Goal: Check status: Check status

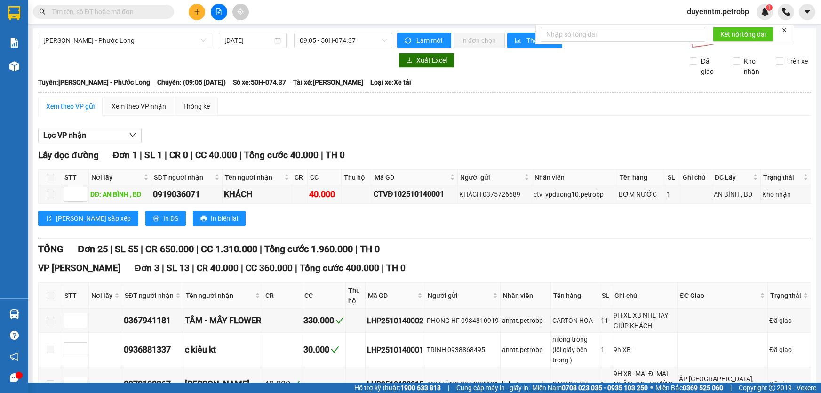
click at [126, 46] on span "[PERSON_NAME] - Phước Long" at bounding box center [124, 40] width 162 height 14
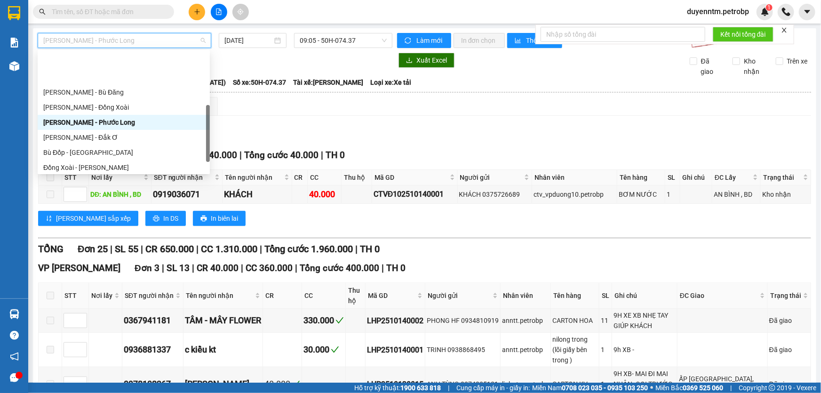
scroll to position [160, 0]
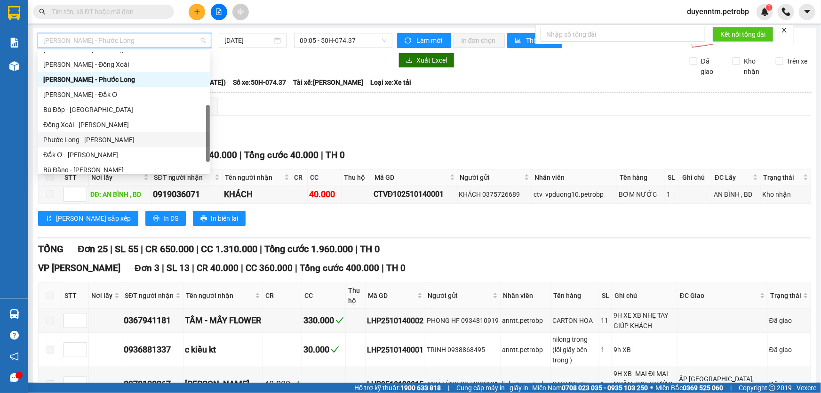
click at [110, 138] on div "Phước Long - [PERSON_NAME]" at bounding box center [123, 140] width 161 height 10
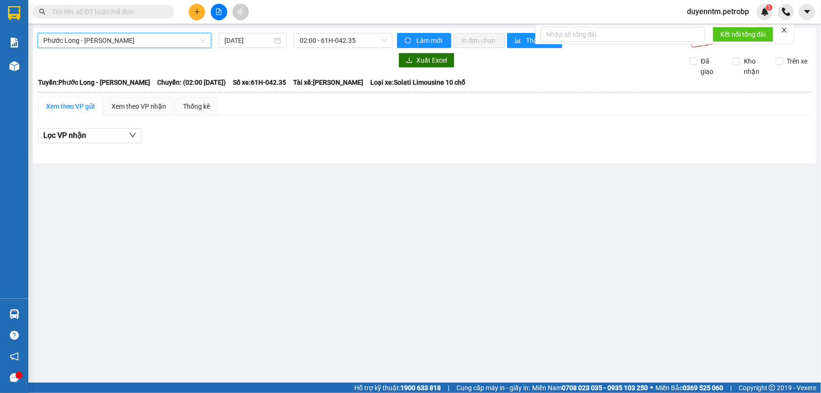
click at [280, 176] on main "[GEOGRAPHIC_DATA][PERSON_NAME] - [GEOGRAPHIC_DATA] [DATE] 02:00 - 61H-042.35 Là…" at bounding box center [410, 191] width 821 height 383
click at [227, 45] on input "[DATE]" at bounding box center [248, 40] width 48 height 10
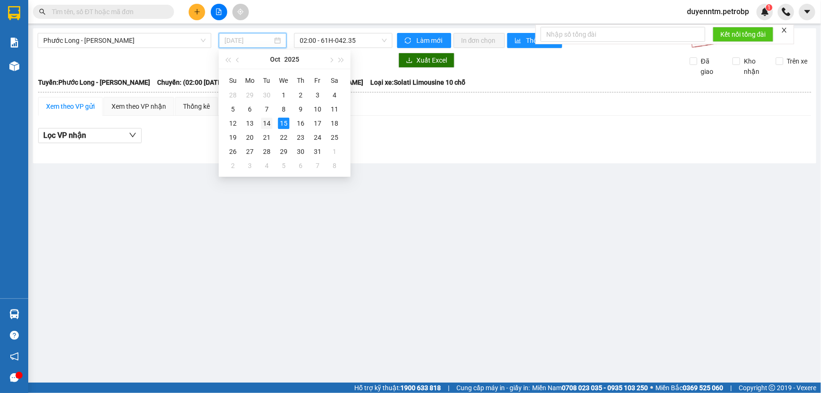
click at [268, 125] on div "14" at bounding box center [266, 123] width 11 height 11
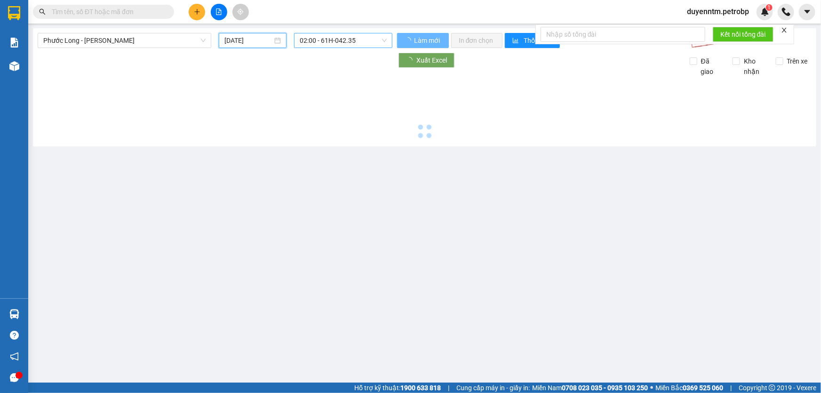
type input "[DATE]"
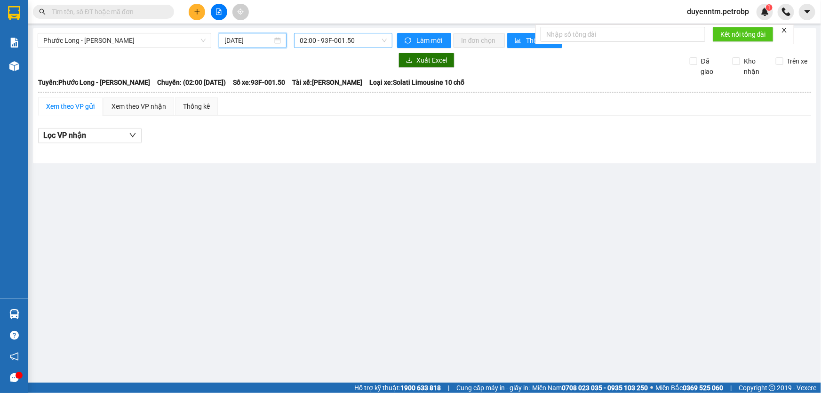
click at [311, 41] on span "02:00 - 93F-001.50" at bounding box center [343, 40] width 87 height 14
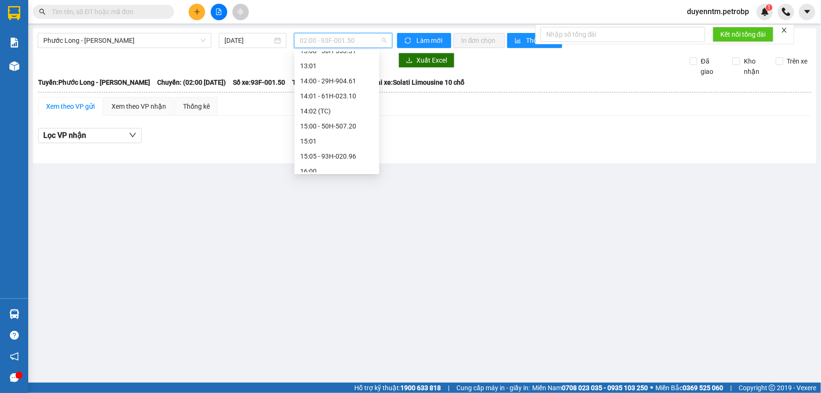
scroll to position [428, 0]
click at [342, 113] on div "15:05 - 93H-020.96" at bounding box center [336, 113] width 73 height 10
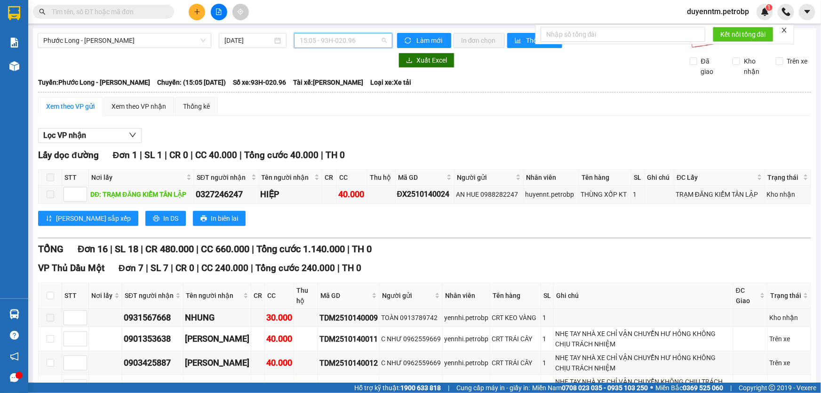
click at [339, 41] on span "15:05 - 93H-020.96" at bounding box center [343, 40] width 87 height 14
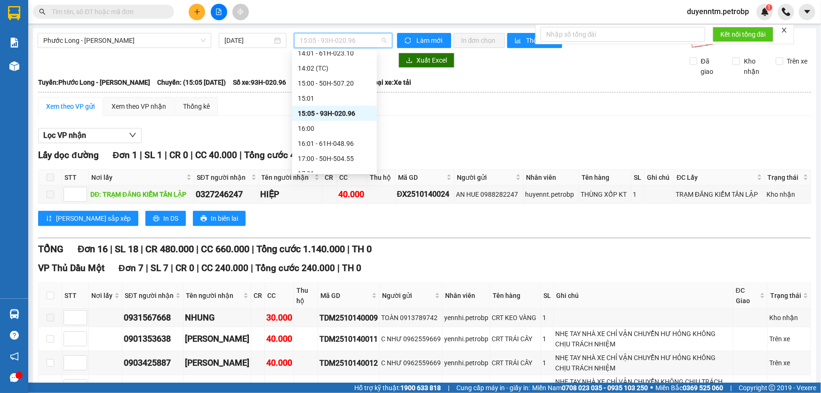
click at [339, 113] on div "15:05 - 93H-020.96" at bounding box center [334, 113] width 73 height 10
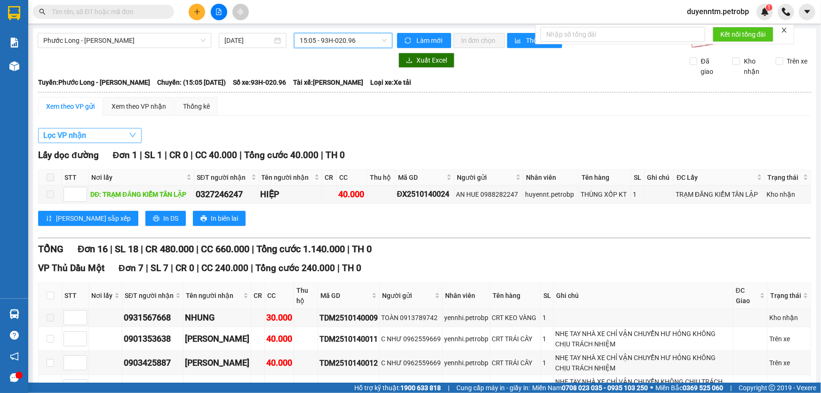
click at [82, 138] on span "Lọc VP nhận" at bounding box center [64, 135] width 43 height 12
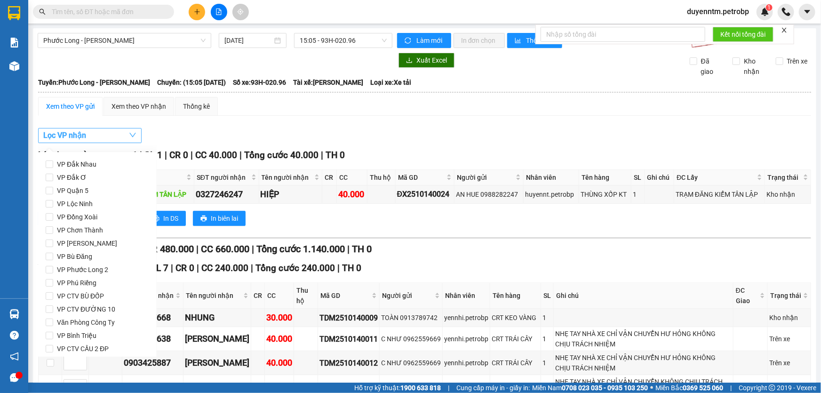
scroll to position [125, 0]
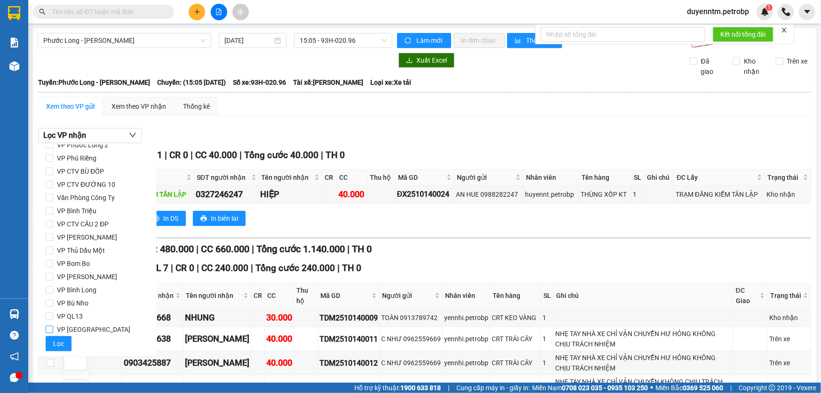
click at [86, 329] on span "VP [GEOGRAPHIC_DATA]" at bounding box center [93, 329] width 81 height 13
click at [53, 329] on input "VP [GEOGRAPHIC_DATA]" at bounding box center [50, 330] width 8 height 8
checkbox input "true"
click at [82, 301] on span "VP Bù Nho" at bounding box center [72, 302] width 39 height 13
click at [53, 301] on input "VP Bù Nho" at bounding box center [50, 303] width 8 height 8
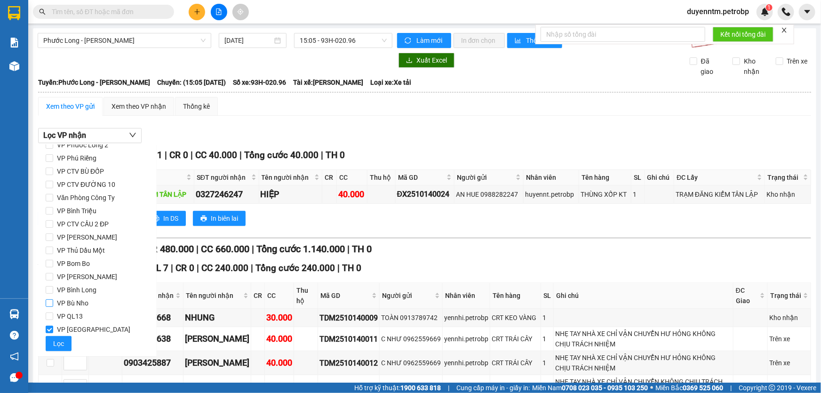
checkbox input "true"
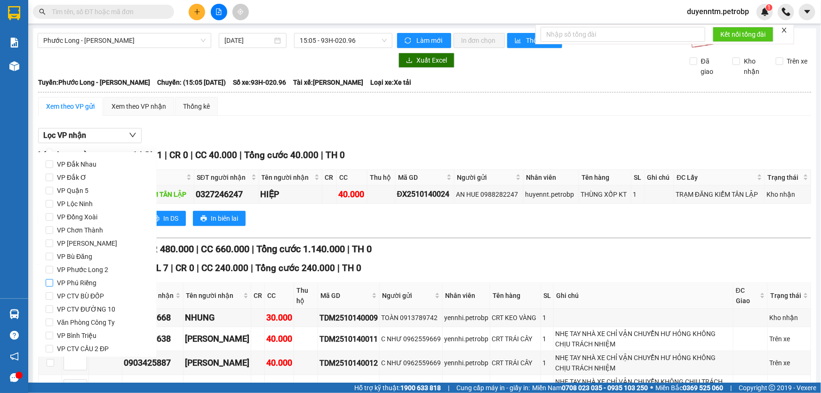
click at [88, 282] on span "VP Phú Riềng" at bounding box center [76, 282] width 47 height 13
click at [53, 282] on input "VP Phú Riềng" at bounding box center [50, 283] width 8 height 8
checkbox input "true"
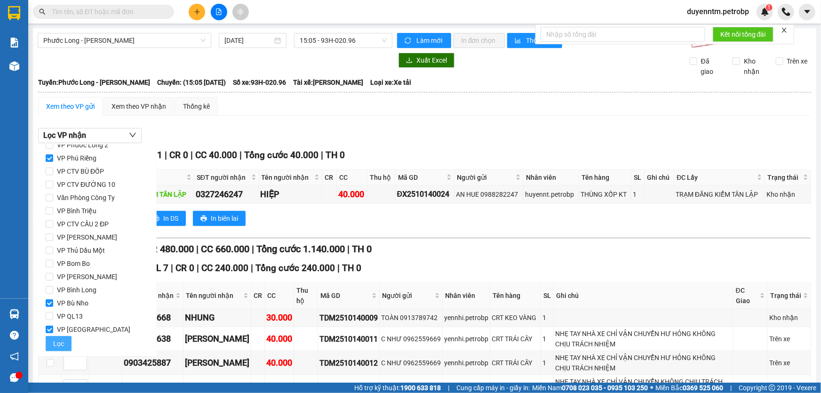
click at [61, 341] on span "Lọc" at bounding box center [58, 343] width 11 height 10
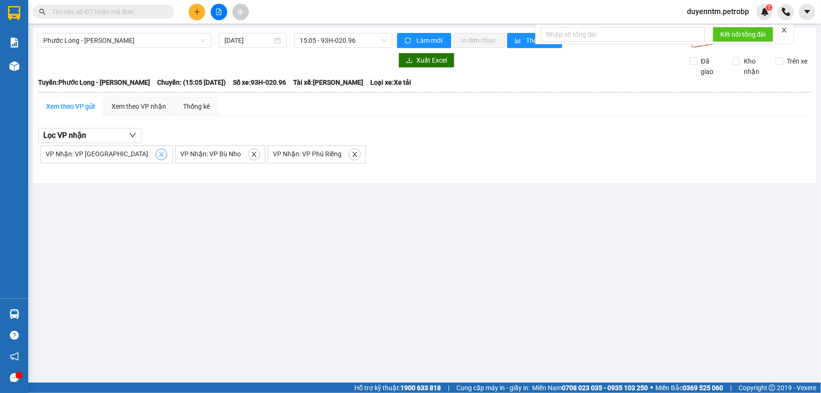
click at [158, 156] on icon "close" at bounding box center [161, 154] width 7 height 7
checkbox input "false"
click at [117, 154] on icon "close" at bounding box center [119, 154] width 7 height 7
checkbox input "false"
click at [124, 152] on icon "close" at bounding box center [127, 154] width 7 height 7
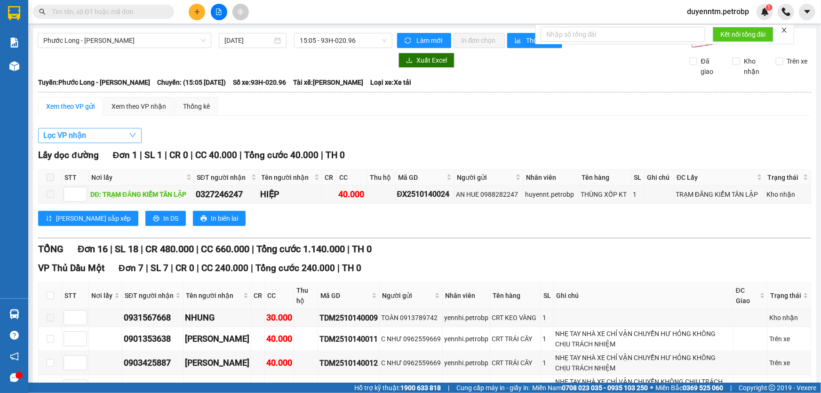
checkbox input "false"
click at [114, 139] on button "Lọc VP nhận" at bounding box center [90, 135] width 104 height 15
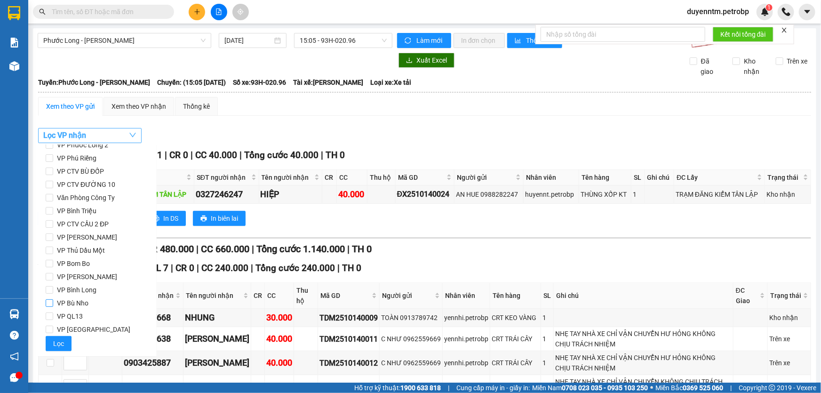
scroll to position [0, 0]
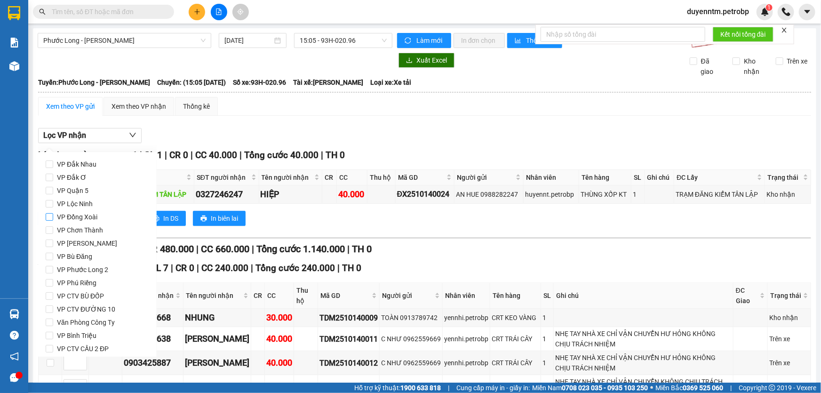
click at [86, 219] on span "VP Đồng Xoài" at bounding box center [77, 216] width 48 height 13
click at [53, 219] on input "VP Đồng Xoài" at bounding box center [50, 217] width 8 height 8
checkbox input "true"
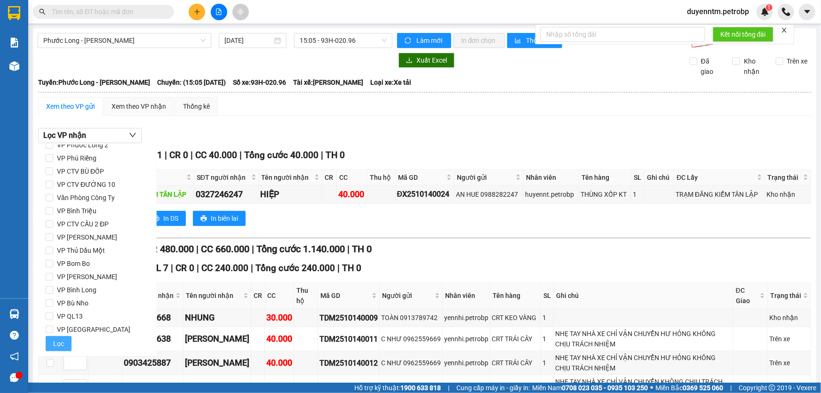
click at [66, 341] on button "Lọc" at bounding box center [59, 343] width 26 height 15
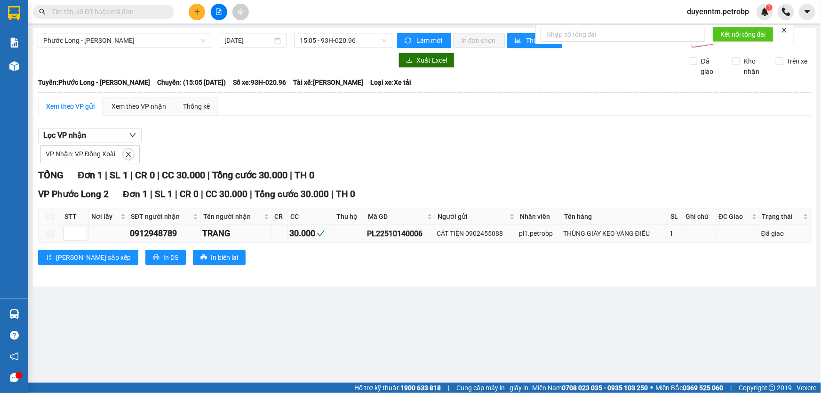
click at [370, 233] on div "PL22510140006" at bounding box center [400, 234] width 66 height 12
copy div "PL22510140006"
paste input "PL22510140006"
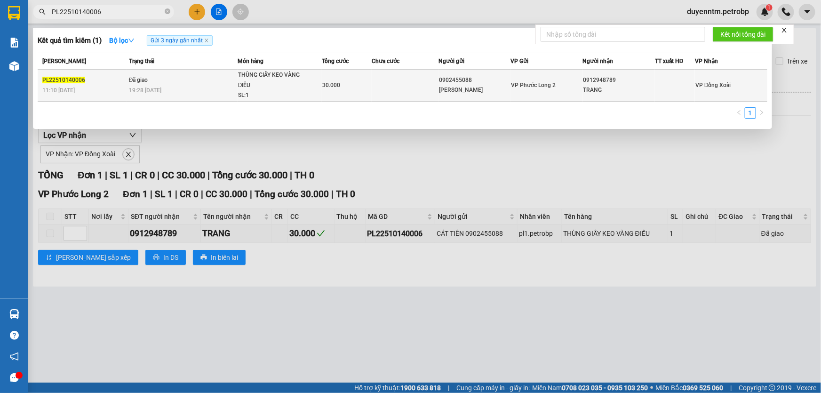
type input "PL22510140006"
click at [128, 76] on td "Đã giao 19:28 - 14/10" at bounding box center [182, 86] width 111 height 32
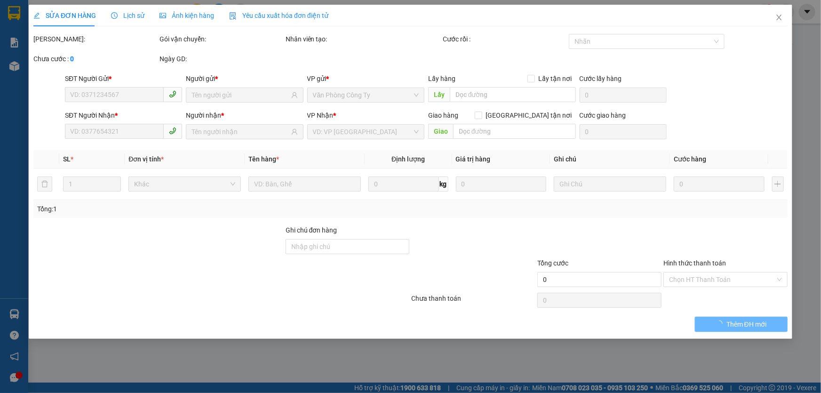
type input "0902455088"
type input "CÁT TIÊN"
type input "0912948789"
type input "TRANG"
type input "30.000"
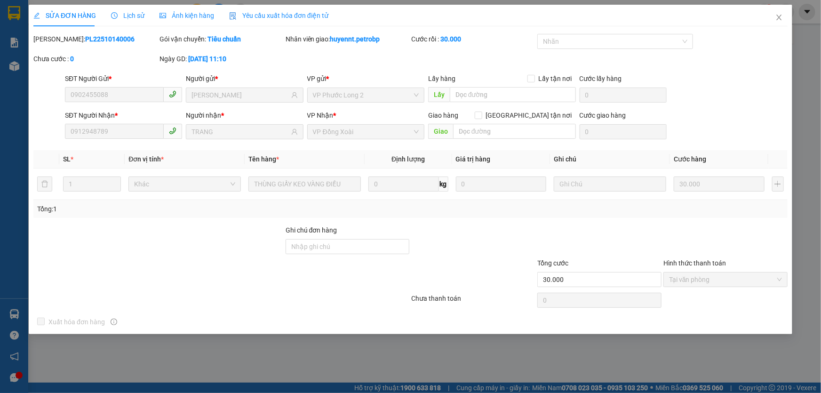
click at [127, 16] on span "Lịch sử" at bounding box center [127, 16] width 33 height 8
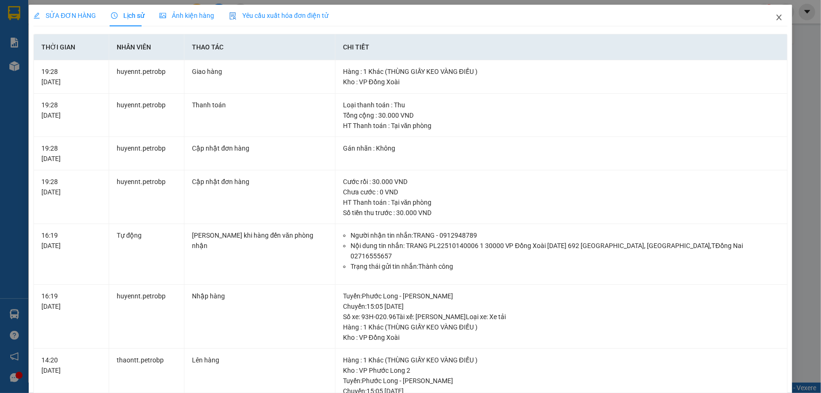
click at [776, 20] on icon "close" at bounding box center [778, 18] width 5 height 6
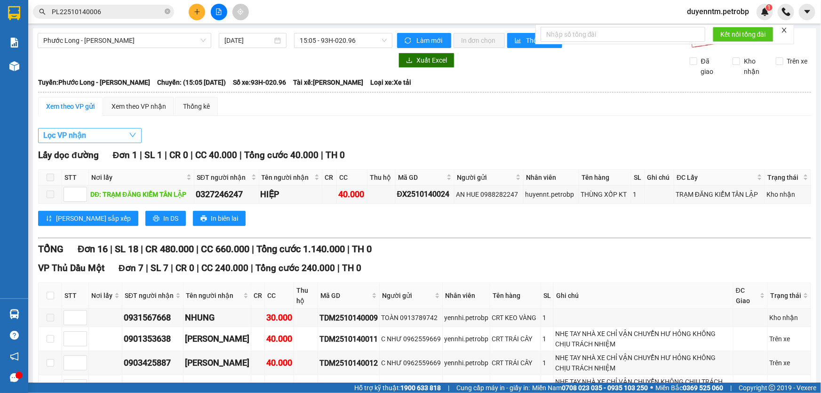
click at [113, 136] on button "Lọc VP nhận" at bounding box center [90, 135] width 104 height 15
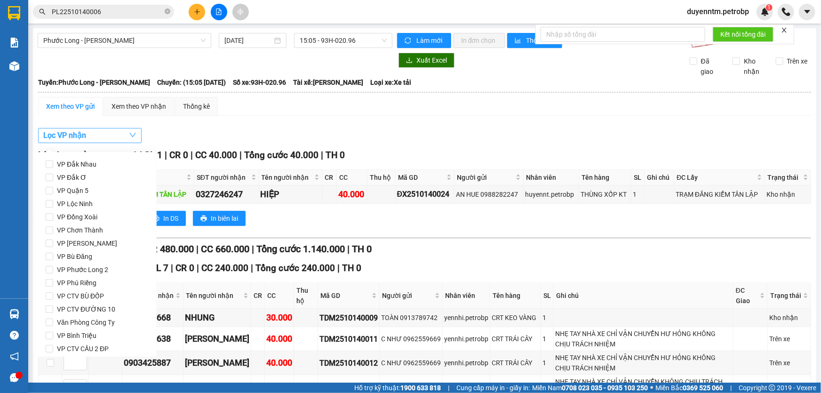
scroll to position [125, 0]
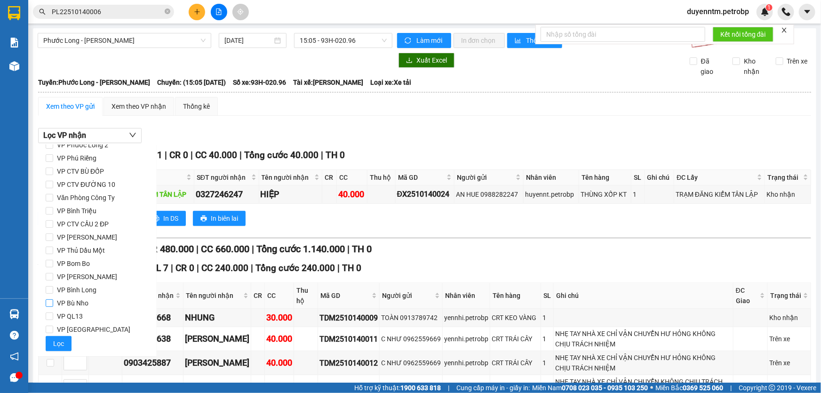
click at [80, 298] on span "VP Bù Nho" at bounding box center [72, 302] width 39 height 13
click at [53, 299] on input "VP Bù Nho" at bounding box center [50, 303] width 8 height 8
checkbox input "true"
click at [56, 341] on span "Lọc" at bounding box center [58, 343] width 11 height 10
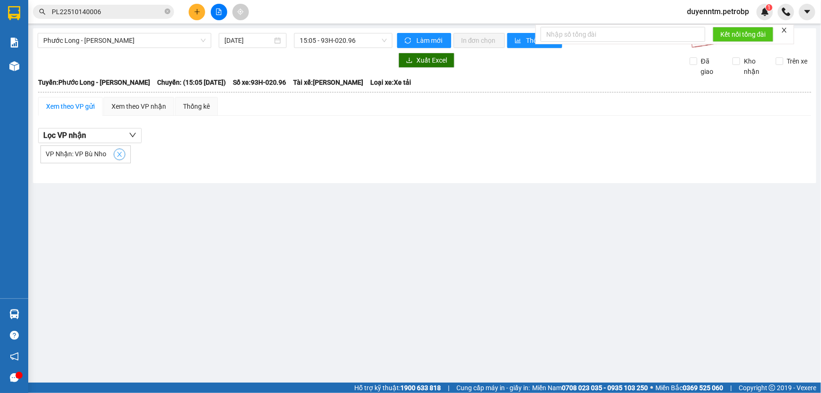
click at [120, 154] on icon "close" at bounding box center [119, 154] width 7 height 7
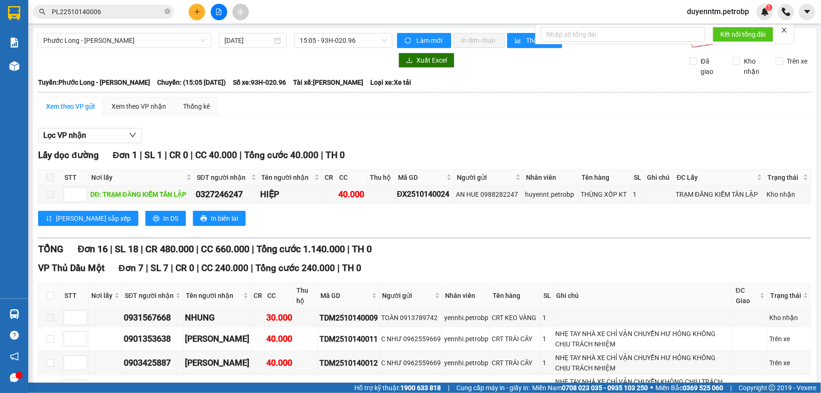
click at [117, 143] on div at bounding box center [424, 143] width 773 height 0
click at [104, 139] on button "Lọc VP nhận" at bounding box center [90, 135] width 104 height 15
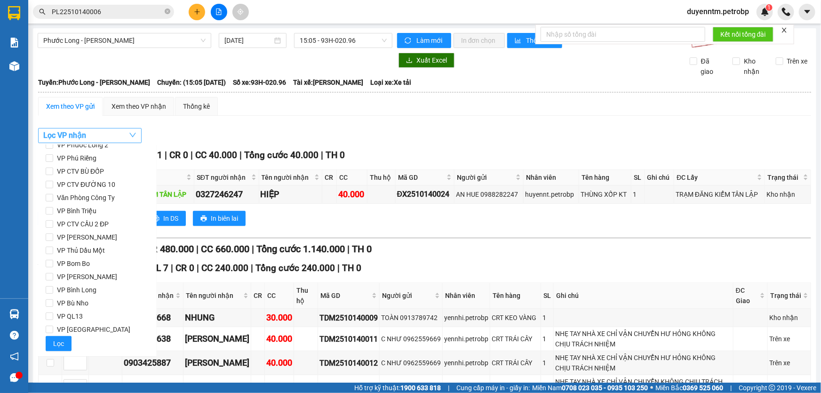
scroll to position [0, 0]
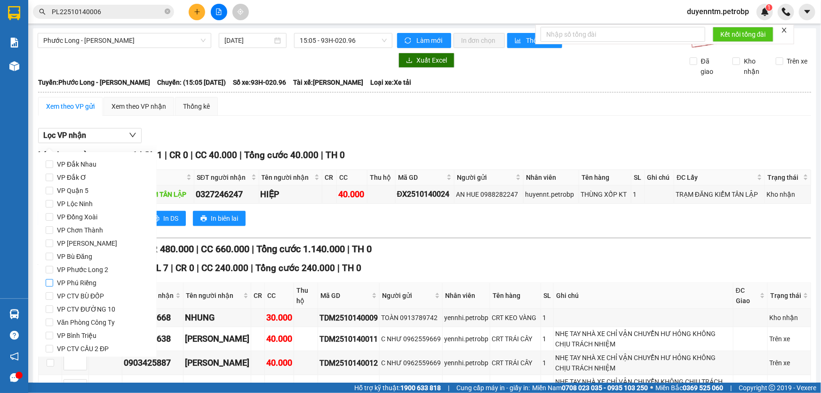
click at [96, 285] on span "VP Phú Riềng" at bounding box center [76, 282] width 47 height 13
click at [53, 285] on input "VP Phú Riềng" at bounding box center [50, 283] width 8 height 8
checkbox input "true"
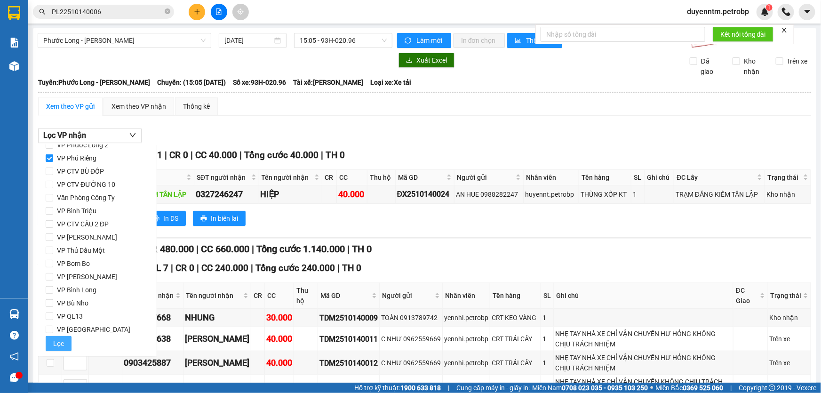
click at [61, 338] on span "Lọc" at bounding box center [58, 343] width 11 height 10
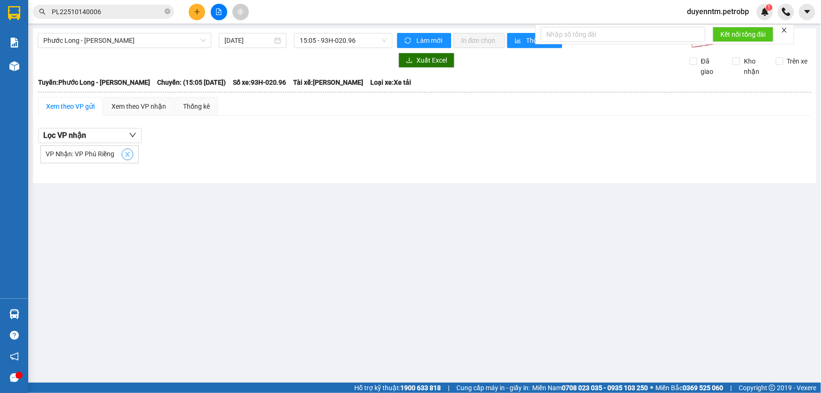
click at [127, 153] on icon "close" at bounding box center [127, 154] width 7 height 7
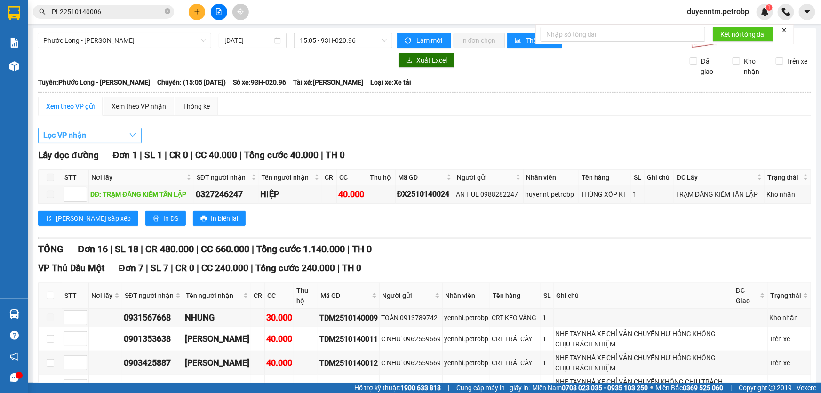
click at [115, 141] on button "Lọc VP nhận" at bounding box center [90, 135] width 104 height 15
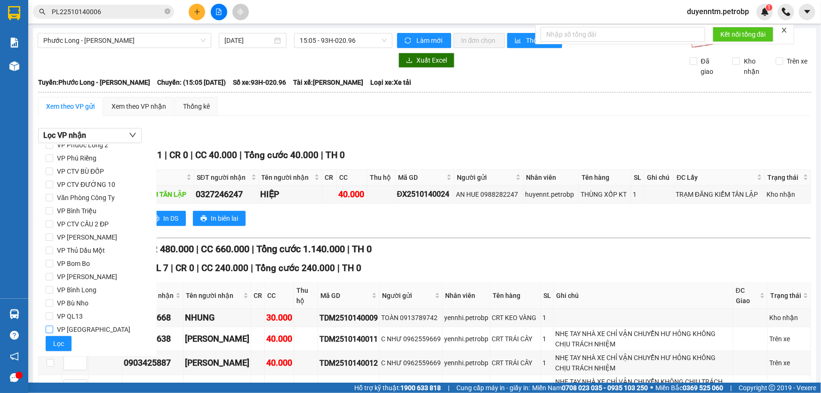
click at [91, 327] on span "VP [GEOGRAPHIC_DATA]" at bounding box center [93, 329] width 81 height 13
click at [53, 327] on input "VP [GEOGRAPHIC_DATA]" at bounding box center [50, 330] width 8 height 8
click at [60, 340] on span "Lọc" at bounding box center [58, 343] width 11 height 10
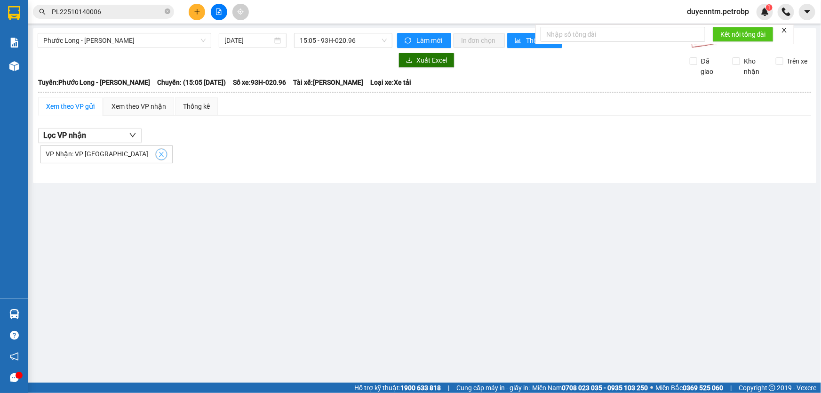
click at [158, 154] on icon "close" at bounding box center [161, 154] width 7 height 7
checkbox input "false"
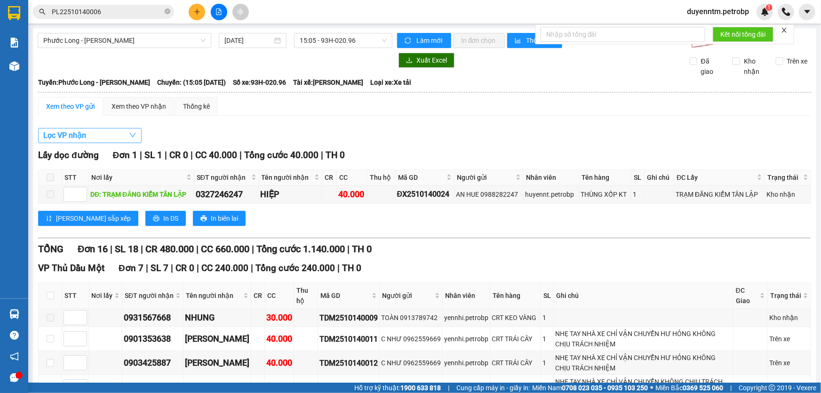
click at [120, 134] on button "Lọc VP nhận" at bounding box center [90, 135] width 104 height 15
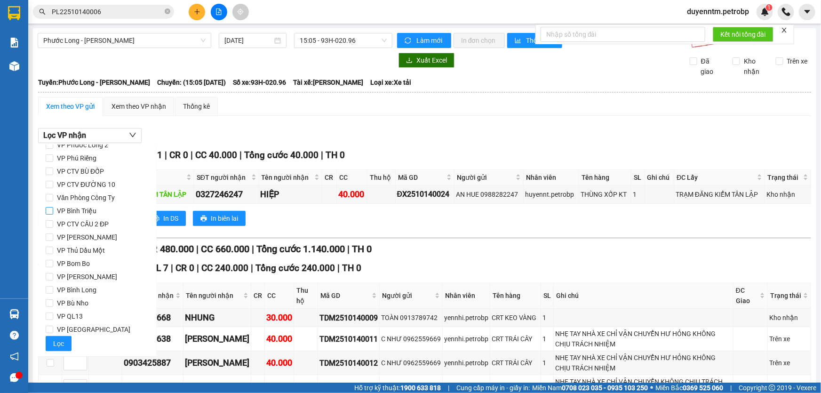
click at [87, 205] on span "VP Bình Triệu" at bounding box center [76, 210] width 47 height 13
click at [53, 207] on input "VP Bình Triệu" at bounding box center [50, 211] width 8 height 8
checkbox input "true"
click at [57, 347] on span "Lọc" at bounding box center [58, 343] width 11 height 10
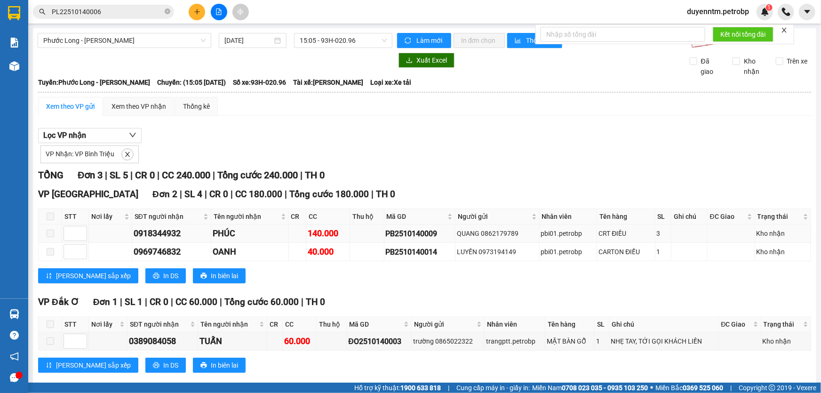
click at [395, 226] on td "PB2510140009" at bounding box center [419, 233] width 71 height 18
click at [397, 232] on div "PB2510140009" at bounding box center [420, 234] width 68 height 12
copy div "PB2510140009"
click at [166, 9] on icon "close-circle" at bounding box center [168, 11] width 6 height 6
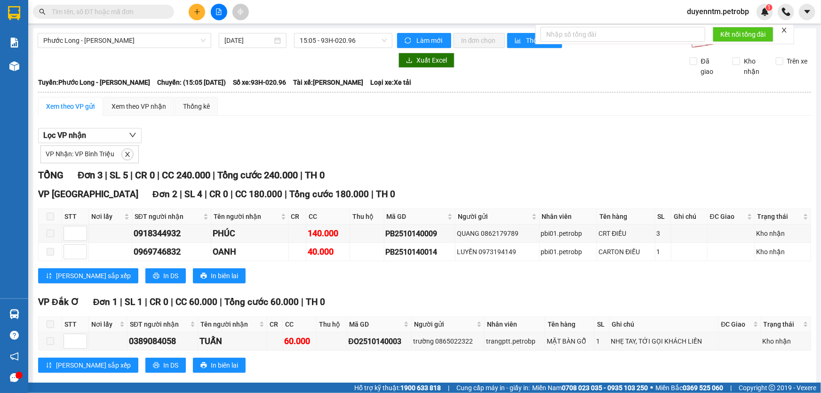
paste input "PB2510140009"
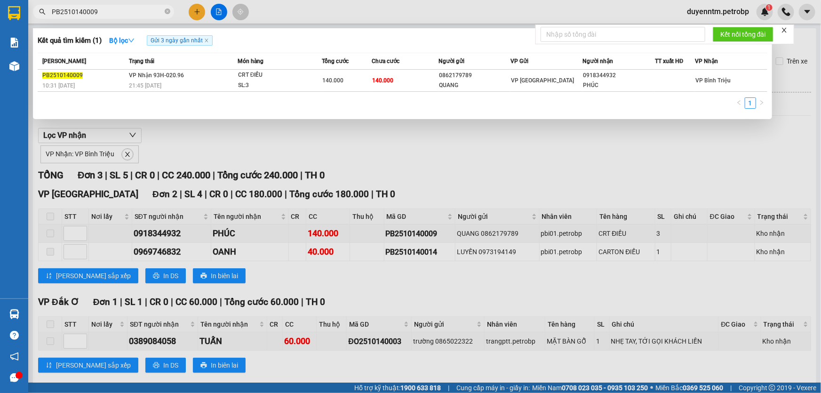
type input "PB2510140009"
click at [208, 144] on div at bounding box center [410, 196] width 821 height 393
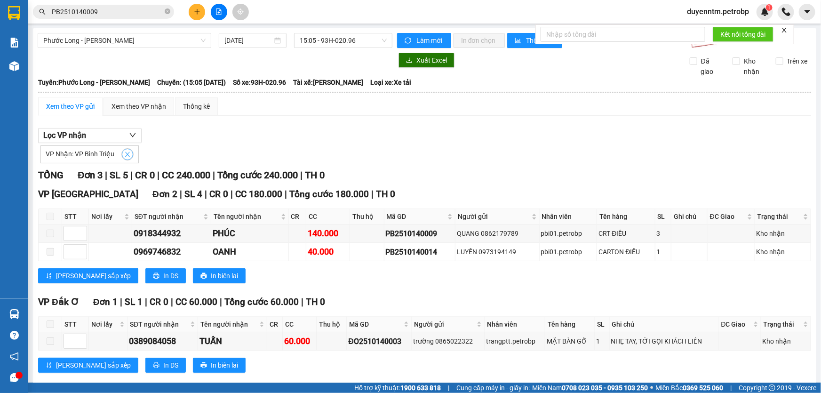
drag, startPoint x: 122, startPoint y: 154, endPoint x: 117, endPoint y: 143, distance: 12.9
click at [125, 154] on icon "close" at bounding box center [127, 154] width 7 height 7
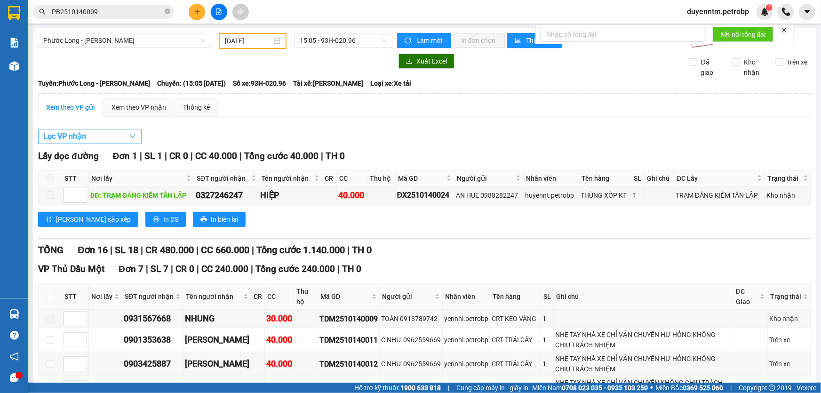
click at [117, 138] on button "Lọc VP nhận" at bounding box center [90, 136] width 104 height 15
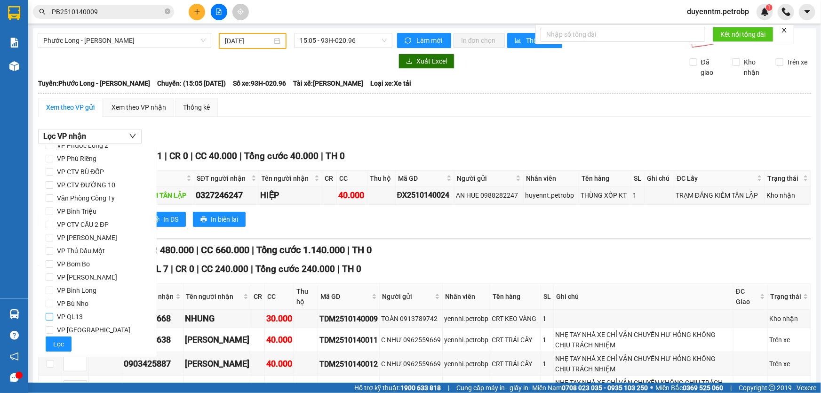
click at [79, 313] on span "VP QL13" at bounding box center [69, 316] width 33 height 13
click at [53, 313] on input "VP QL13" at bounding box center [50, 317] width 8 height 8
click at [56, 344] on span "Lọc" at bounding box center [58, 344] width 11 height 10
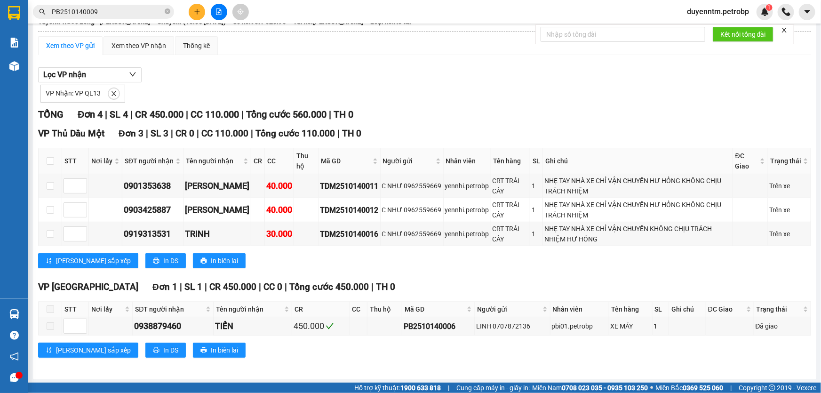
scroll to position [0, 0]
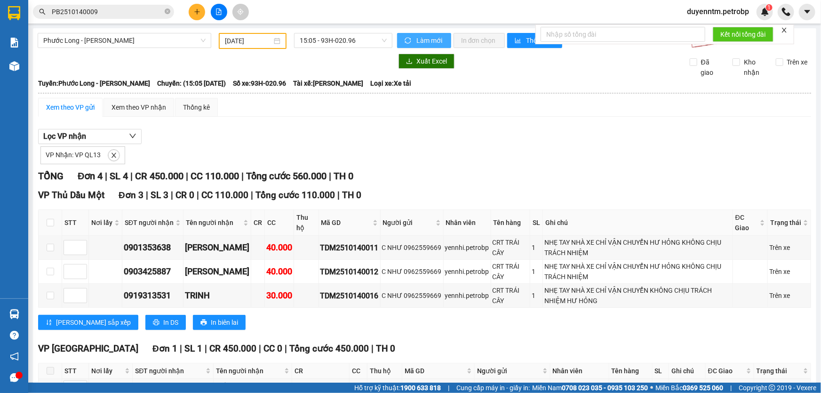
click at [405, 39] on icon "sync" at bounding box center [408, 40] width 7 height 7
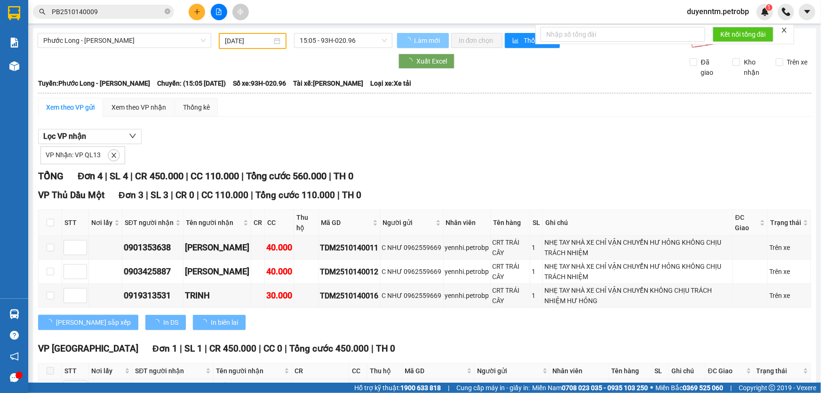
scroll to position [62, 0]
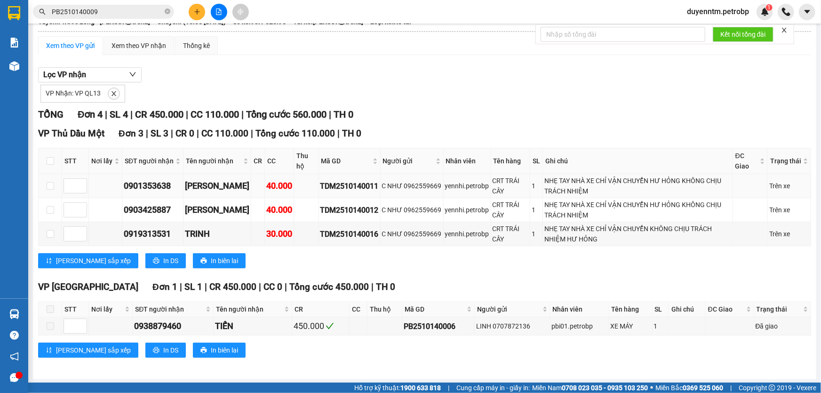
click at [346, 185] on div "TDM2510140011" at bounding box center [349, 186] width 58 height 12
click at [465, 90] on div "VP Nhận: VP QL13" at bounding box center [424, 92] width 773 height 20
click at [348, 187] on div "TDM2510140011" at bounding box center [349, 186] width 58 height 12
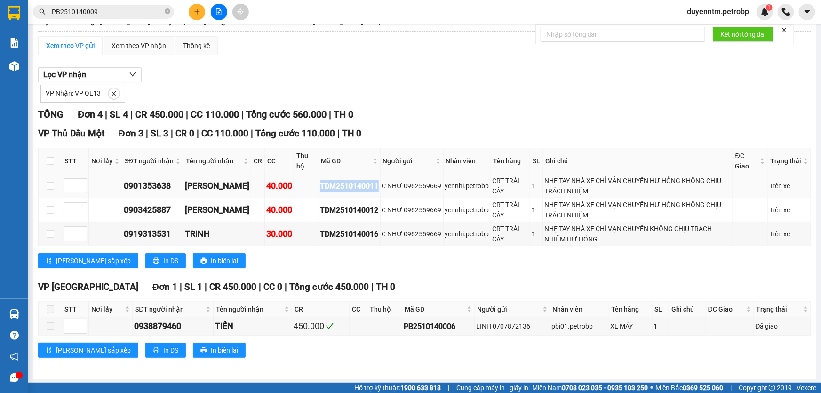
click at [348, 187] on div "TDM2510140011" at bounding box center [349, 186] width 58 height 12
copy div "TDM2510140011"
click at [112, 95] on icon "close" at bounding box center [114, 93] width 7 height 7
checkbox input "false"
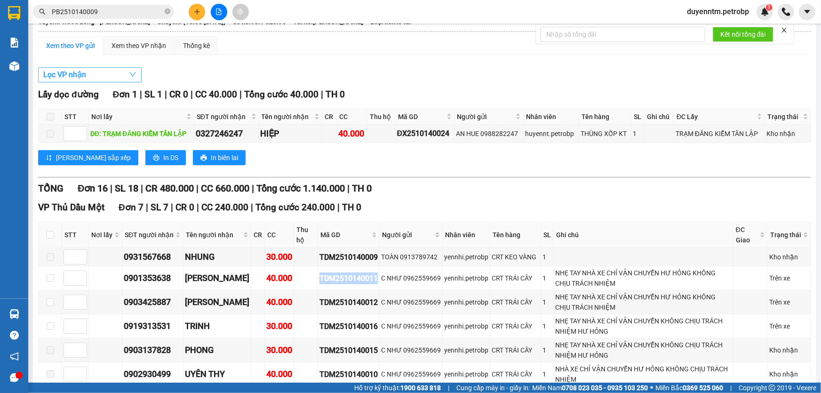
click at [109, 78] on button "Lọc VP nhận" at bounding box center [90, 74] width 104 height 15
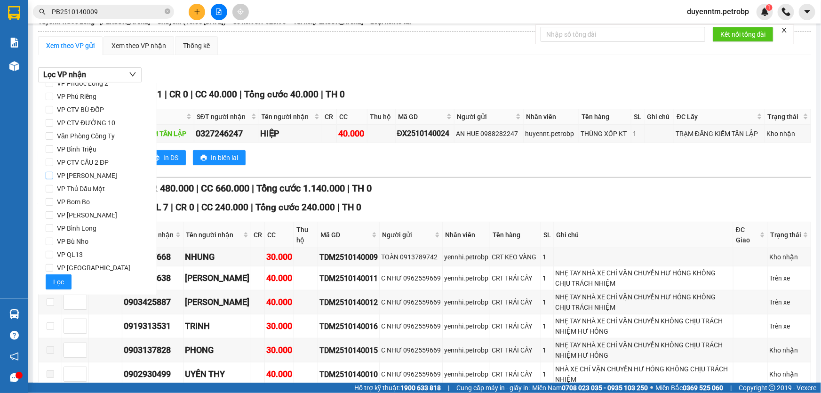
click at [102, 176] on span "VP [PERSON_NAME]" at bounding box center [87, 175] width 68 height 13
click at [53, 176] on input "VP [PERSON_NAME]" at bounding box center [50, 176] width 8 height 8
checkbox input "true"
click at [54, 286] on span "Lọc" at bounding box center [58, 282] width 11 height 10
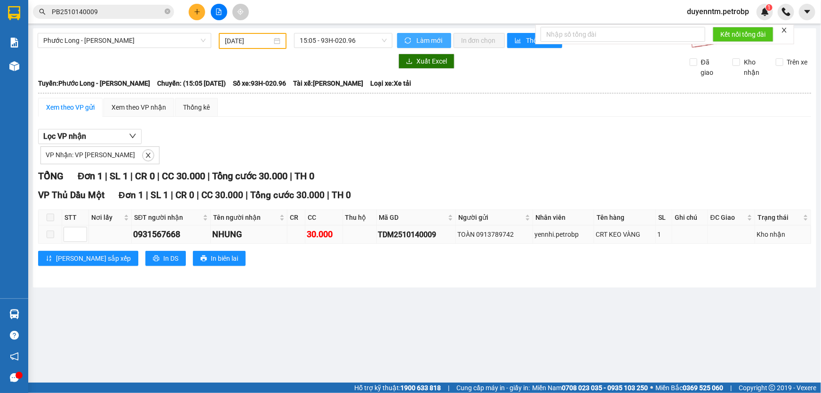
click at [407, 230] on div "TDM2510140009" at bounding box center [416, 235] width 76 height 12
copy div "TDM2510140009"
click at [168, 12] on icon "close-circle" at bounding box center [168, 11] width 6 height 6
paste input "TDM2510140009"
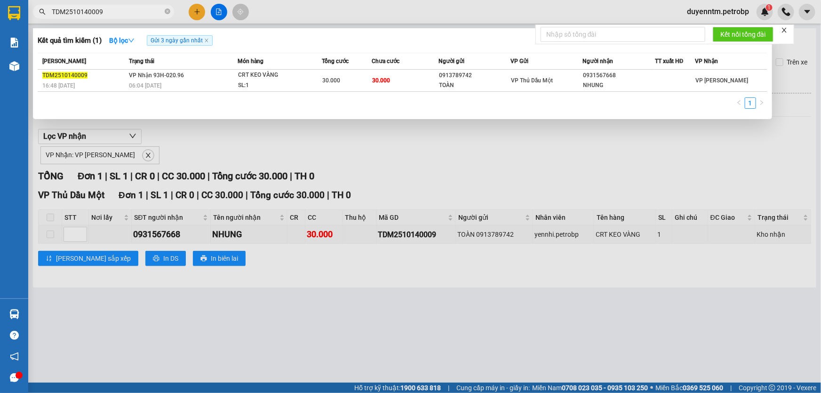
type input "TDM2510140009"
click at [188, 141] on div at bounding box center [410, 196] width 821 height 393
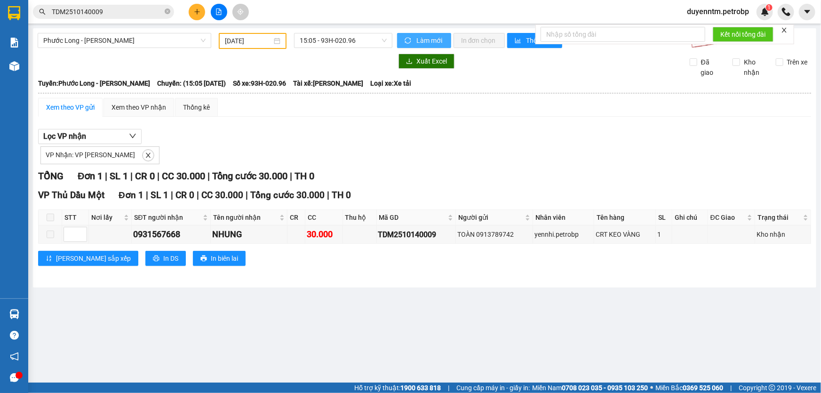
click at [149, 155] on div "VP Nhận: VP Lê Hồng Phong" at bounding box center [99, 155] width 119 height 18
click at [145, 155] on icon "close" at bounding box center [148, 155] width 7 height 7
checkbox input "false"
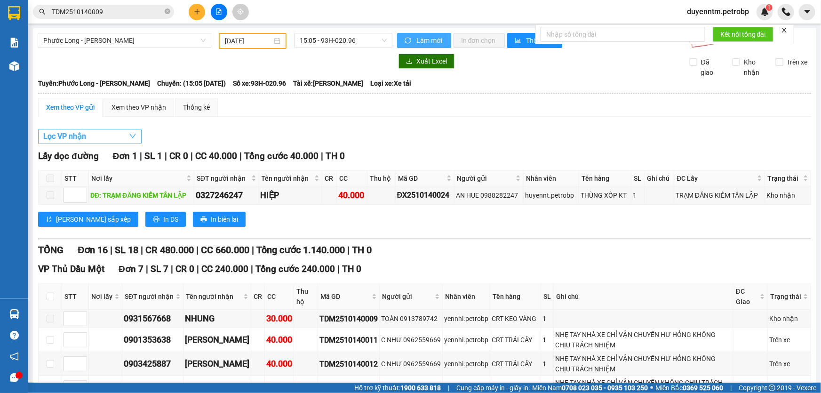
click at [104, 138] on button "Lọc VP nhận" at bounding box center [90, 136] width 104 height 15
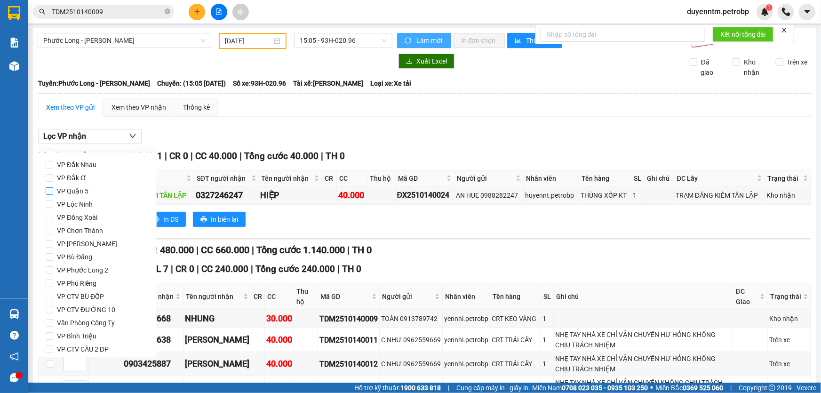
click at [88, 196] on span "VP Quận 5" at bounding box center [72, 190] width 39 height 13
click at [53, 195] on input "VP Quận 5" at bounding box center [50, 191] width 8 height 8
checkbox input "true"
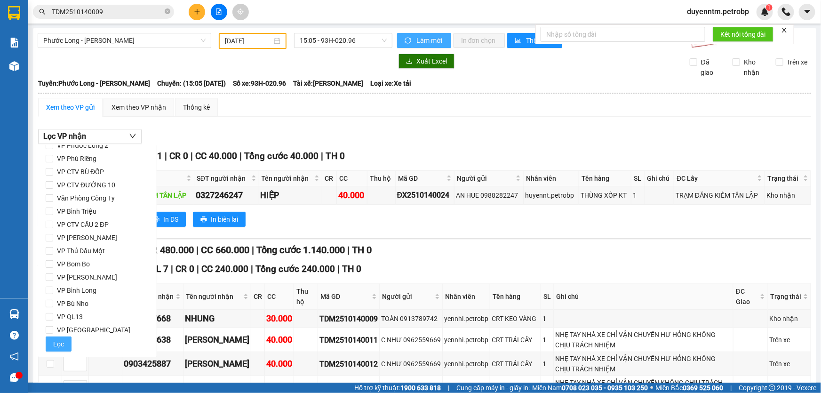
click at [63, 337] on button "Lọc" at bounding box center [59, 343] width 26 height 15
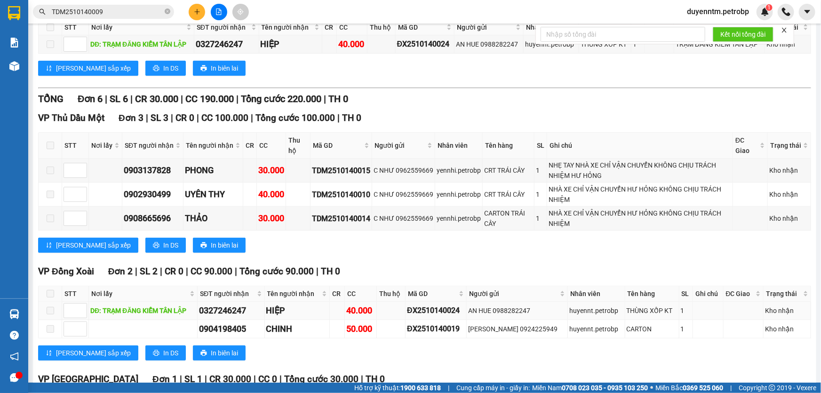
scroll to position [263, 0]
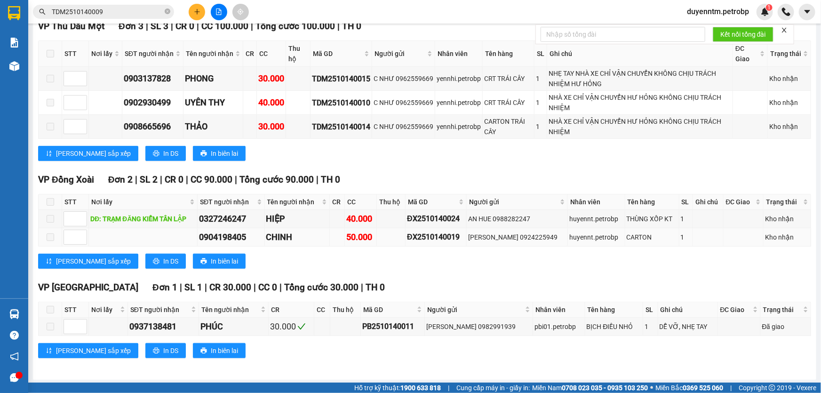
click at [424, 240] on div "ĐX2510140019" at bounding box center [436, 237] width 58 height 12
copy div "ĐX2510140019"
click at [170, 11] on icon "close-circle" at bounding box center [168, 11] width 6 height 6
paste input "ĐX2510140019"
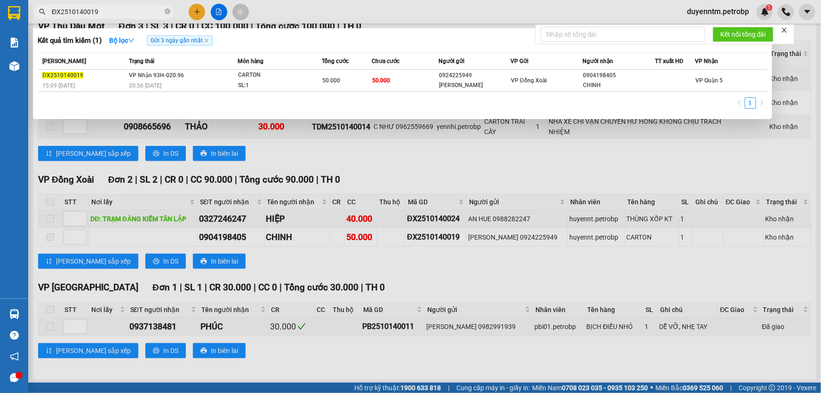
type input "ĐX2510140019"
click at [266, 149] on div at bounding box center [410, 196] width 821 height 393
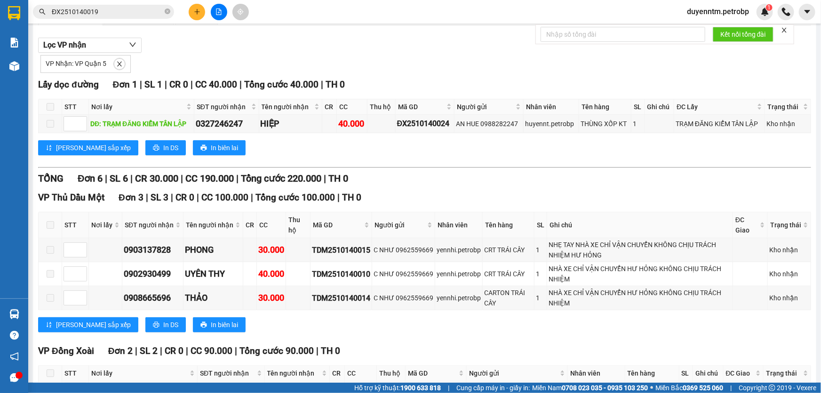
scroll to position [0, 0]
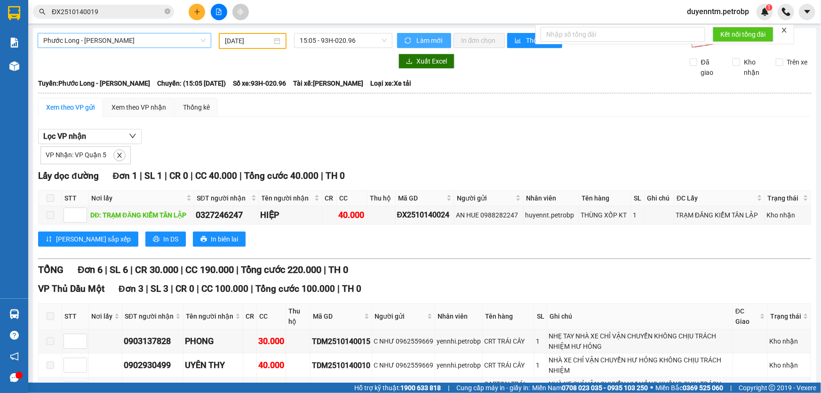
click at [112, 36] on span "Phước Long - [PERSON_NAME]" at bounding box center [124, 40] width 162 height 14
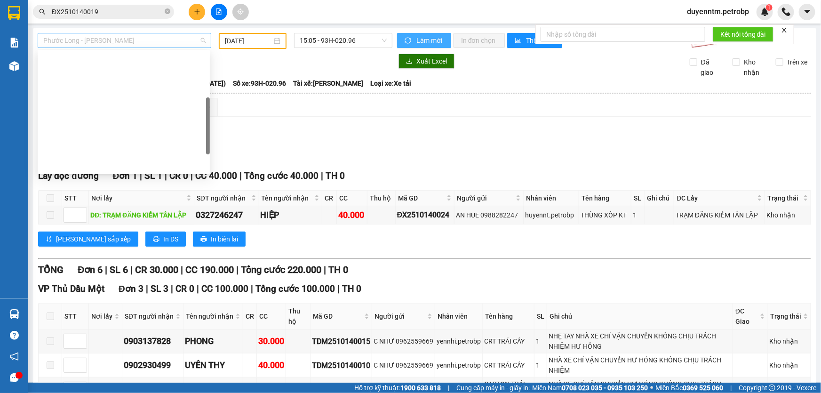
scroll to position [136, 0]
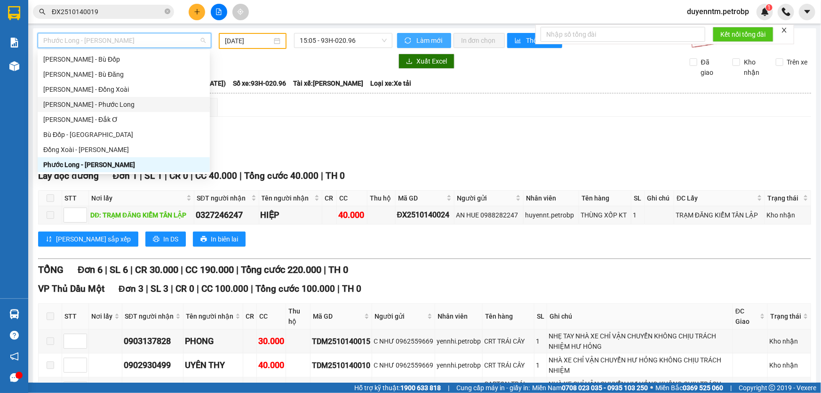
click at [116, 103] on div "[PERSON_NAME] - Phước Long" at bounding box center [123, 104] width 161 height 10
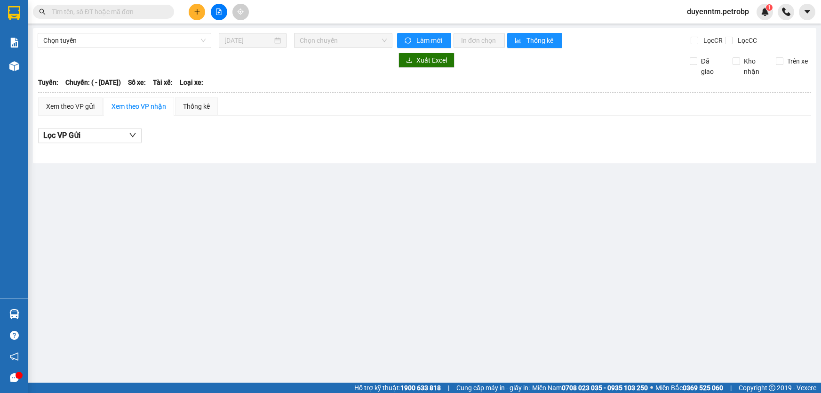
type input "[DATE]"
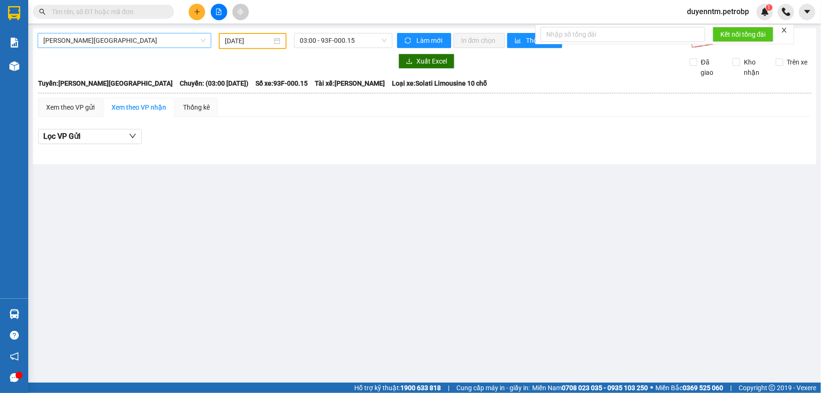
click at [134, 39] on span "[PERSON_NAME][GEOGRAPHIC_DATA]" at bounding box center [124, 40] width 162 height 14
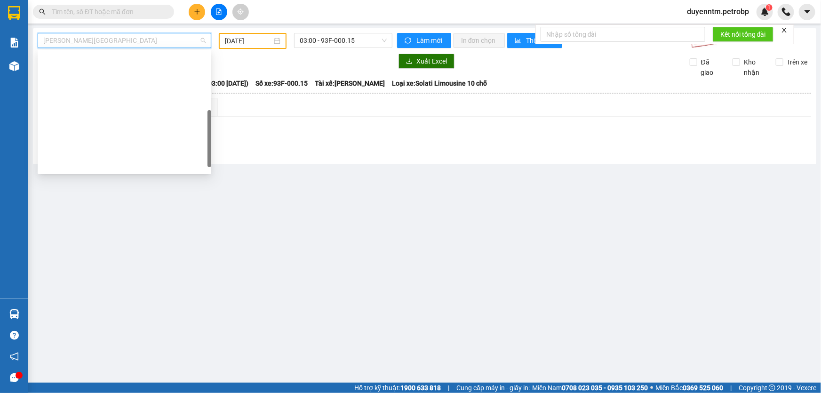
scroll to position [180, 0]
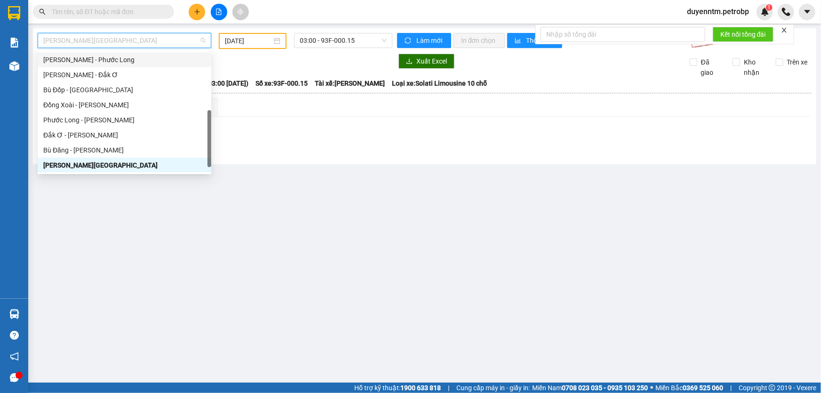
click at [114, 63] on div "[PERSON_NAME] - Phước Long" at bounding box center [124, 60] width 162 height 10
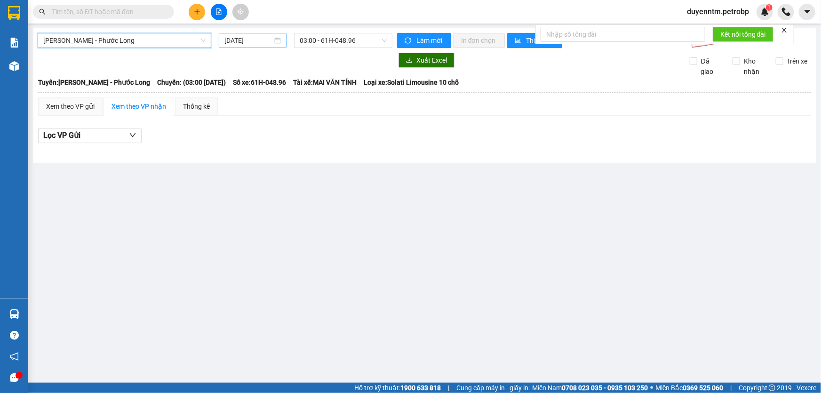
click at [229, 39] on input "[DATE]" at bounding box center [248, 40] width 48 height 10
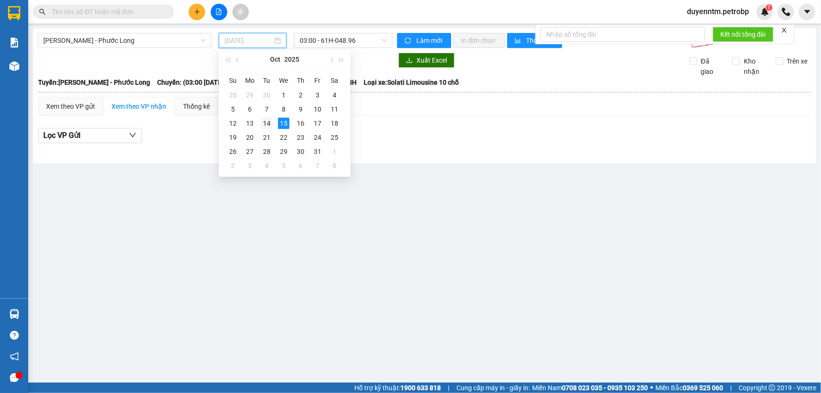
click at [263, 122] on div "14" at bounding box center [266, 123] width 11 height 11
type input "[DATE]"
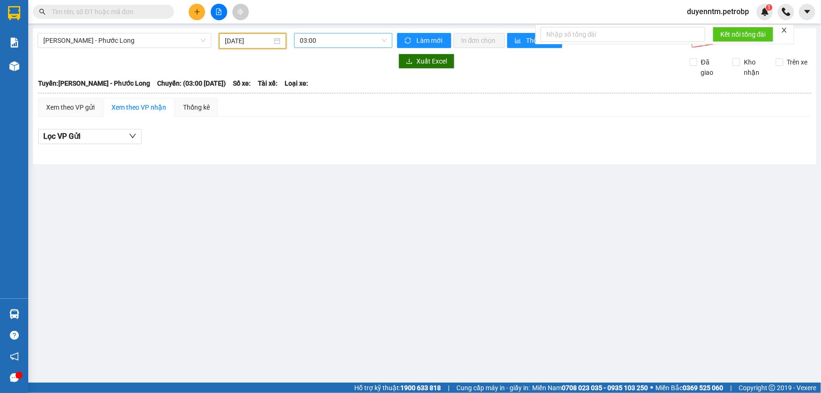
click at [331, 40] on span "03:00" at bounding box center [343, 40] width 87 height 14
click at [336, 136] on div "21:05 - 93H-020.96" at bounding box center [336, 135] width 73 height 10
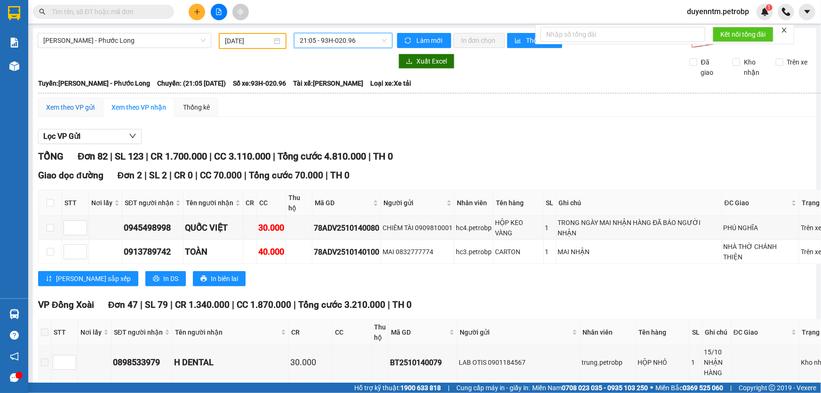
click at [75, 106] on div "Xem theo VP gửi" at bounding box center [70, 107] width 48 height 10
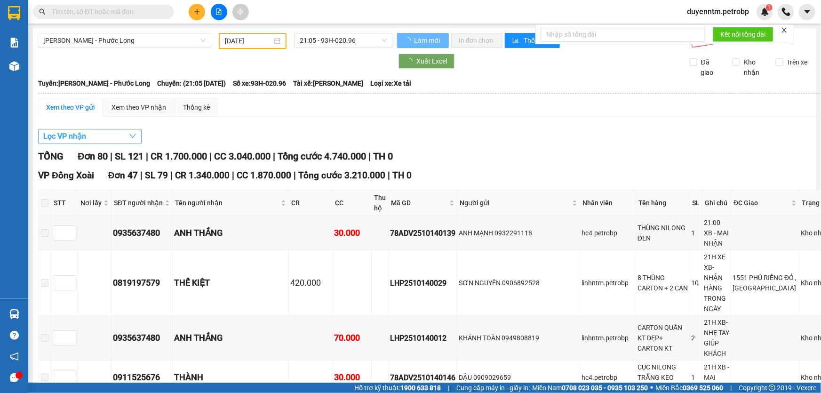
click at [88, 133] on button "Lọc VP nhận" at bounding box center [90, 136] width 104 height 15
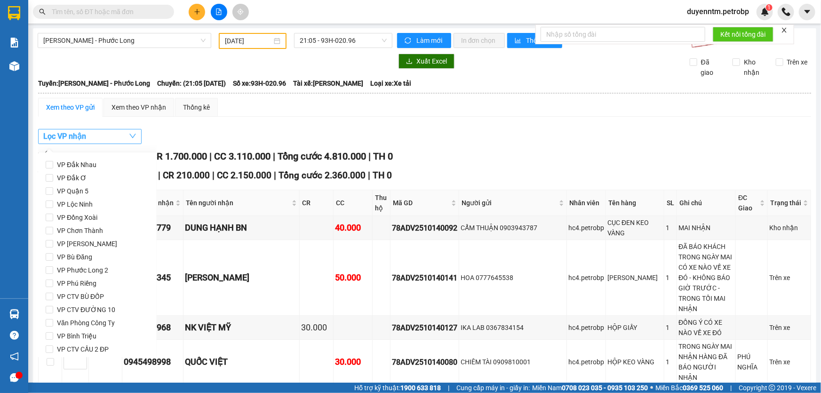
scroll to position [125, 0]
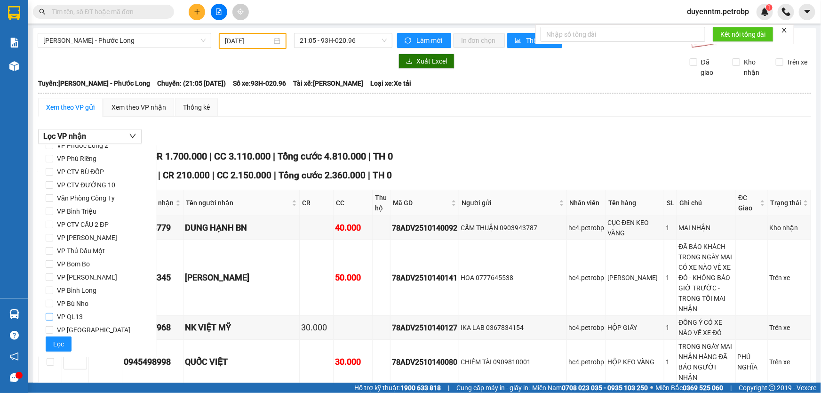
click at [85, 318] on label "VP QL13" at bounding box center [98, 316] width 104 height 13
click at [53, 318] on input "VP QL13" at bounding box center [50, 317] width 8 height 8
checkbox input "true"
click at [88, 209] on span "VP Bình Triệu" at bounding box center [76, 211] width 47 height 13
click at [53, 209] on input "VP Bình Triệu" at bounding box center [50, 212] width 8 height 8
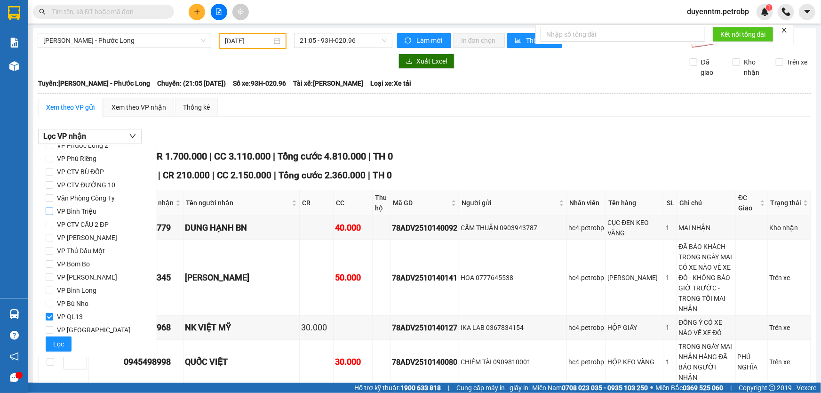
checkbox input "true"
click at [85, 238] on span "VP [PERSON_NAME]" at bounding box center [87, 237] width 68 height 13
click at [53, 238] on input "VP [PERSON_NAME]" at bounding box center [50, 238] width 8 height 8
checkbox input "true"
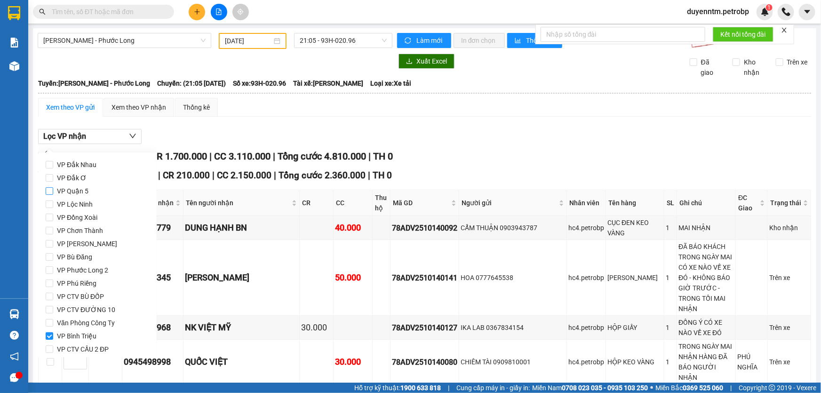
click at [91, 189] on span "VP Quận 5" at bounding box center [72, 190] width 39 height 13
click at [53, 189] on input "VP Quận 5" at bounding box center [50, 191] width 8 height 8
checkbox input "true"
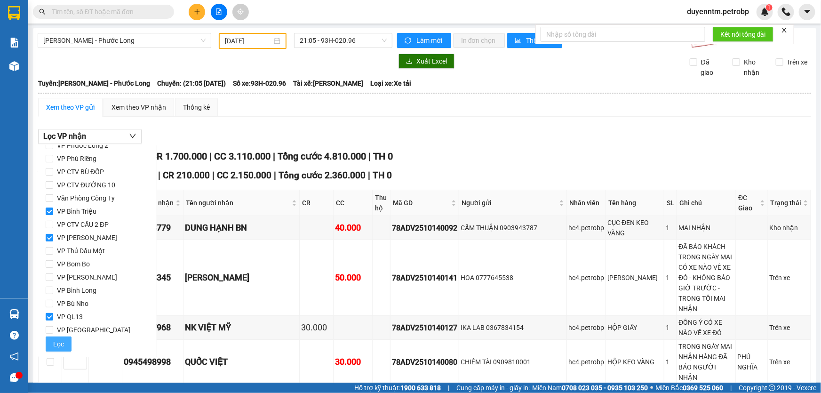
click at [55, 343] on span "Lọc" at bounding box center [58, 344] width 11 height 10
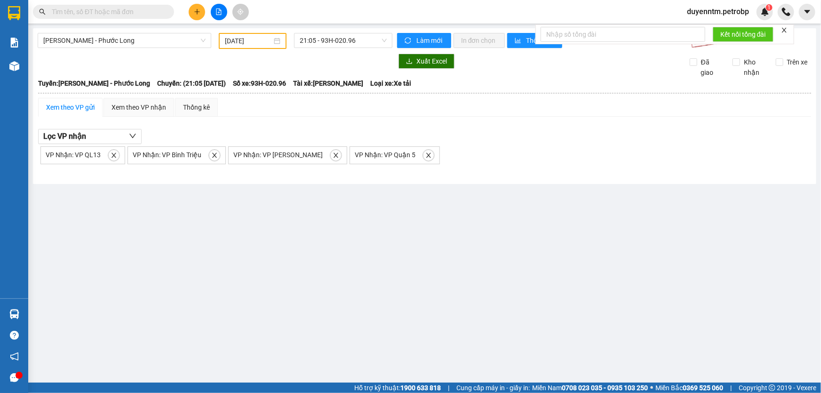
click at [118, 155] on div "VP Nhận: VP QL13" at bounding box center [82, 155] width 85 height 18
click at [112, 153] on icon "close" at bounding box center [114, 155] width 5 height 5
click at [125, 152] on icon "close" at bounding box center [127, 155] width 7 height 7
click at [145, 155] on icon "close" at bounding box center [148, 155] width 7 height 7
checkbox input "false"
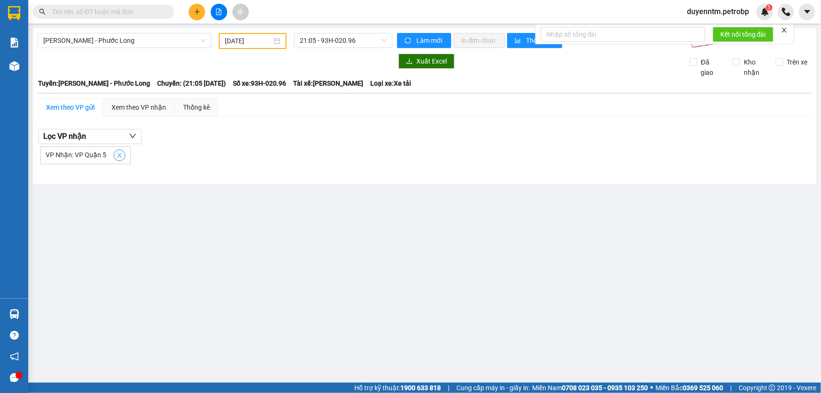
click at [116, 155] on icon "close" at bounding box center [119, 155] width 7 height 7
click at [104, 135] on button "Lọc VP nhận" at bounding box center [90, 136] width 104 height 15
checkbox input "false"
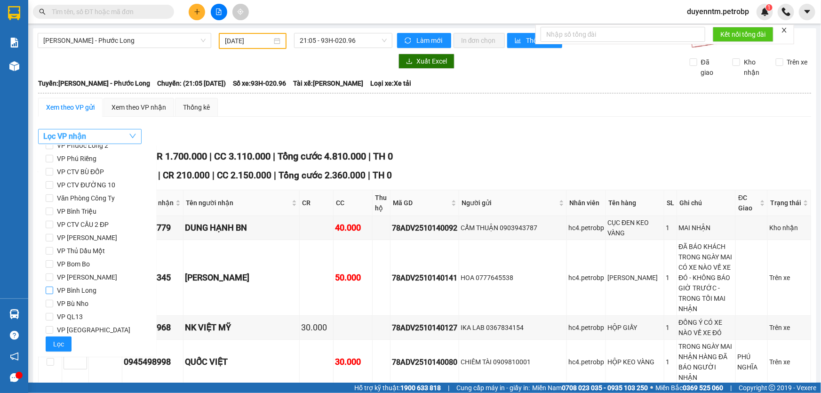
scroll to position [0, 0]
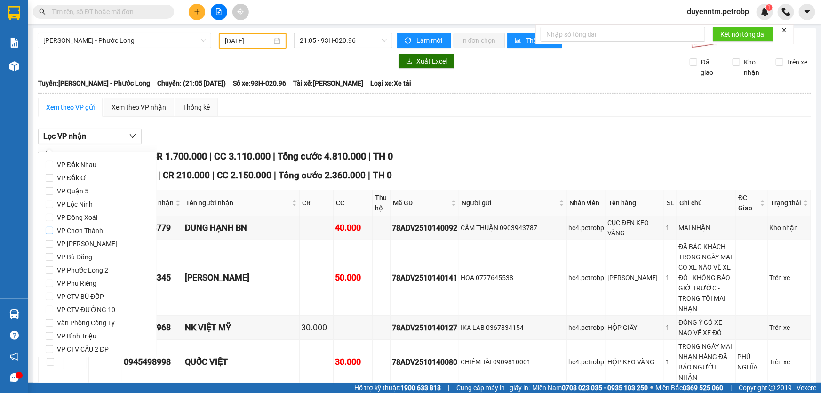
click at [83, 229] on span "VP Chơn Thành" at bounding box center [80, 230] width 54 height 13
click at [53, 229] on input "VP Chơn Thành" at bounding box center [50, 231] width 8 height 8
checkbox input "true"
click at [86, 216] on span "VP Đồng Xoài" at bounding box center [77, 217] width 48 height 13
click at [53, 216] on input "VP Đồng Xoài" at bounding box center [50, 218] width 8 height 8
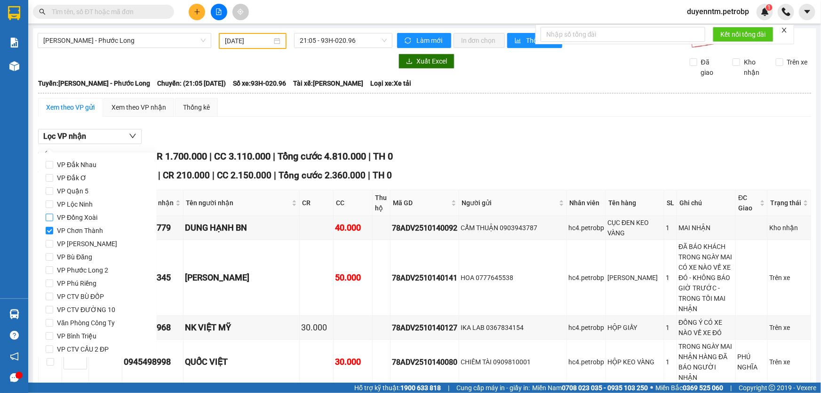
checkbox input "true"
click at [85, 226] on span "VP Chơn Thành" at bounding box center [80, 230] width 54 height 13
click at [53, 227] on input "VP Chơn Thành" at bounding box center [50, 231] width 8 height 8
checkbox input "false"
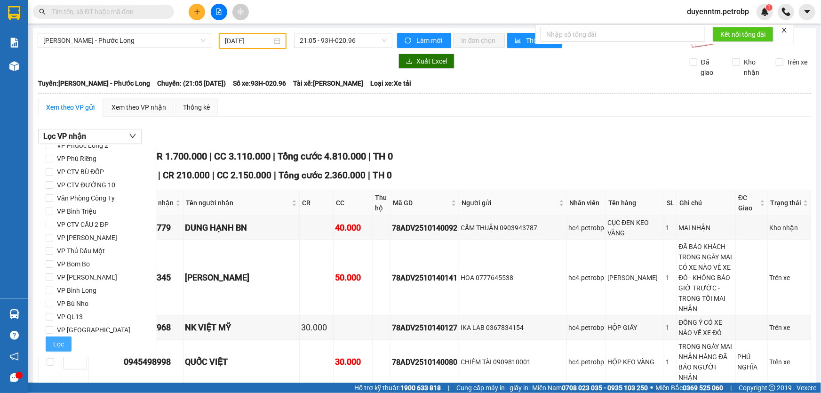
click at [56, 347] on span "Lọc" at bounding box center [58, 344] width 11 height 10
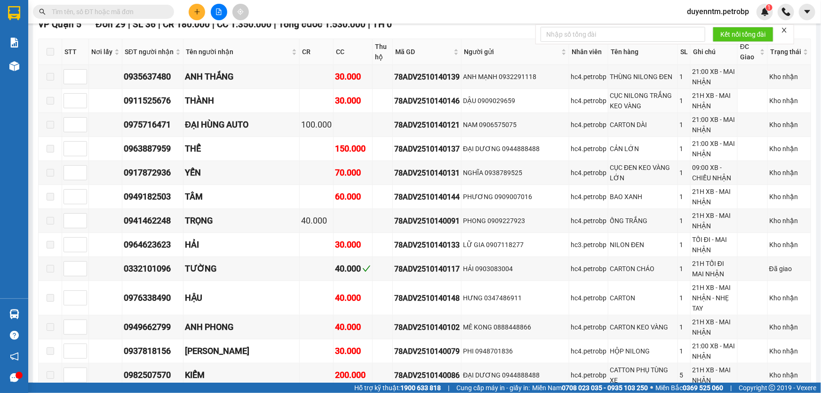
scroll to position [0, 0]
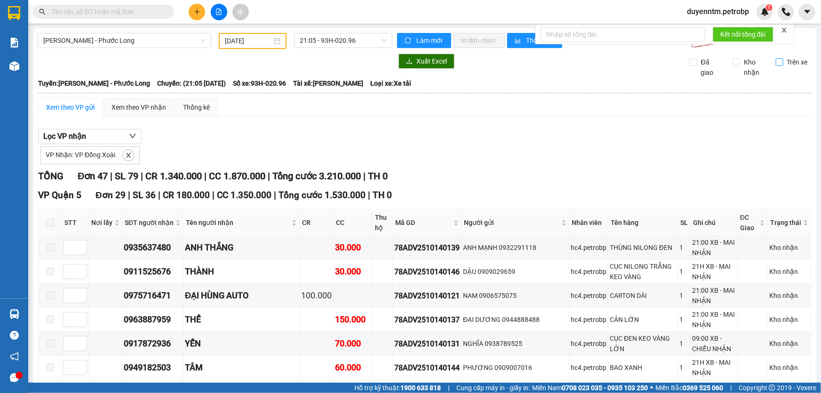
click at [776, 64] on input "Trên xe" at bounding box center [780, 62] width 8 height 8
checkbox input "true"
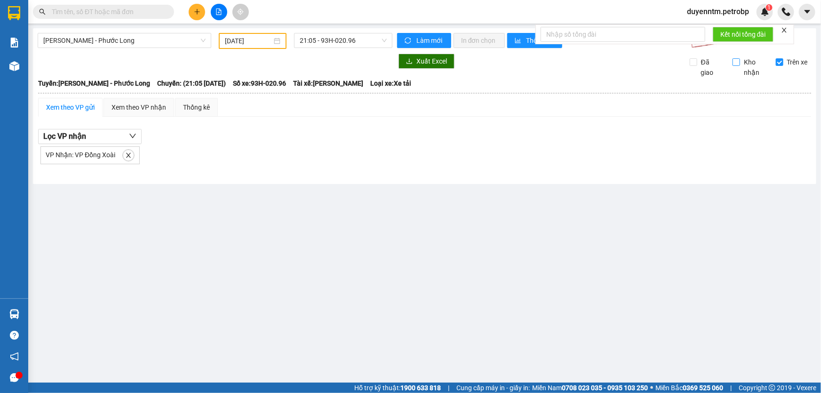
click at [739, 63] on input "Kho nhận" at bounding box center [737, 62] width 8 height 8
checkbox input "true"
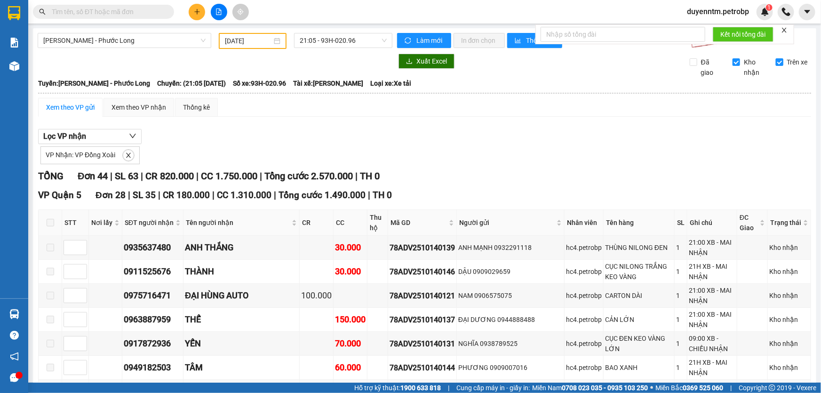
click at [776, 61] on input "Trên xe" at bounding box center [780, 62] width 8 height 8
checkbox input "false"
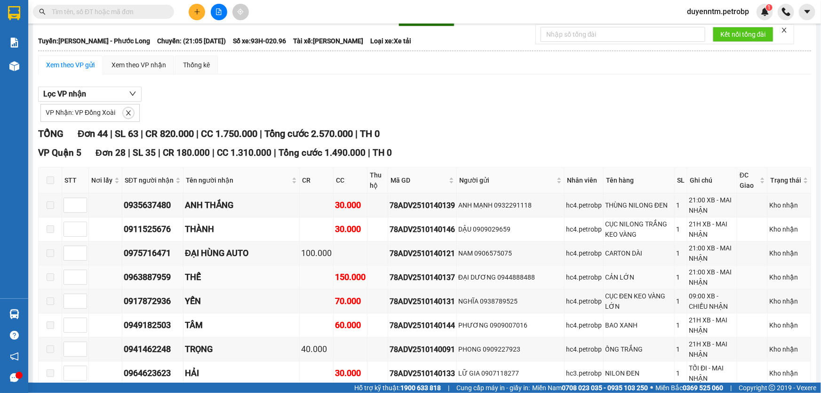
scroll to position [85, 0]
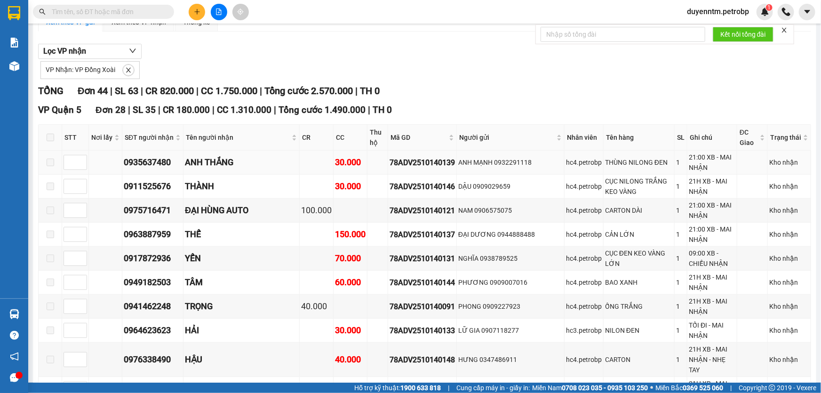
click at [421, 161] on div "78ADV2510140139" at bounding box center [422, 163] width 65 height 12
copy div "78ADV2510140139"
paste input "78ADV2510140139"
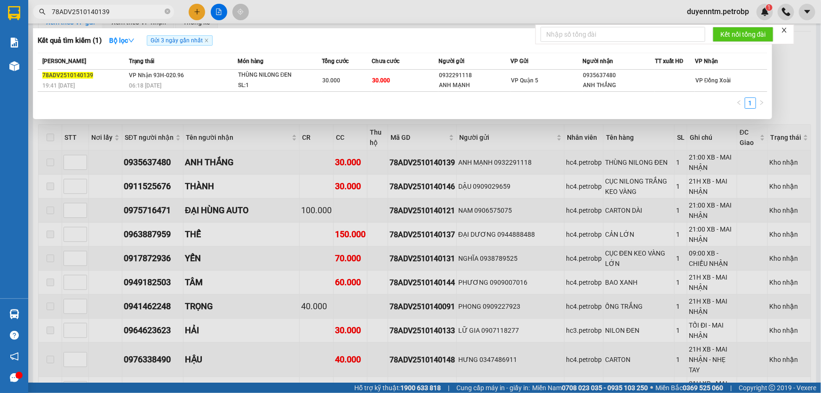
type input "78ADV2510140139"
click at [281, 17] on div at bounding box center [410, 196] width 821 height 393
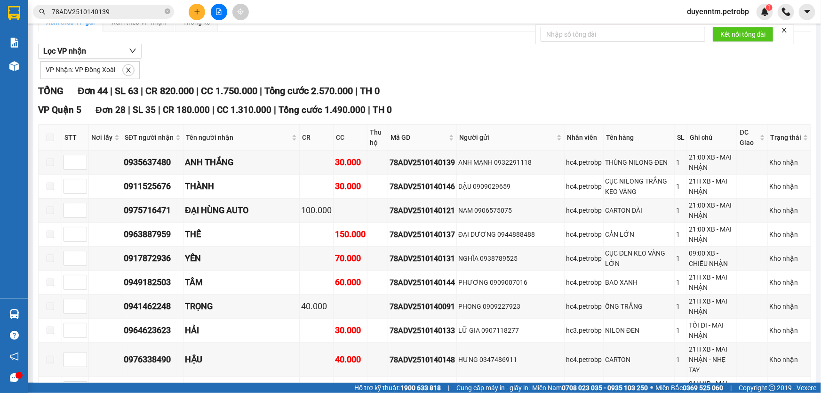
click at [123, 63] on div "VP Nhận: VP Đồng Xoài" at bounding box center [89, 70] width 99 height 18
click at [128, 71] on icon "close" at bounding box center [128, 70] width 7 height 7
click at [114, 45] on button "Lọc VP nhận" at bounding box center [90, 51] width 104 height 15
checkbox input "false"
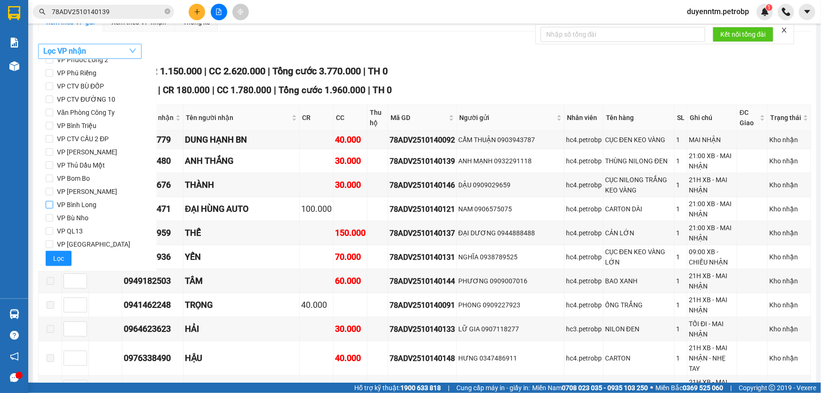
scroll to position [0, 0]
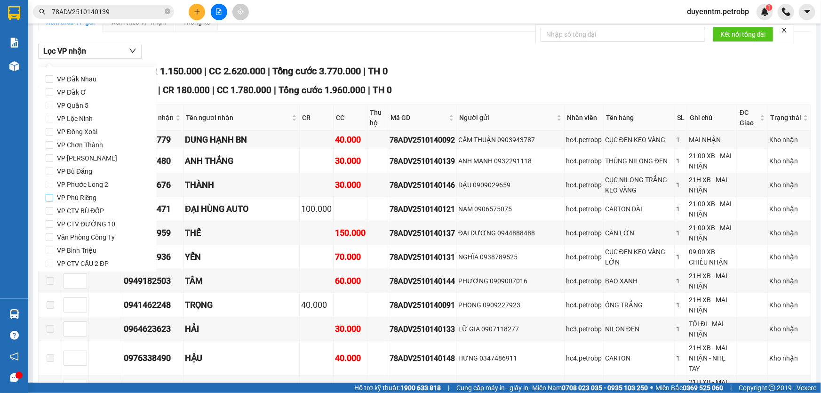
click at [87, 200] on span "VP Phú Riềng" at bounding box center [76, 197] width 47 height 13
click at [53, 200] on input "VP Phú Riềng" at bounding box center [50, 198] width 8 height 8
checkbox input "true"
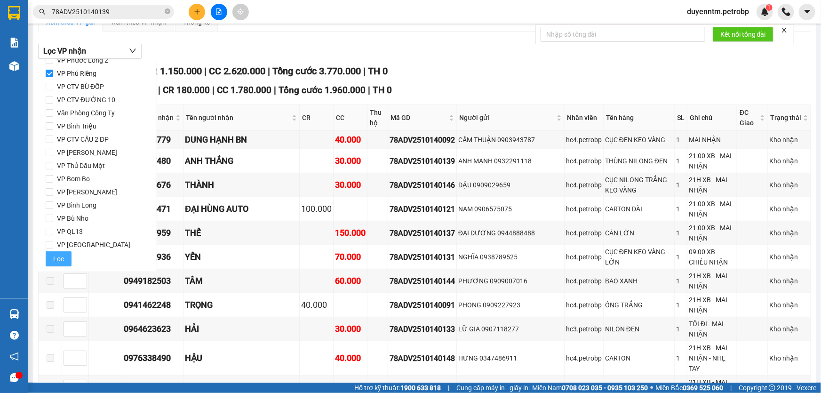
click at [65, 256] on button "Lọc" at bounding box center [59, 258] width 26 height 15
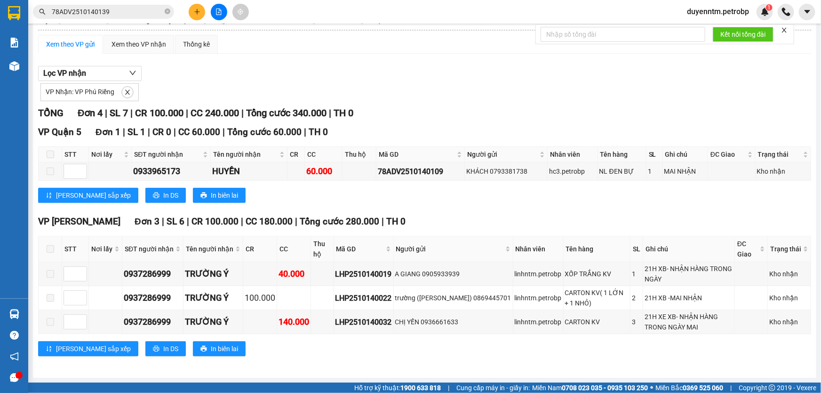
scroll to position [62, 0]
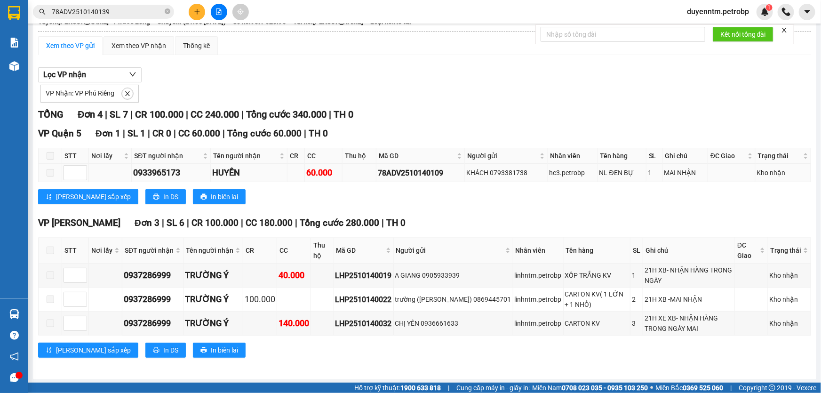
click at [412, 167] on div "78ADV2510140109" at bounding box center [420, 173] width 85 height 12
copy div "78ADV2510140109"
click at [168, 12] on icon "close-circle" at bounding box center [168, 11] width 6 height 6
paste input "78ADV2510140109"
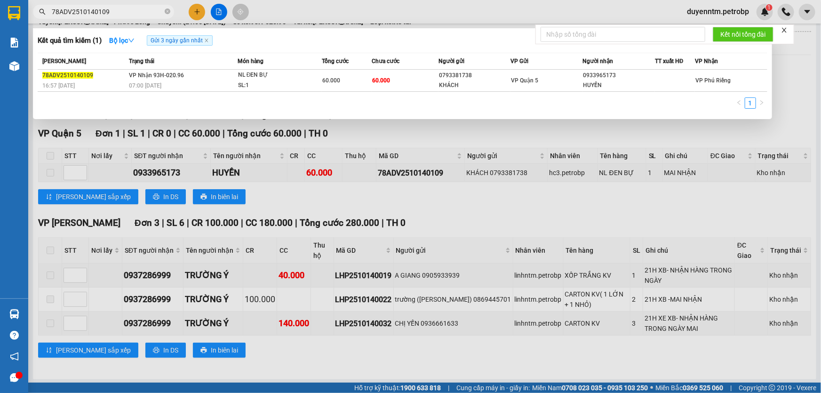
type input "78ADV2510140109"
click at [336, 16] on div at bounding box center [410, 196] width 821 height 393
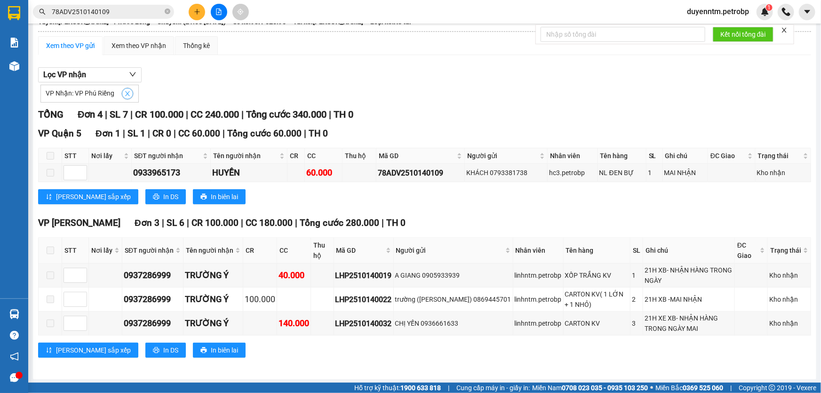
click at [128, 93] on icon "close" at bounding box center [127, 93] width 7 height 7
checkbox input "false"
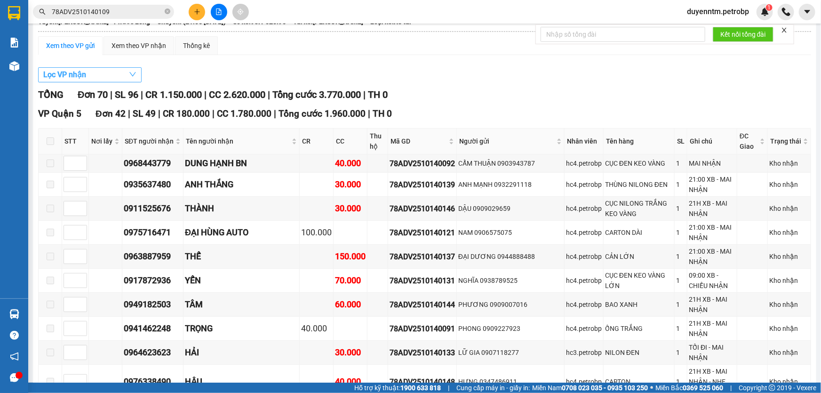
click at [115, 75] on button "Lọc VP nhận" at bounding box center [90, 74] width 104 height 15
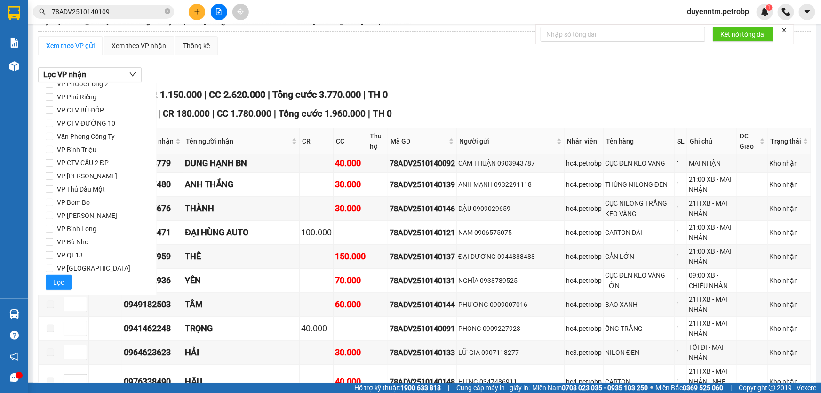
click at [84, 239] on span "VP Bù Nho" at bounding box center [72, 241] width 39 height 13
click at [53, 239] on input "VP Bù Nho" at bounding box center [50, 242] width 8 height 8
checkbox input "true"
click at [59, 282] on span "Lọc" at bounding box center [58, 282] width 11 height 10
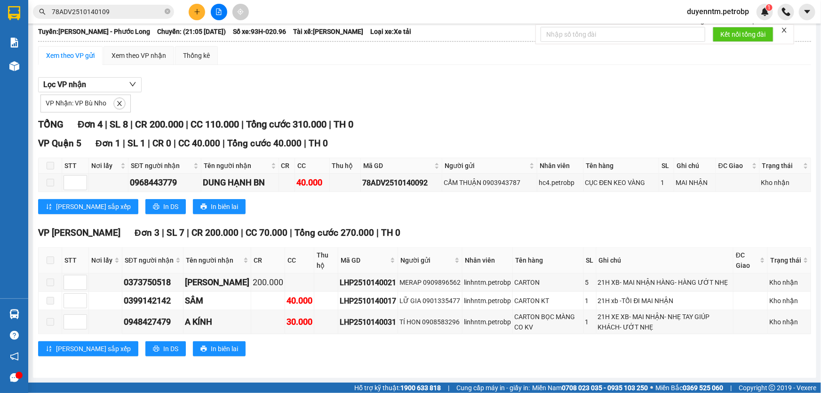
scroll to position [50, 0]
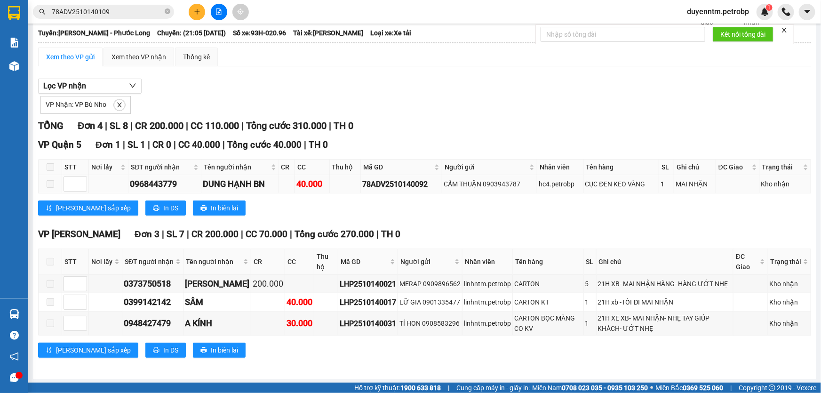
click at [417, 175] on td "78ADV2510140092" at bounding box center [401, 184] width 81 height 18
click at [415, 181] on div "78ADV2510140092" at bounding box center [401, 184] width 78 height 12
copy div "78ADV2510140092"
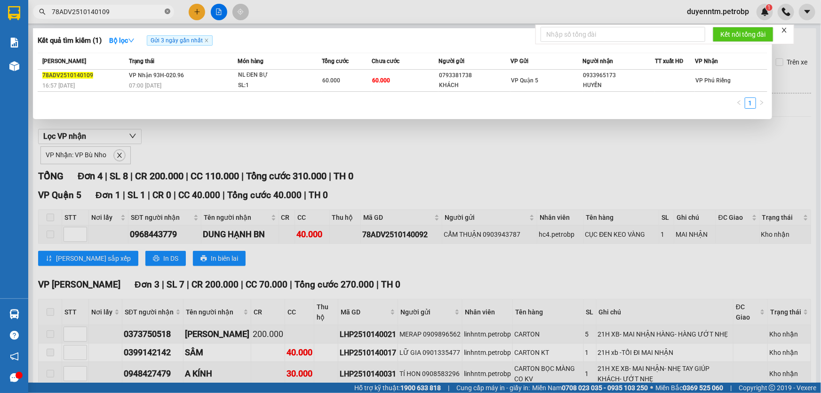
click at [168, 12] on icon "close-circle" at bounding box center [168, 11] width 6 height 6
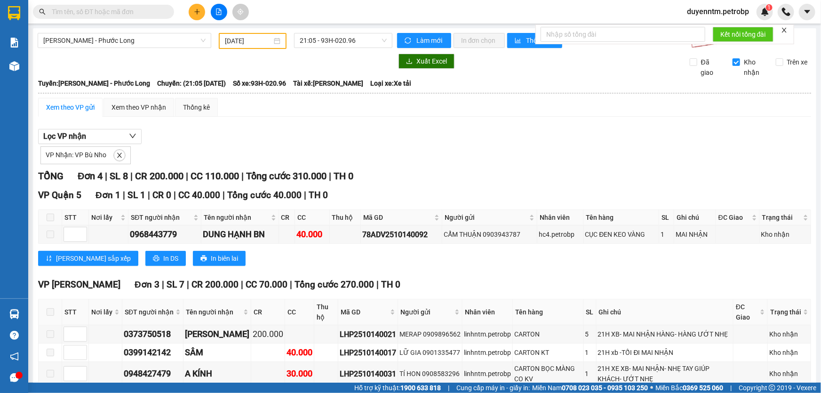
paste input "78ADV2510140092"
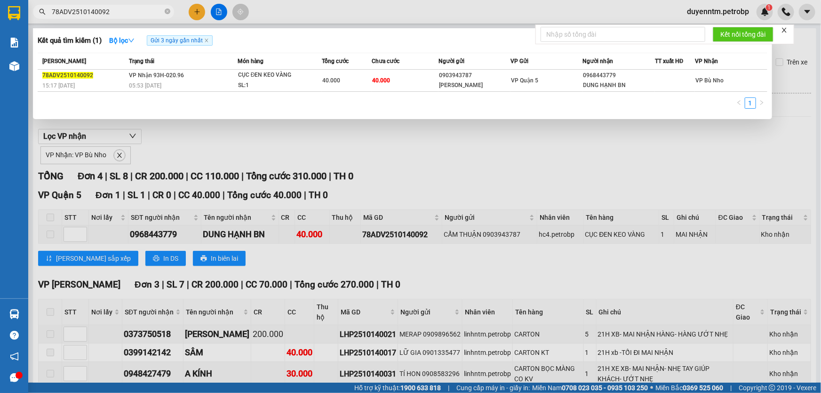
type input "78ADV2510140092"
click at [243, 165] on div at bounding box center [410, 196] width 821 height 393
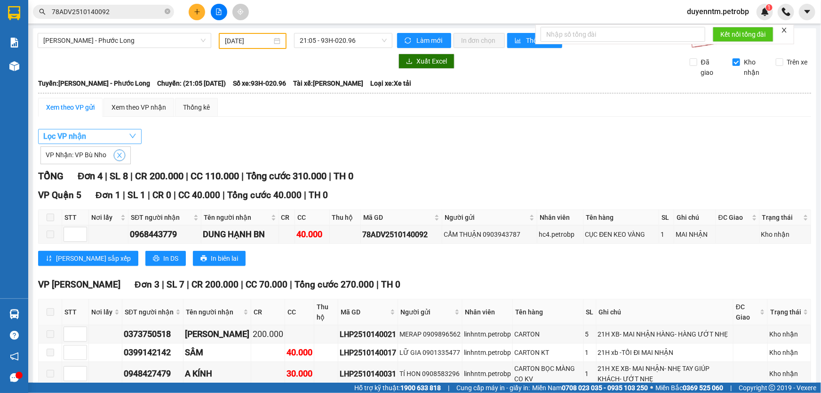
drag, startPoint x: 120, startPoint y: 154, endPoint x: 120, endPoint y: 139, distance: 15.1
click at [120, 154] on icon "close" at bounding box center [119, 155] width 7 height 7
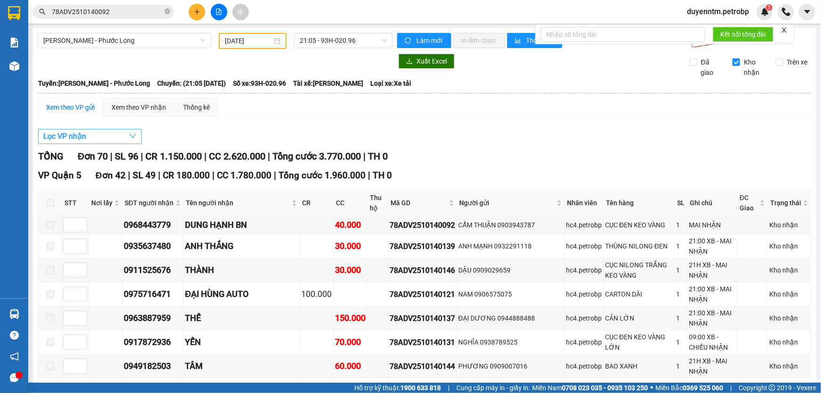
click at [120, 139] on button "Lọc VP nhận" at bounding box center [90, 136] width 104 height 15
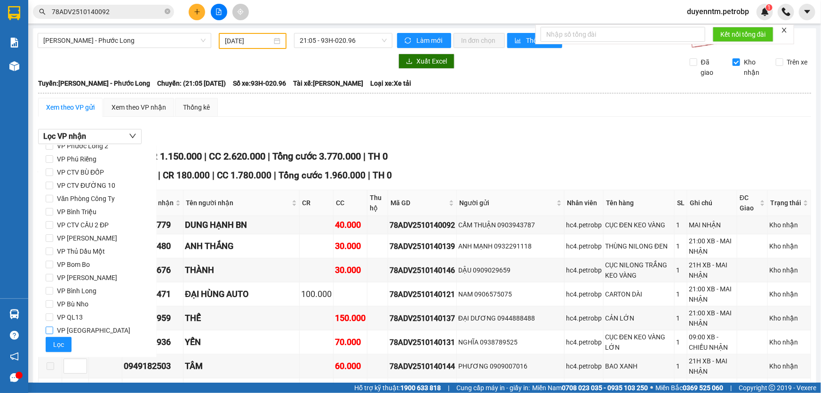
click at [77, 329] on span "VP [GEOGRAPHIC_DATA]" at bounding box center [93, 330] width 81 height 13
click at [53, 329] on input "VP [GEOGRAPHIC_DATA]" at bounding box center [50, 331] width 8 height 8
checkbox input "true"
click at [63, 342] on span "Lọc" at bounding box center [58, 344] width 11 height 10
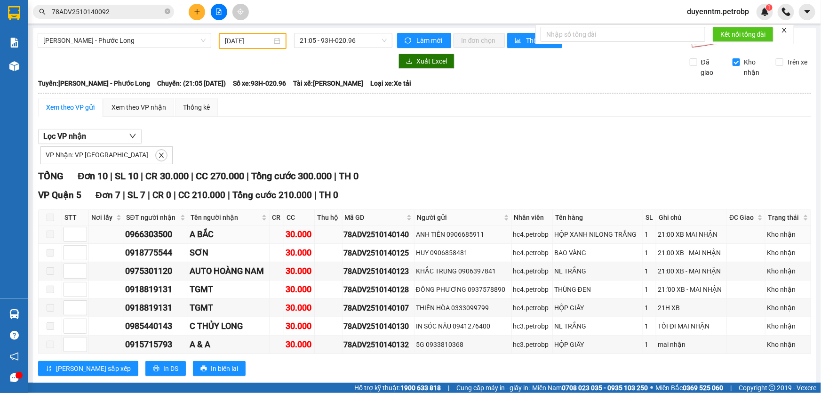
click at [368, 237] on div "78ADV2510140140" at bounding box center [378, 235] width 69 height 12
copy div "78ADV2510140140"
click at [168, 10] on icon "close-circle" at bounding box center [168, 11] width 6 height 6
paste input "78ADV2510140140"
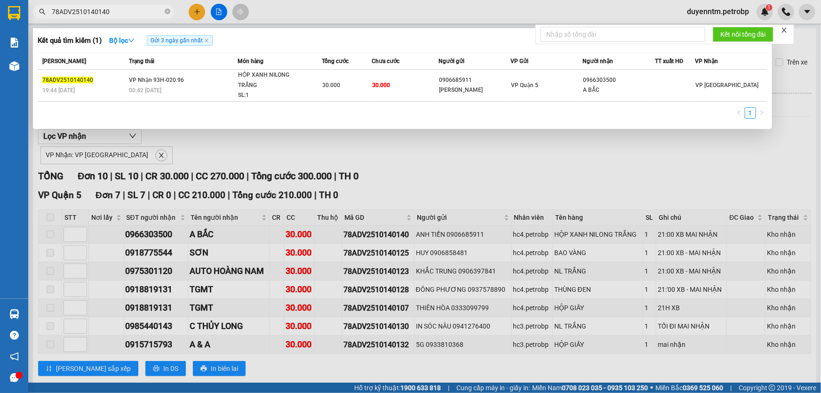
type input "78ADV2510140140"
drag, startPoint x: 196, startPoint y: 146, endPoint x: 153, endPoint y: 151, distance: 43.1
click at [195, 147] on div at bounding box center [410, 196] width 821 height 393
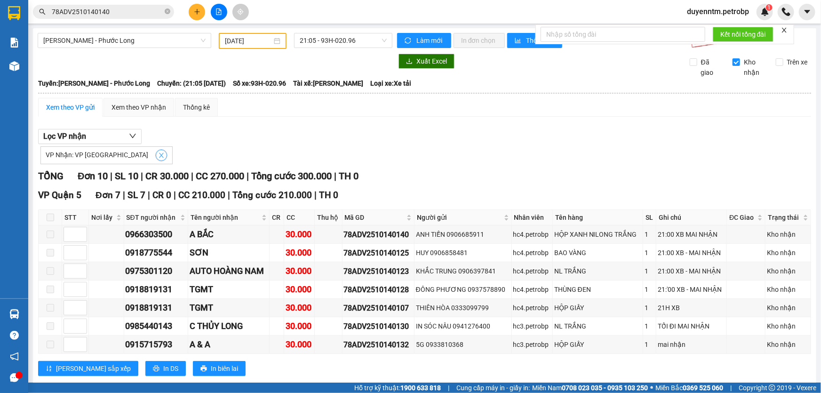
click at [158, 153] on icon "close" at bounding box center [161, 155] width 7 height 7
click at [116, 132] on button "Lọc VP nhận" at bounding box center [90, 136] width 104 height 15
checkbox input "false"
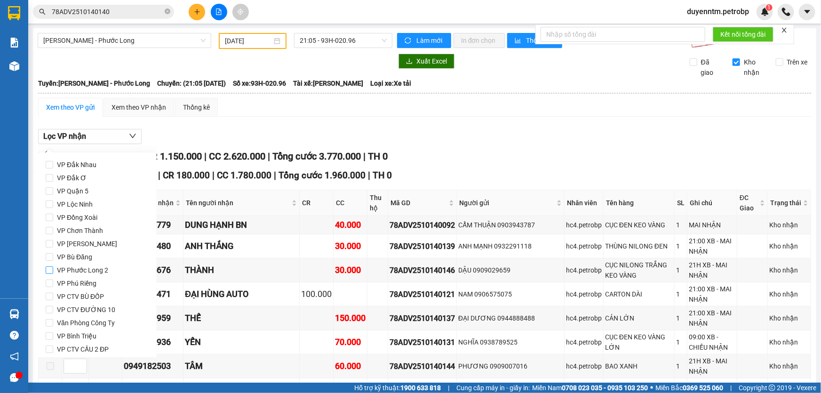
click at [103, 270] on span "VP Phước Long 2" at bounding box center [82, 270] width 59 height 13
click at [53, 270] on input "VP Phước Long 2" at bounding box center [50, 270] width 8 height 8
checkbox input "true"
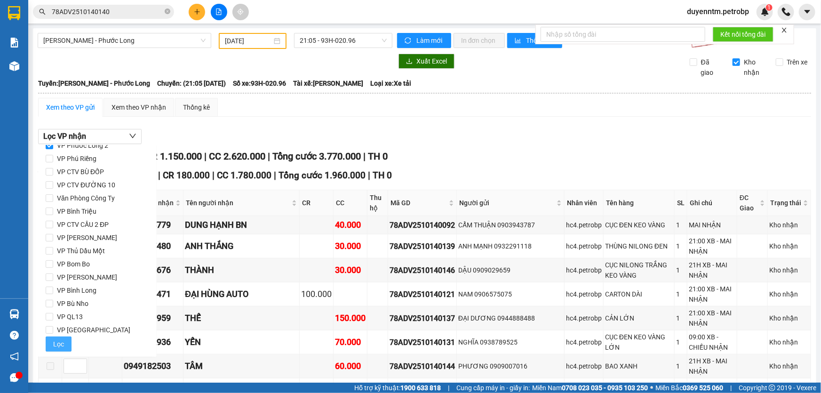
click at [58, 338] on button "Lọc" at bounding box center [59, 343] width 26 height 15
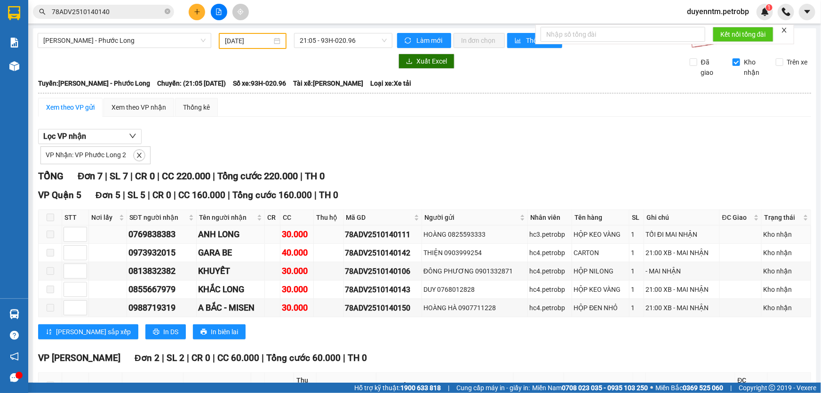
click at [392, 237] on div "78ADV2510140111" at bounding box center [382, 235] width 75 height 12
copy div "78ADV2510140111"
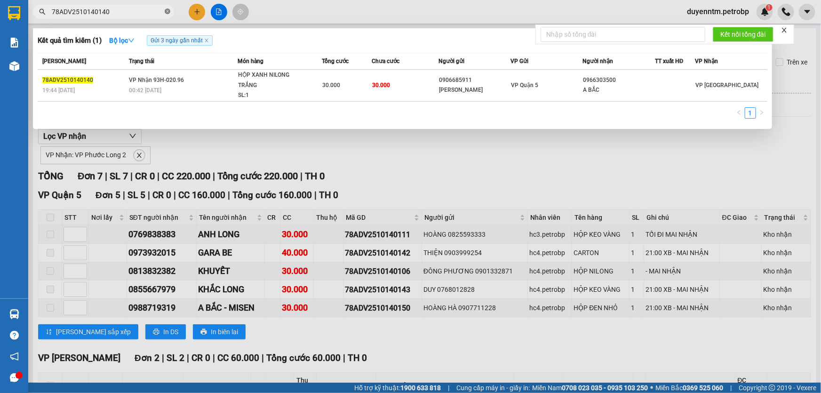
click at [167, 9] on icon "close-circle" at bounding box center [168, 11] width 6 height 6
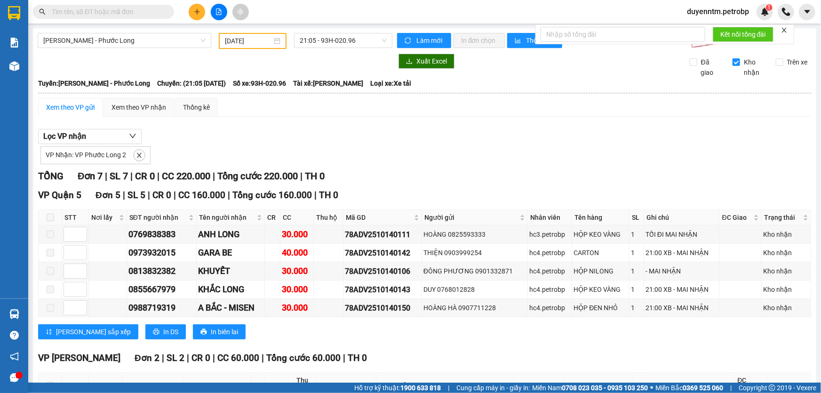
paste input "78ADV2510140111"
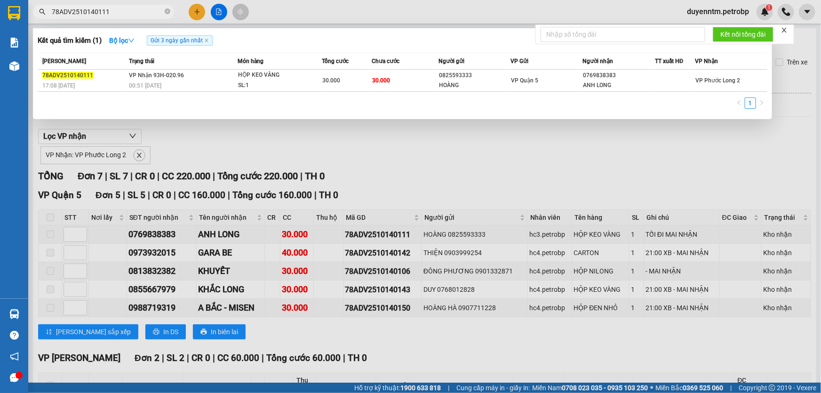
type input "78ADV2510140111"
click at [293, 11] on div at bounding box center [410, 196] width 821 height 393
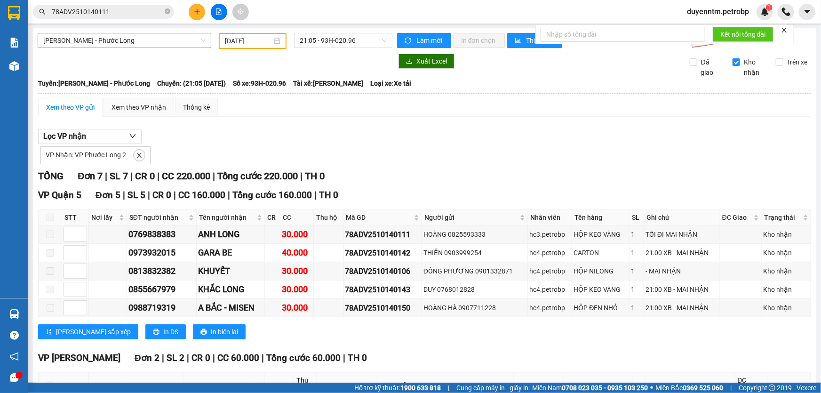
click at [142, 42] on span "[PERSON_NAME] - Phước Long" at bounding box center [124, 40] width 162 height 14
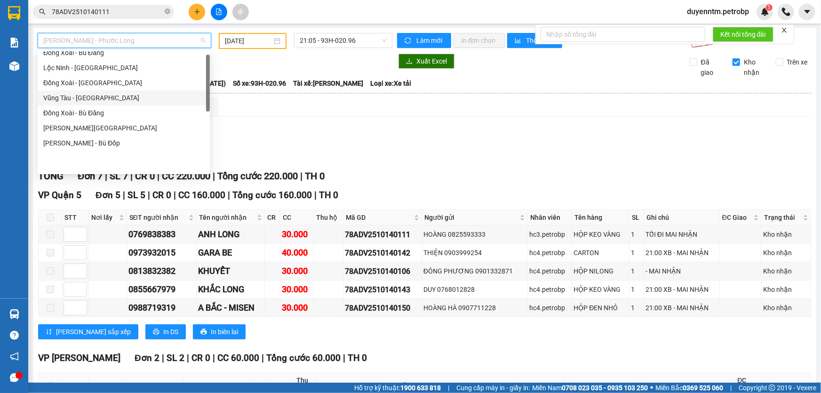
scroll to position [9, 0]
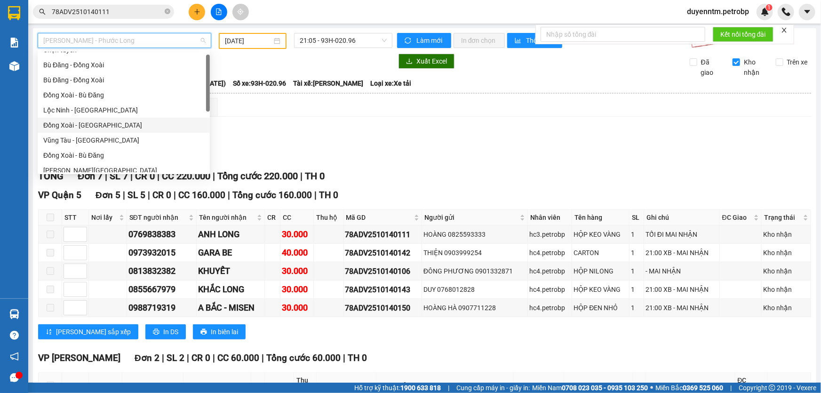
click at [90, 129] on div "Đồng Xoài - [GEOGRAPHIC_DATA]" at bounding box center [123, 125] width 161 height 10
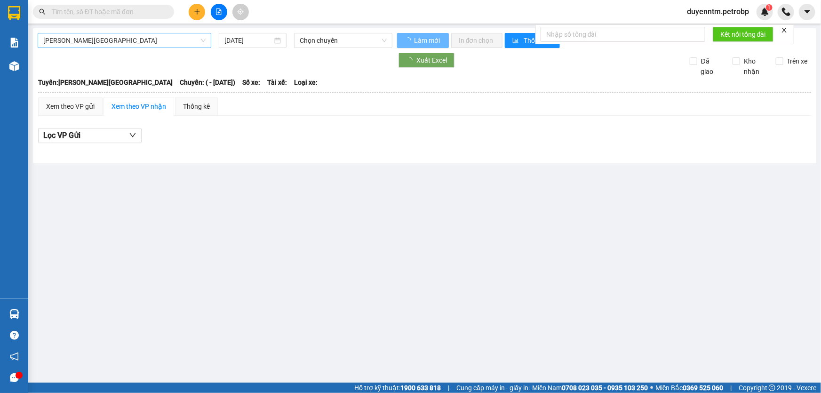
type input "[DATE]"
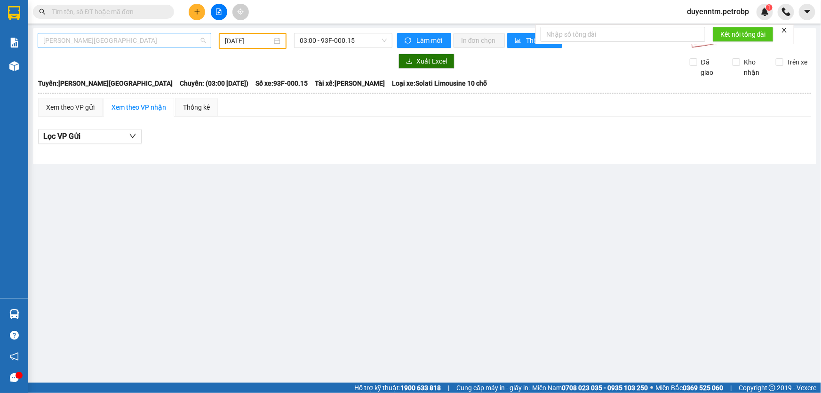
click at [107, 41] on span "[PERSON_NAME][GEOGRAPHIC_DATA]" at bounding box center [124, 40] width 162 height 14
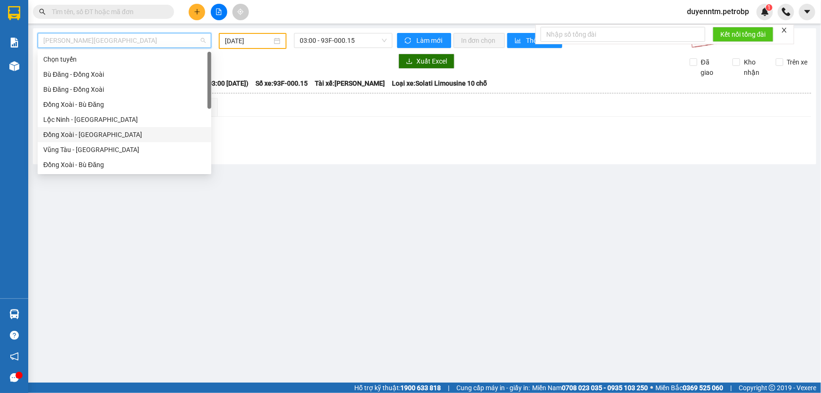
click at [98, 137] on div "Đồng Xoài - [GEOGRAPHIC_DATA]" at bounding box center [124, 134] width 162 height 10
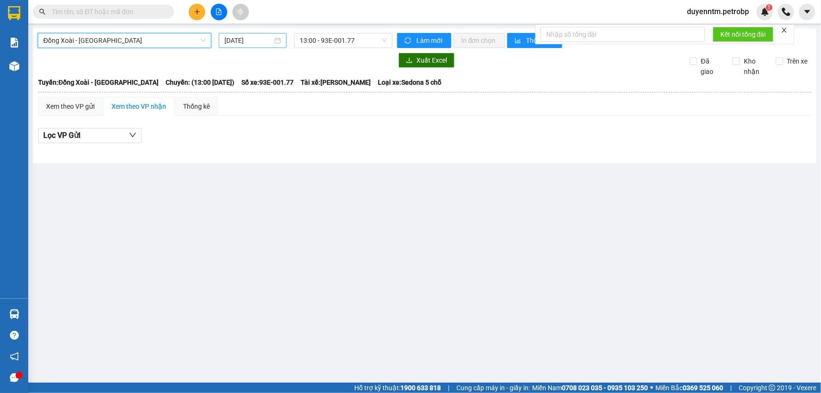
click at [243, 42] on input "[DATE]" at bounding box center [248, 40] width 48 height 10
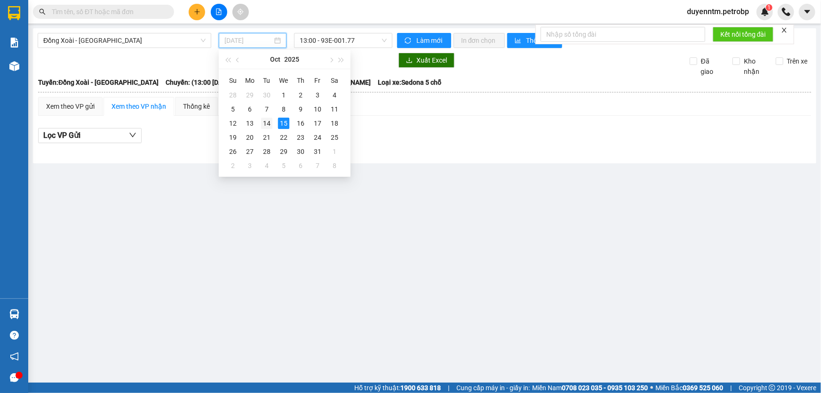
click at [265, 124] on div "14" at bounding box center [266, 123] width 11 height 11
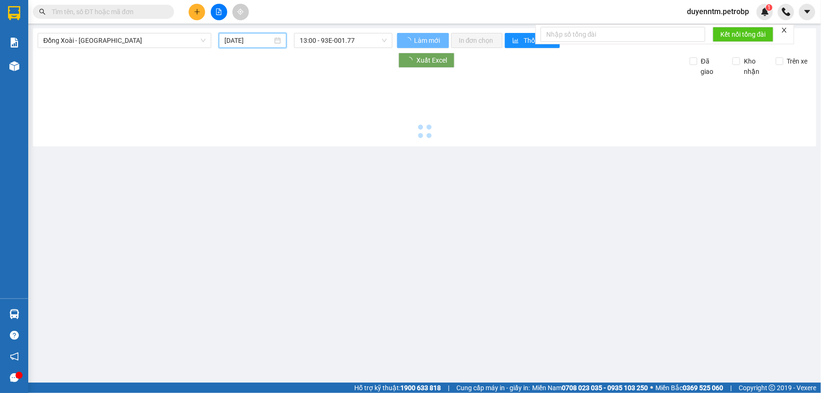
type input "[DATE]"
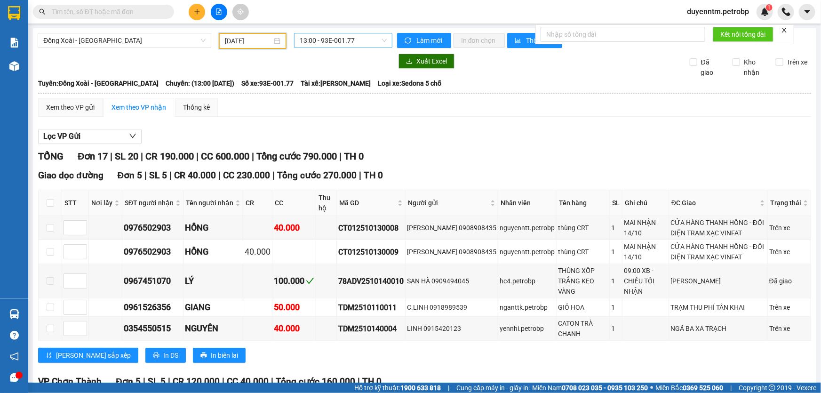
click at [336, 42] on span "13:00 - 93E-001.77" at bounding box center [343, 40] width 87 height 14
click at [332, 89] on div "18:30 - 93E-001.77" at bounding box center [334, 89] width 73 height 10
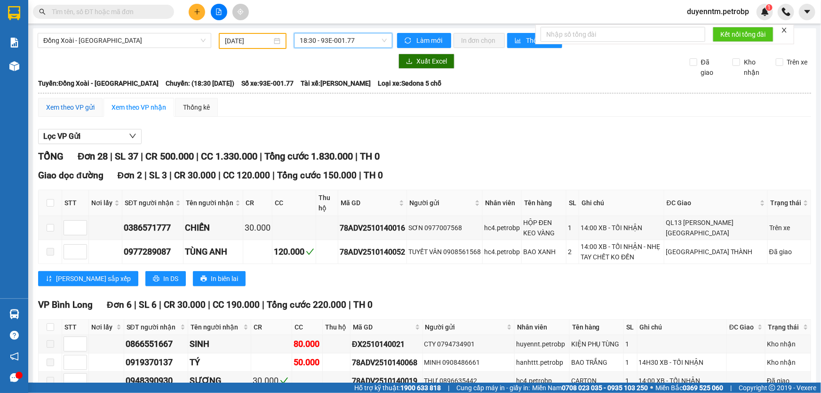
click at [75, 108] on div "Xem theo VP gửi" at bounding box center [70, 107] width 48 height 10
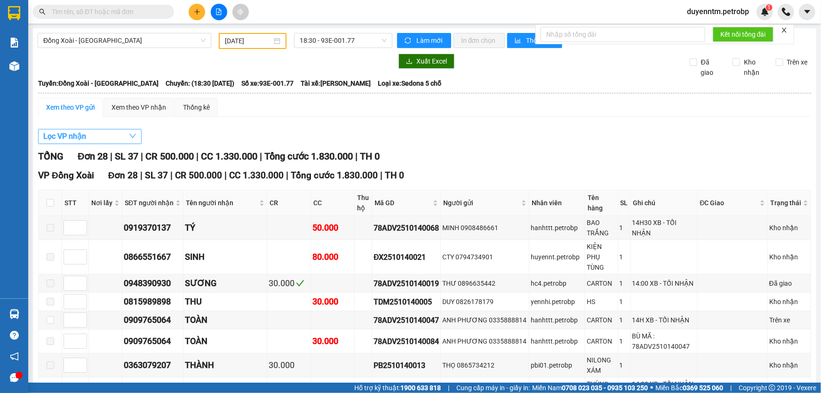
click at [88, 141] on button "Lọc VP nhận" at bounding box center [90, 136] width 104 height 15
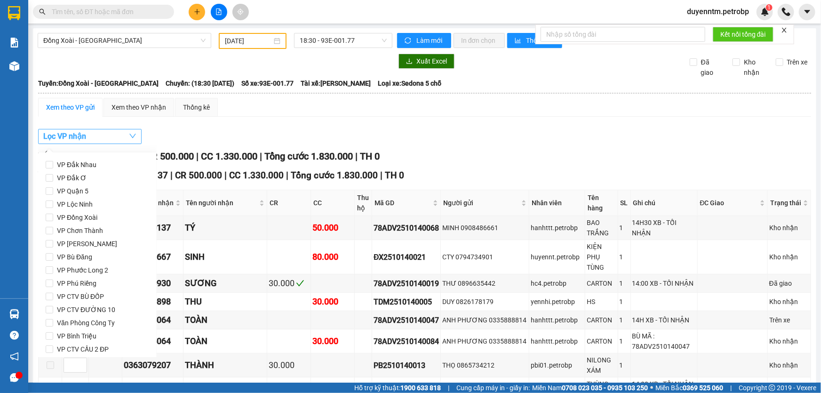
scroll to position [125, 0]
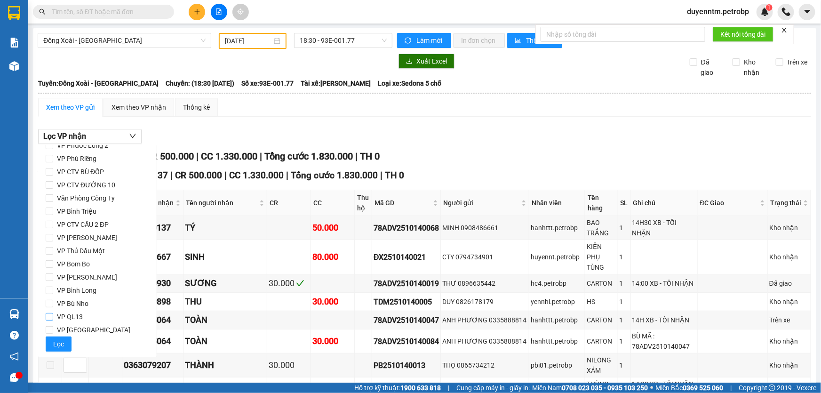
drag, startPoint x: 82, startPoint y: 292, endPoint x: 75, endPoint y: 319, distance: 27.3
click at [84, 292] on span "VP Bình Long" at bounding box center [76, 290] width 47 height 13
click at [73, 294] on span "VP Bình Long" at bounding box center [76, 290] width 47 height 13
click at [53, 294] on input "VP Bình Long" at bounding box center [50, 291] width 8 height 8
checkbox input "true"
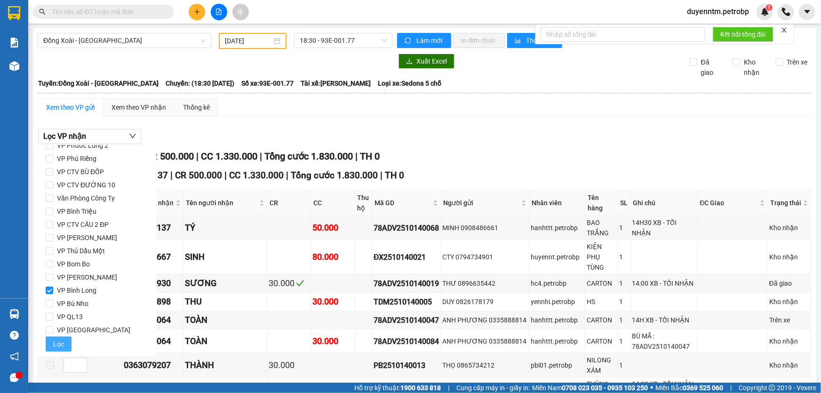
click at [51, 342] on button "Lọc" at bounding box center [59, 343] width 26 height 15
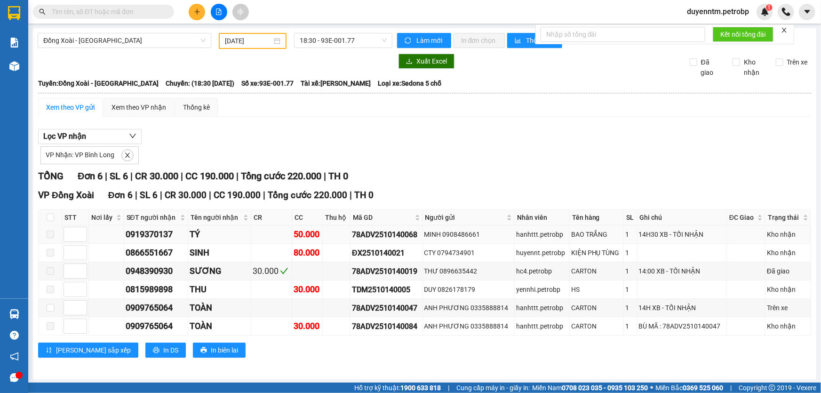
click at [399, 233] on div "78ADV2510140068" at bounding box center [386, 235] width 69 height 12
copy div "78ADV2510140068"
paste input "78ADV2510140068"
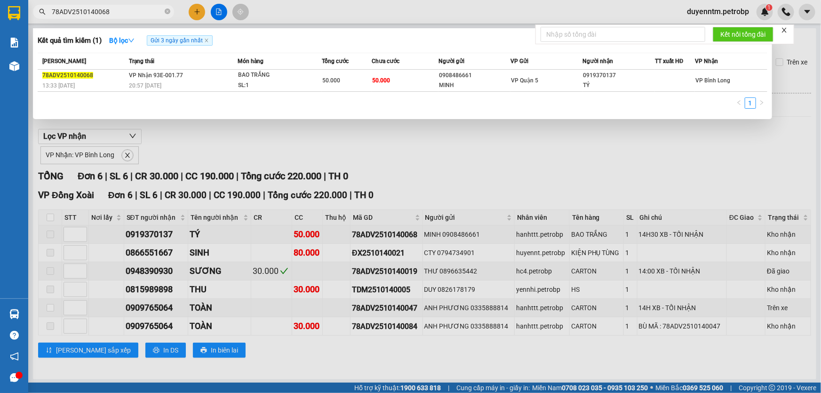
type input "78ADV2510140068"
click at [200, 157] on div at bounding box center [410, 196] width 821 height 393
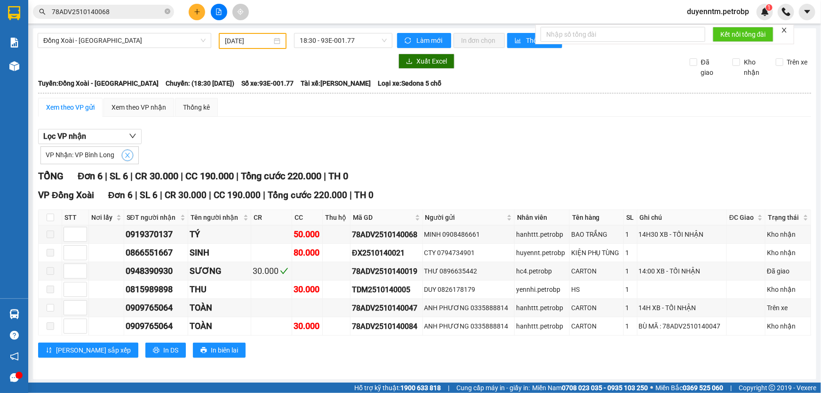
click at [131, 152] on div "VP Nhận: VP Bình Long" at bounding box center [89, 155] width 98 height 18
click at [128, 156] on icon "close" at bounding box center [127, 155] width 7 height 7
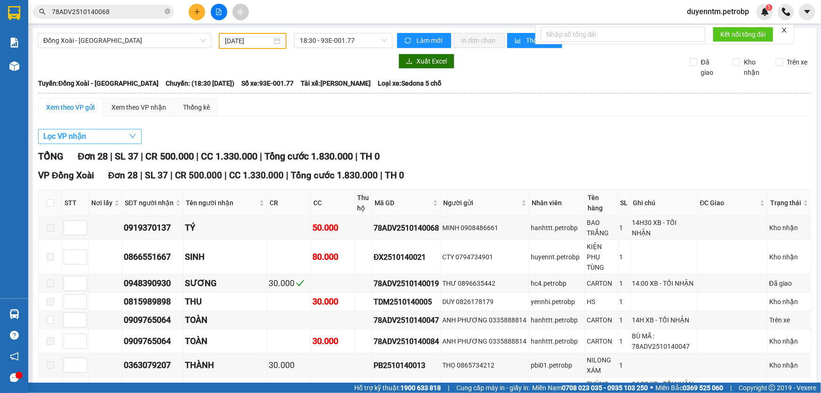
click at [117, 140] on button "Lọc VP nhận" at bounding box center [90, 136] width 104 height 15
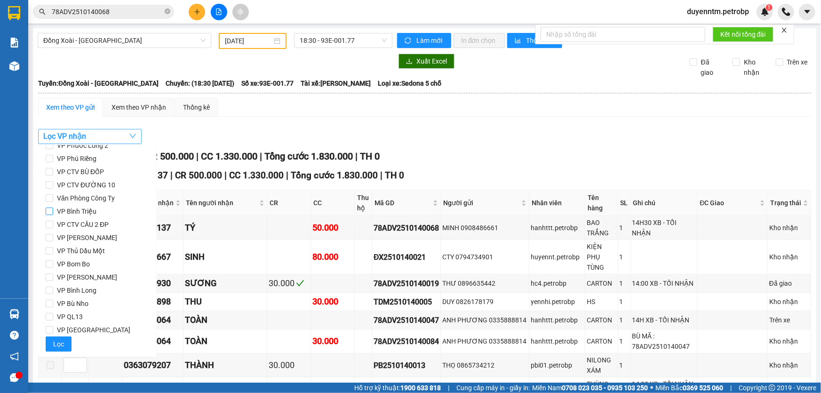
scroll to position [0, 0]
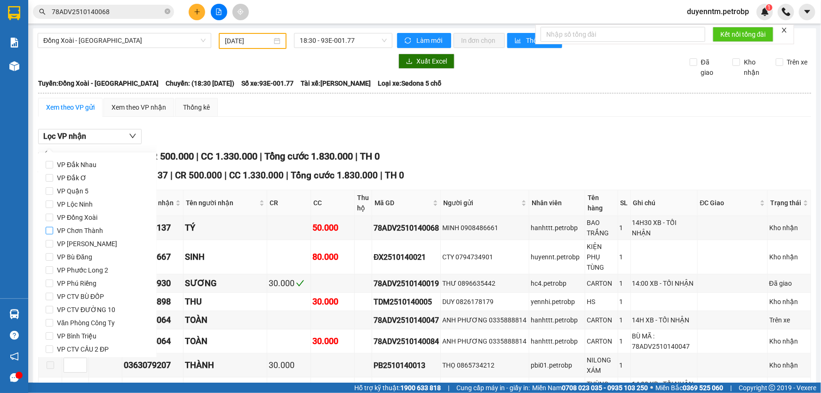
click at [96, 233] on span "VP Chơn Thành" at bounding box center [80, 230] width 54 height 13
click at [53, 233] on input "VP Chơn Thành" at bounding box center [50, 231] width 8 height 8
checkbox input "true"
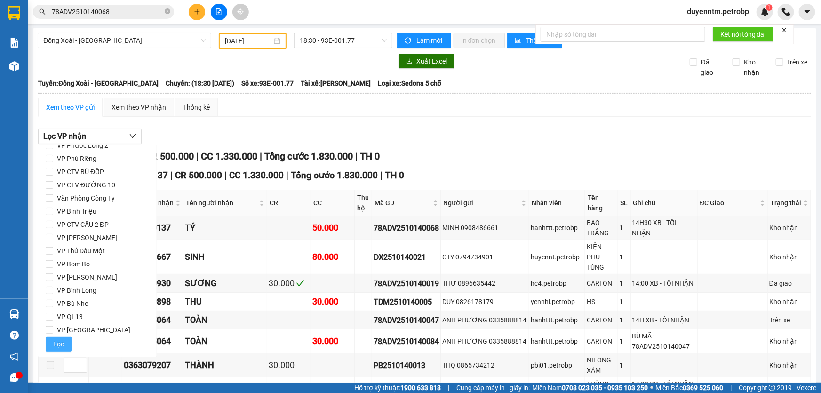
click at [57, 344] on span "Lọc" at bounding box center [58, 344] width 11 height 10
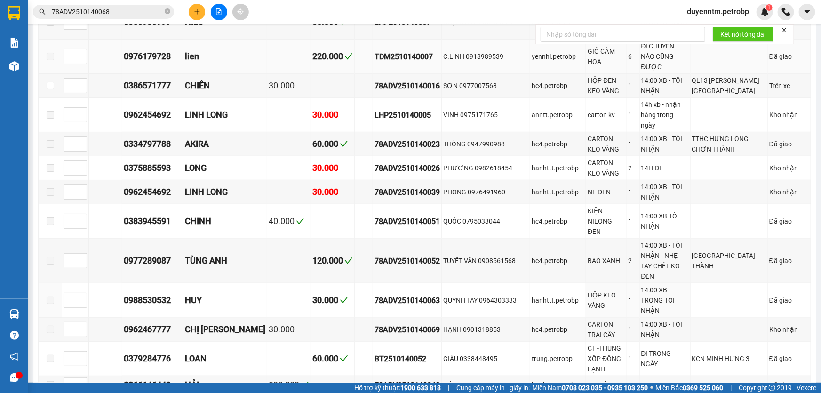
scroll to position [42, 0]
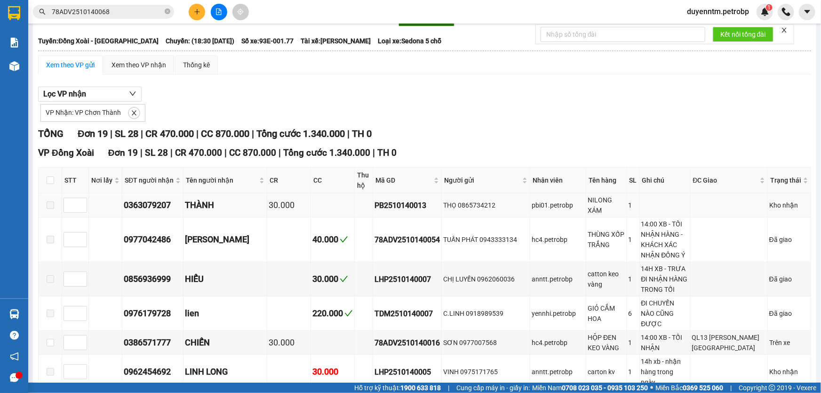
click at [375, 201] on div "PB2510140013" at bounding box center [407, 206] width 65 height 12
copy div "PB2510140013"
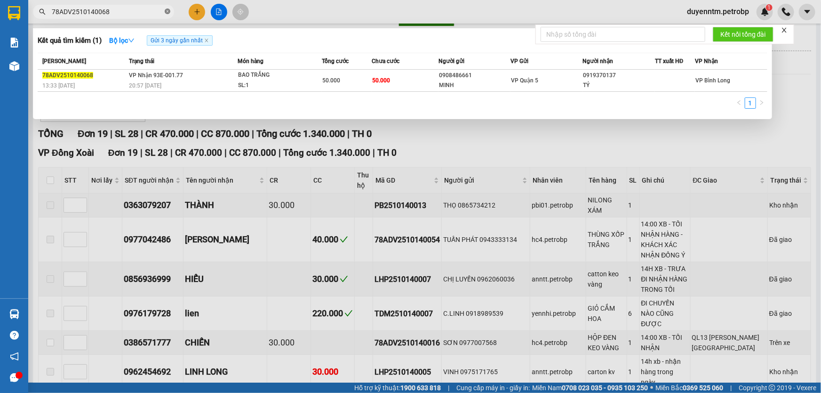
click at [168, 8] on span at bounding box center [168, 12] width 6 height 9
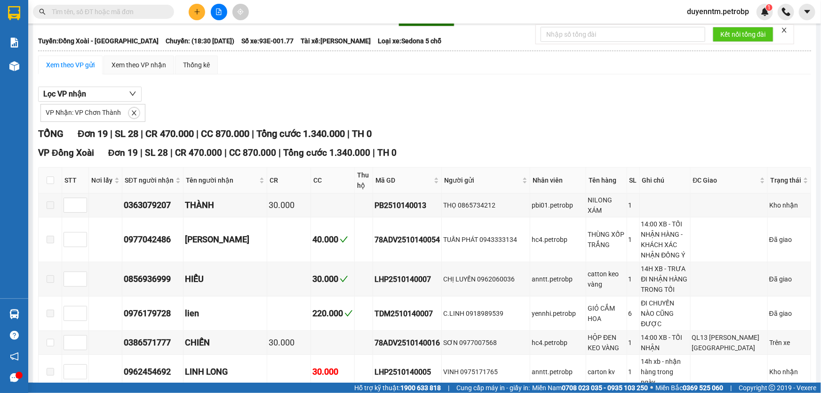
paste input "PB2510140013"
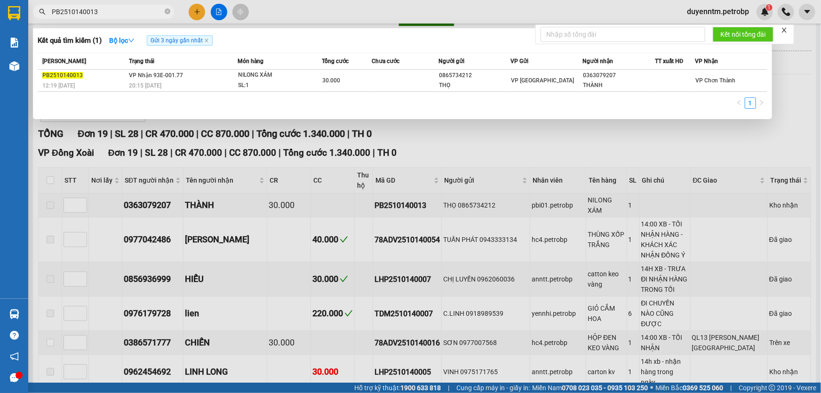
type input "PB2510140013"
click at [296, 18] on div at bounding box center [410, 196] width 821 height 393
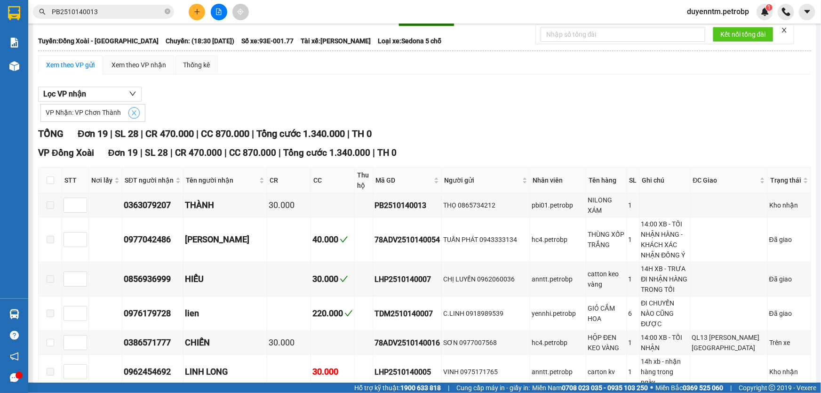
click at [134, 112] on icon "close" at bounding box center [134, 113] width 7 height 7
checkbox input "false"
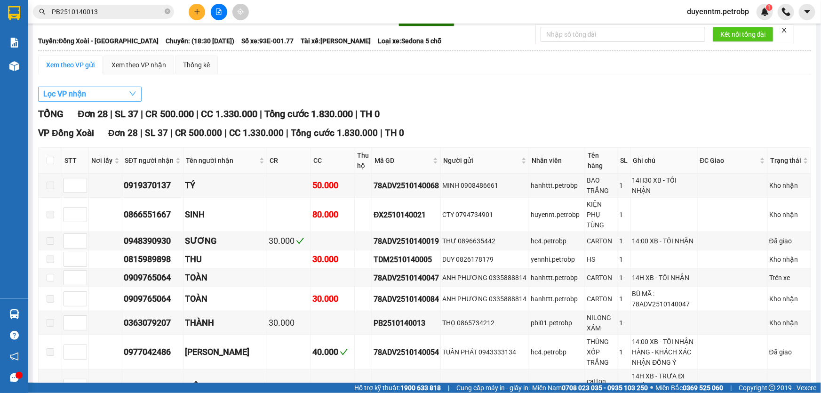
click at [108, 94] on button "Lọc VP nhận" at bounding box center [90, 94] width 104 height 15
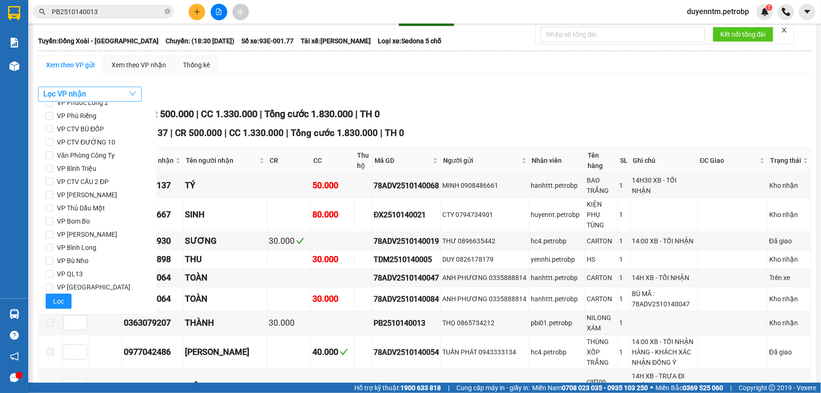
scroll to position [0, 0]
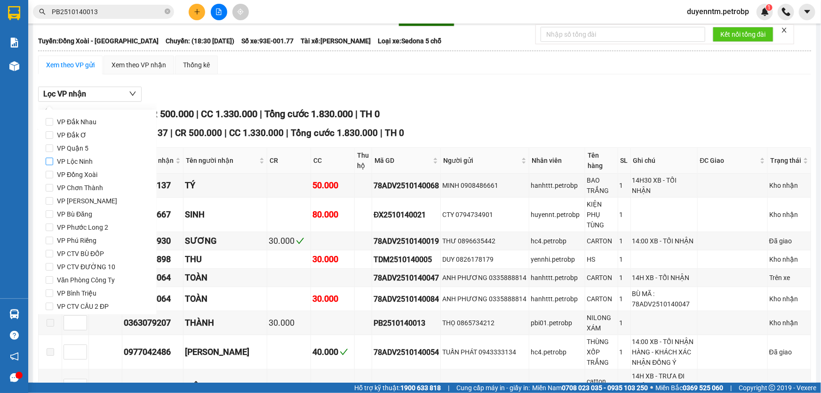
click at [82, 159] on span "VP Lộc Ninh" at bounding box center [74, 161] width 43 height 13
click at [53, 159] on input "VP Lộc Ninh" at bounding box center [50, 162] width 8 height 8
checkbox input "true"
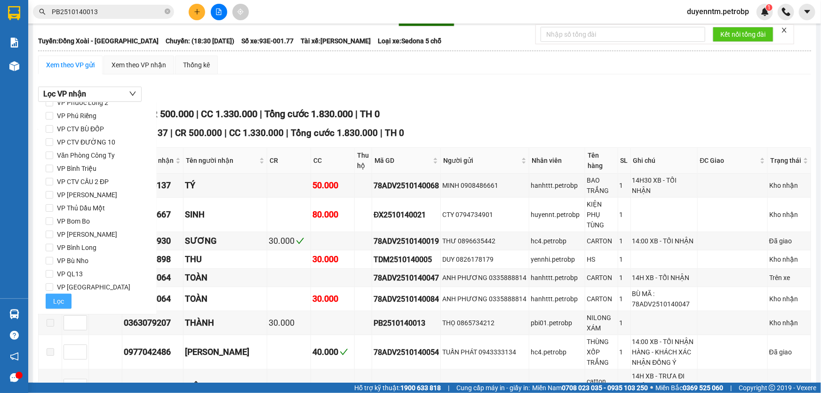
click at [57, 304] on span "Lọc" at bounding box center [58, 301] width 11 height 10
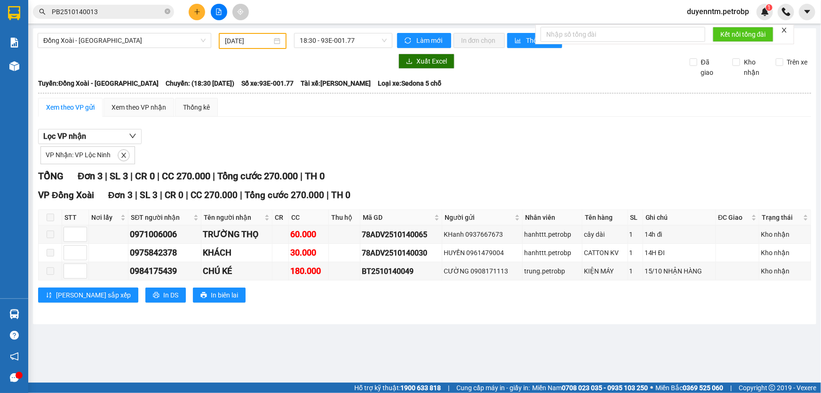
scroll to position [0, 0]
click at [400, 270] on div "BT2510140049" at bounding box center [401, 271] width 79 height 12
copy div "BT2510140049"
click at [165, 9] on icon "close-circle" at bounding box center [168, 11] width 6 height 6
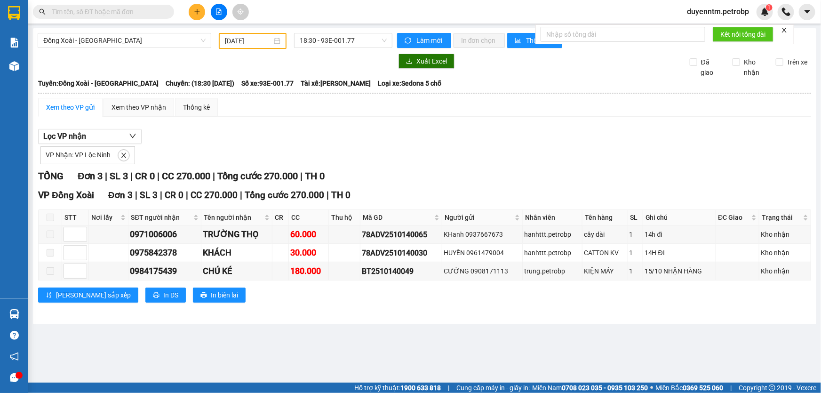
paste input "BT2510140049"
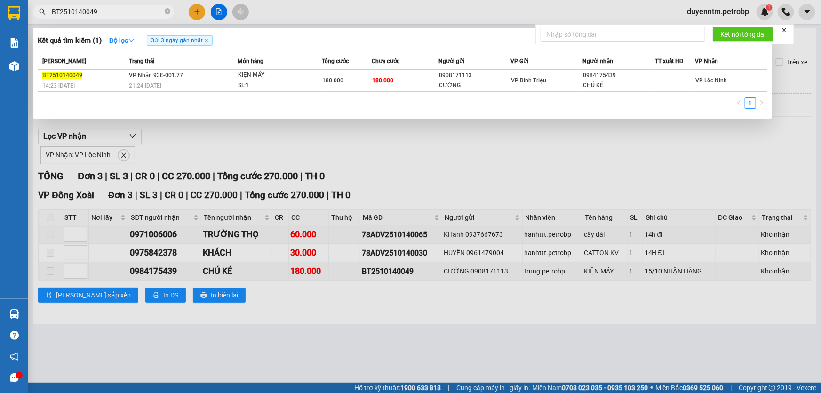
type input "BT2510140049"
click at [191, 136] on div at bounding box center [410, 196] width 821 height 393
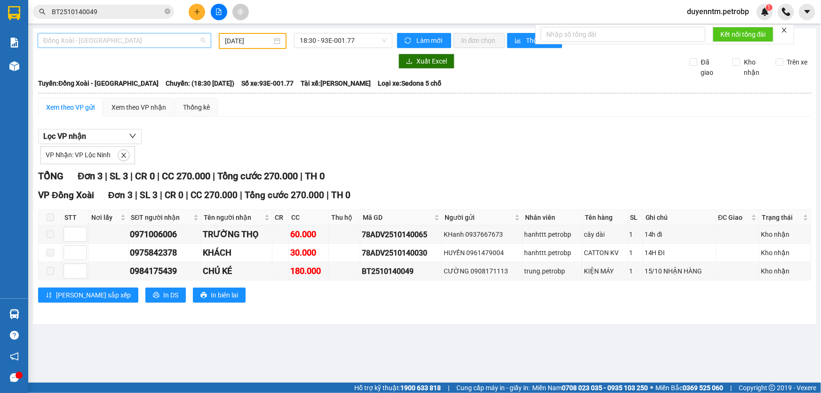
click at [128, 38] on span "Đồng Xoài - [GEOGRAPHIC_DATA]" at bounding box center [124, 40] width 162 height 14
click at [142, 42] on span "Đồng Xoài - [GEOGRAPHIC_DATA]" at bounding box center [124, 40] width 162 height 14
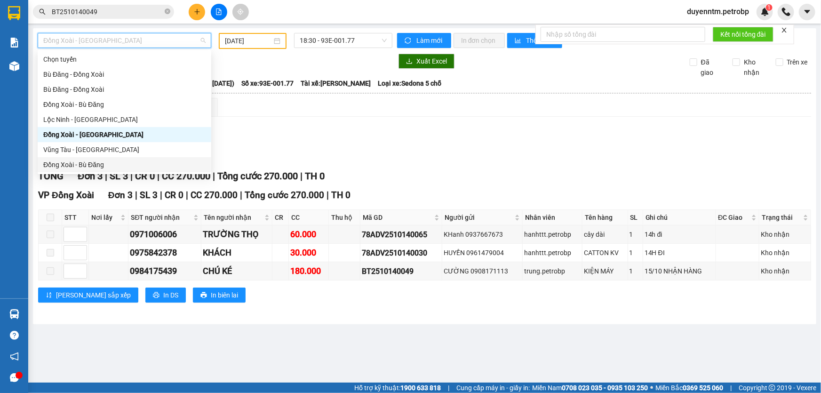
click at [91, 166] on div "Đồng Xoài - Bù Đăng" at bounding box center [124, 165] width 162 height 10
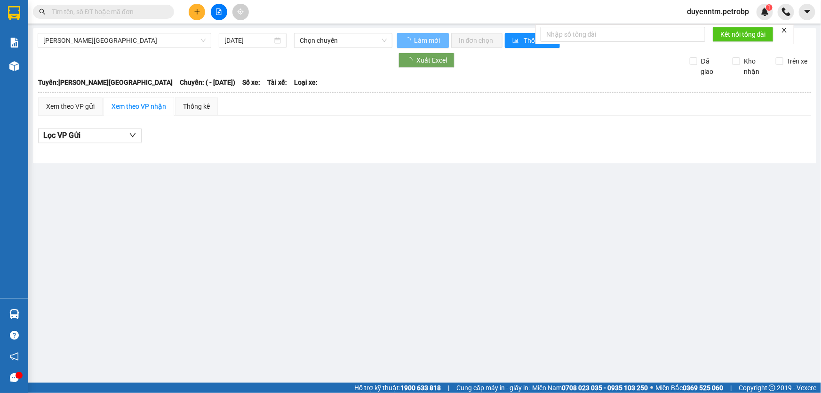
type input "[DATE]"
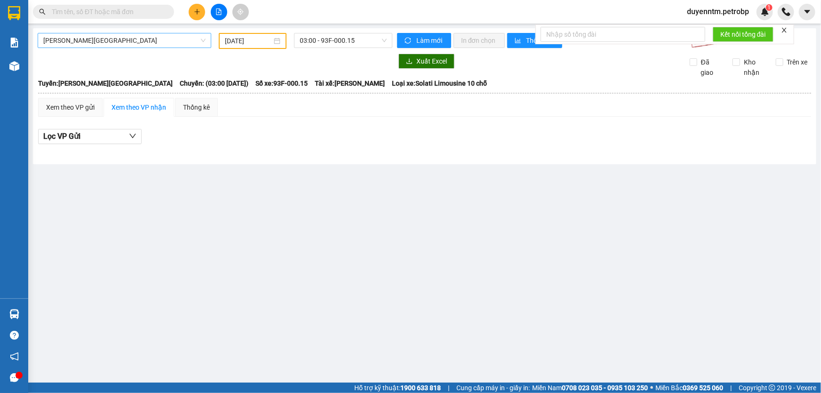
click at [120, 42] on span "[PERSON_NAME][GEOGRAPHIC_DATA]" at bounding box center [124, 40] width 162 height 14
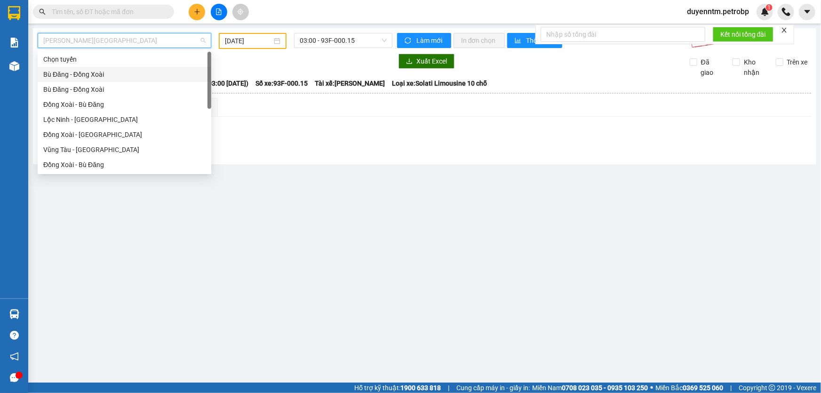
click at [96, 75] on div "Bù Đăng - Đồng Xoài" at bounding box center [124, 74] width 162 height 10
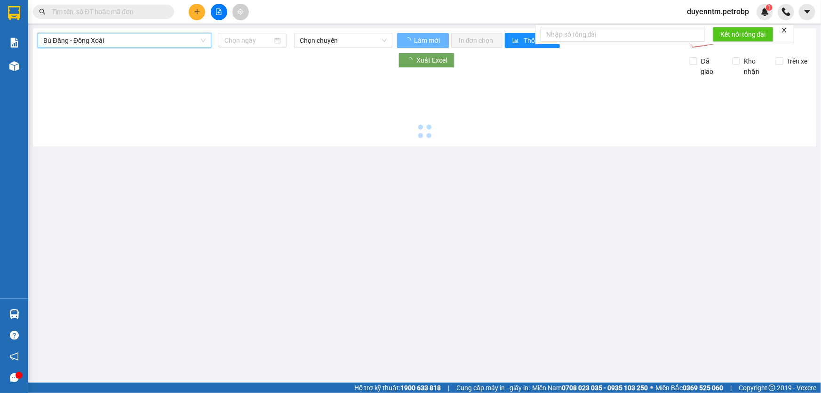
type input "[DATE]"
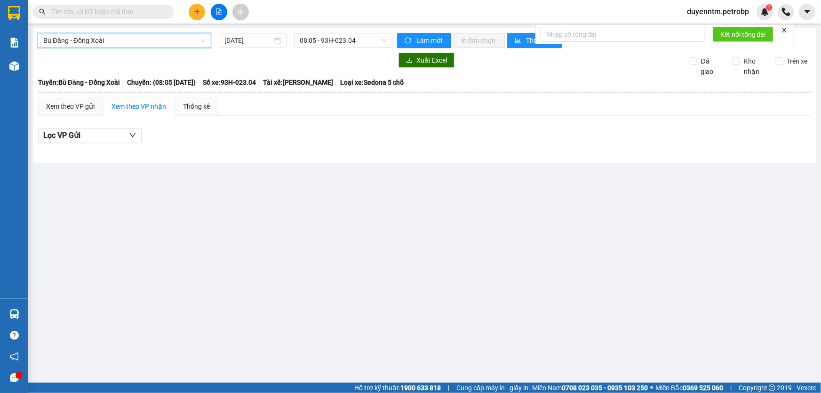
click at [115, 38] on span "Bù Đăng - Đồng Xoài" at bounding box center [124, 40] width 162 height 14
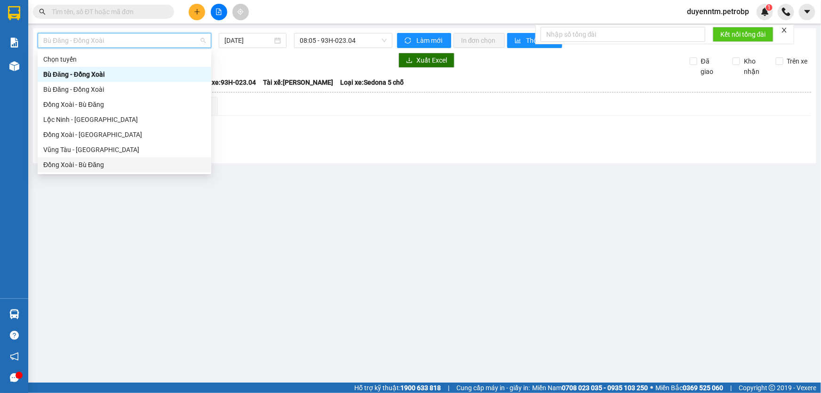
click at [94, 165] on div "Đồng Xoài - Bù Đăng" at bounding box center [124, 165] width 162 height 10
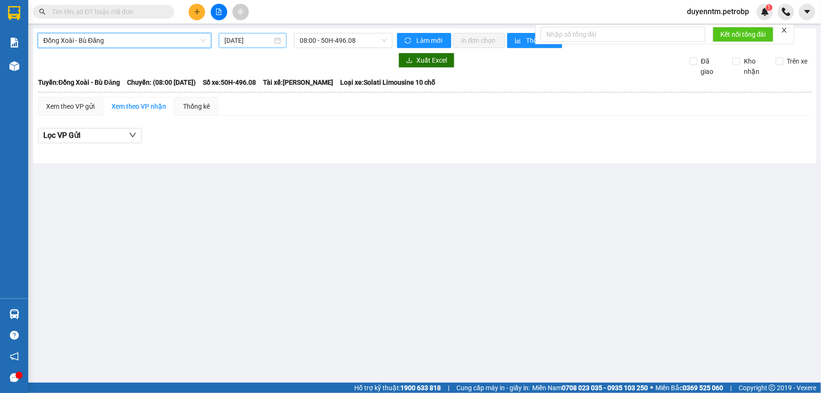
click at [242, 38] on input "[DATE]" at bounding box center [248, 40] width 48 height 10
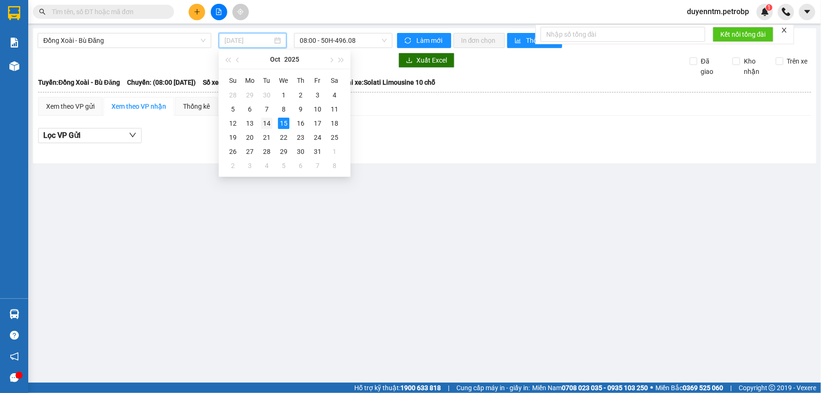
click at [272, 123] on td "14" at bounding box center [266, 123] width 17 height 14
type input "[DATE]"
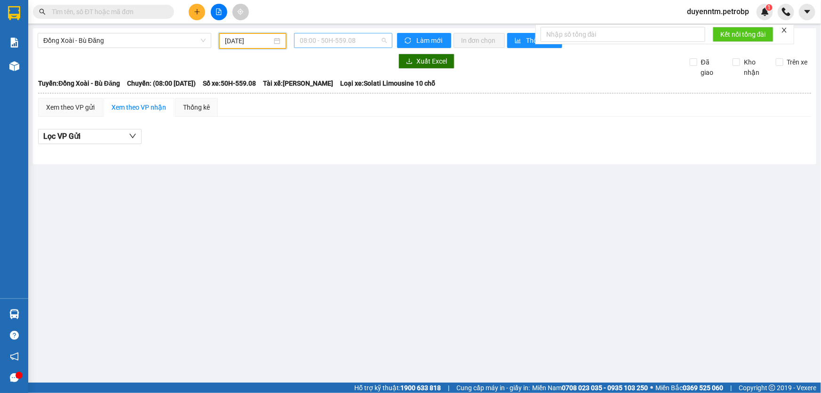
drag, startPoint x: 328, startPoint y: 42, endPoint x: 324, endPoint y: 58, distance: 16.4
click at [328, 42] on span "08:00 - 50H-559.08" at bounding box center [343, 40] width 87 height 14
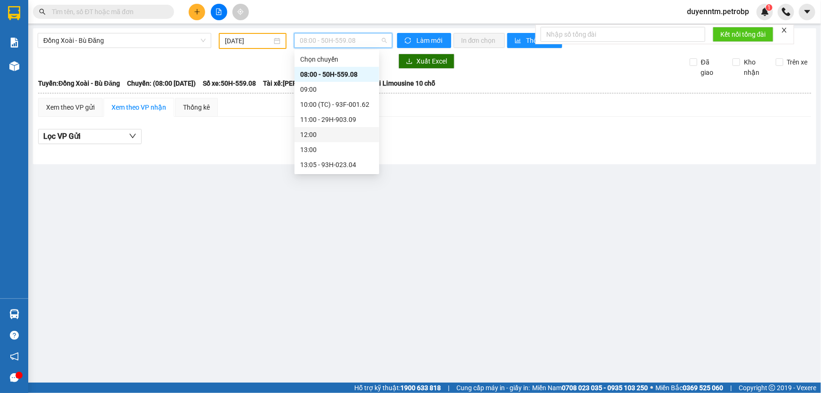
scroll to position [120, 0]
click at [329, 118] on div "18:30 - 93H-023.04" at bounding box center [336, 120] width 73 height 10
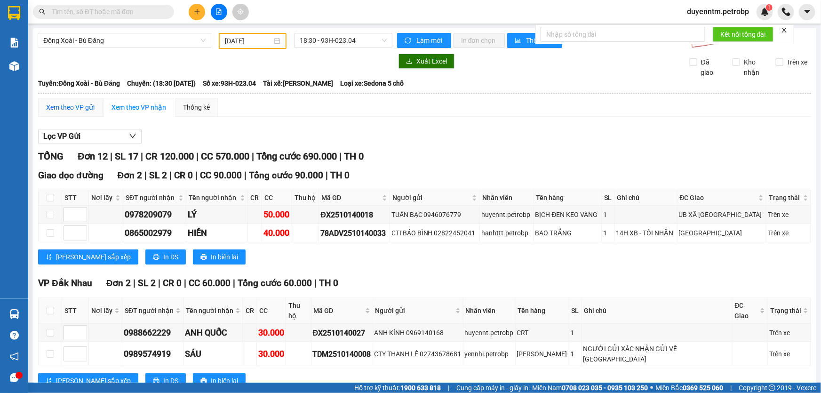
click at [80, 107] on div "Xem theo VP gửi" at bounding box center [70, 107] width 48 height 10
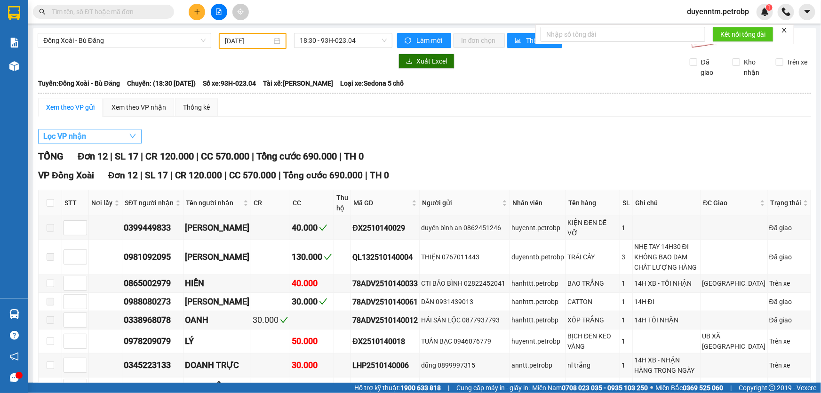
click at [108, 134] on button "Lọc VP nhận" at bounding box center [90, 136] width 104 height 15
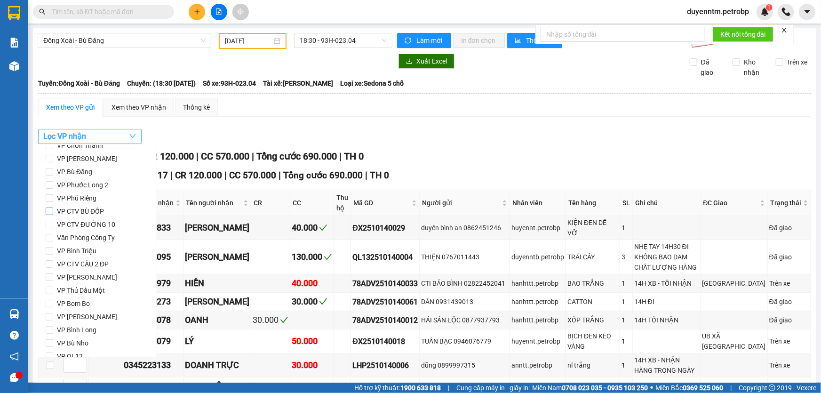
scroll to position [42, 0]
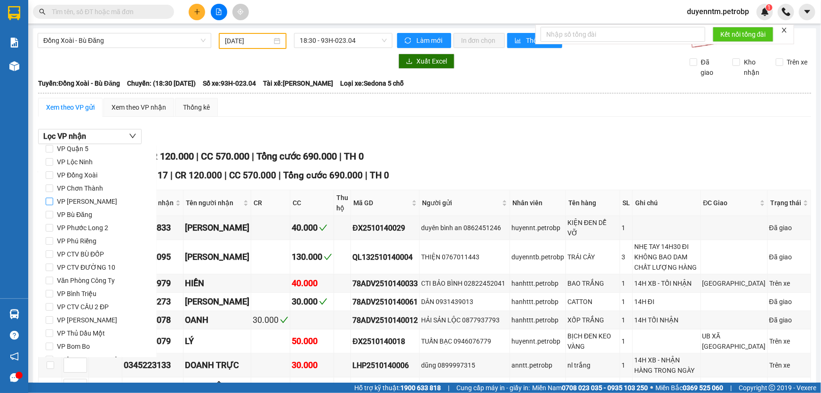
click at [80, 201] on span "VP [PERSON_NAME]" at bounding box center [87, 201] width 68 height 13
click at [53, 201] on input "VP [PERSON_NAME]" at bounding box center [50, 202] width 8 height 8
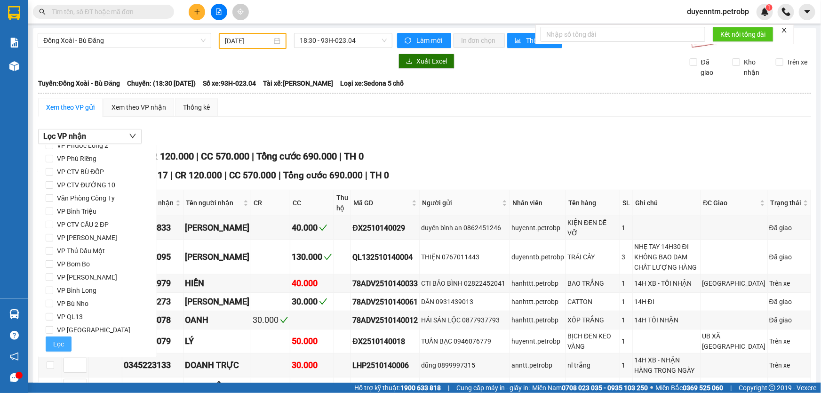
click at [53, 344] on span "Lọc" at bounding box center [58, 344] width 11 height 10
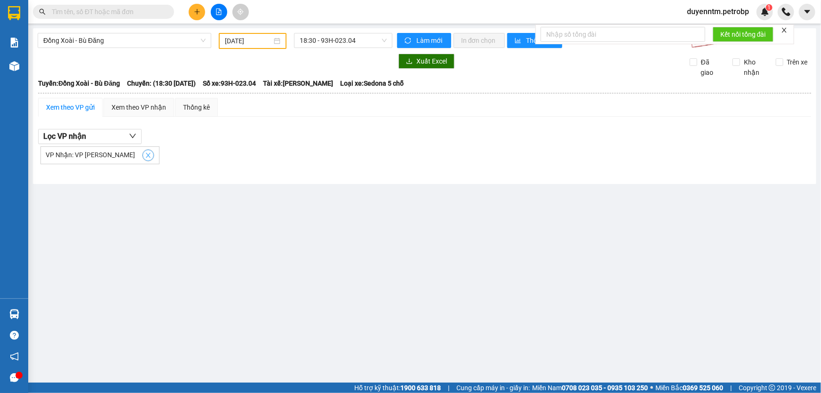
click at [146, 156] on icon "close" at bounding box center [148, 155] width 5 height 5
checkbox input "false"
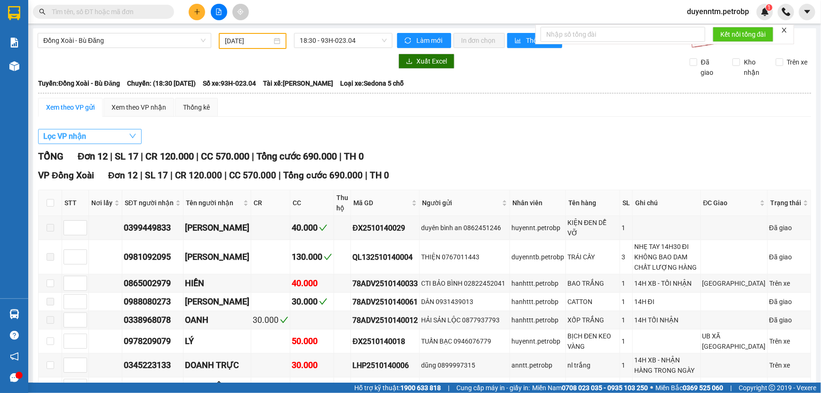
click at [119, 136] on button "Lọc VP nhận" at bounding box center [90, 136] width 104 height 15
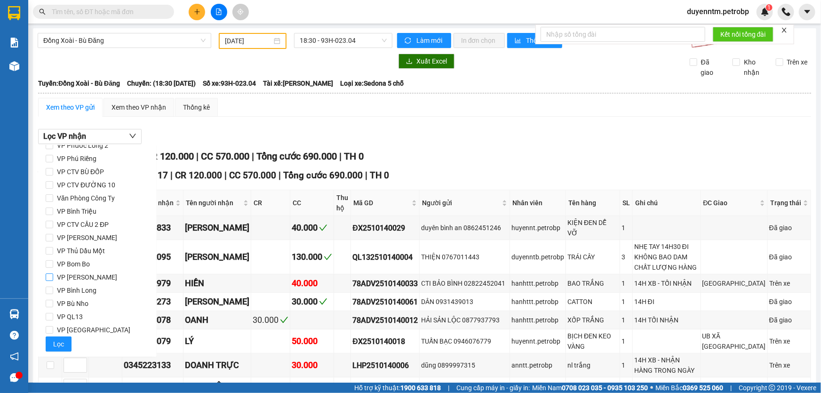
click at [79, 277] on span "VP [PERSON_NAME]" at bounding box center [87, 277] width 68 height 13
click at [53, 277] on input "VP [PERSON_NAME]" at bounding box center [50, 277] width 8 height 8
checkbox input "true"
click at [64, 343] on button "Lọc" at bounding box center [59, 343] width 26 height 15
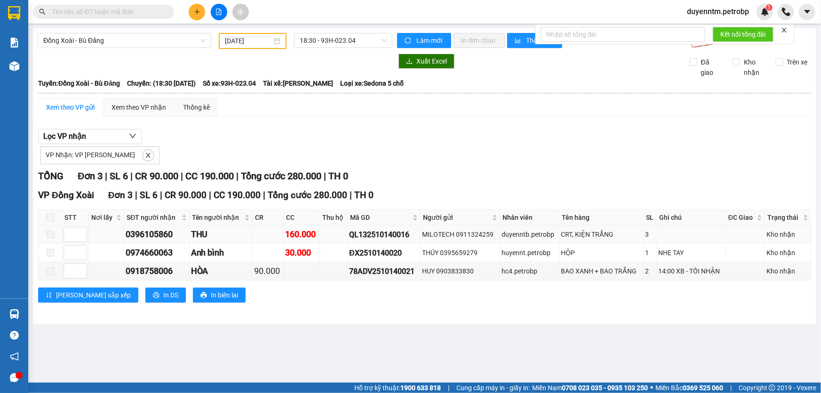
click at [395, 237] on div "QL132510140016" at bounding box center [384, 235] width 70 height 12
copy div "QL132510140016"
paste input "QL132510140016"
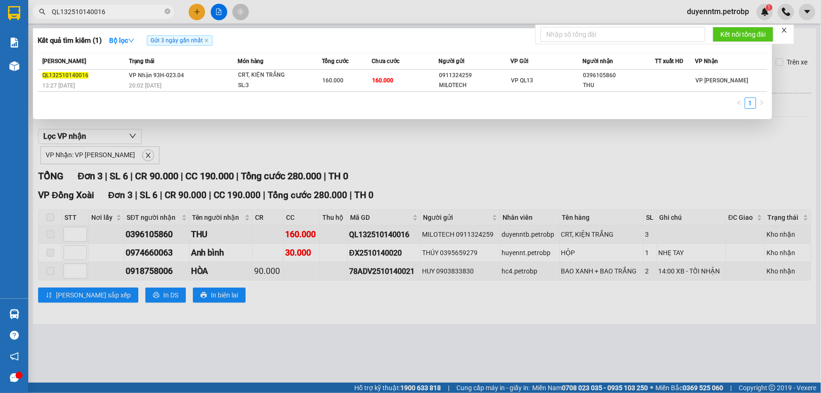
type input "QL132510140016"
click at [174, 132] on div at bounding box center [410, 196] width 821 height 393
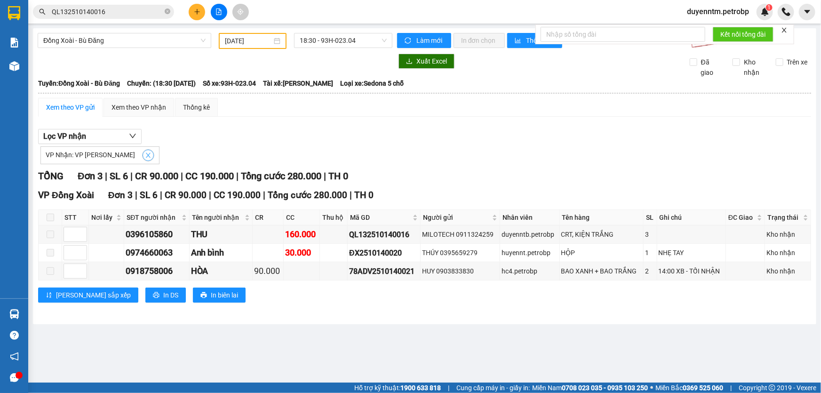
click at [145, 157] on icon "close" at bounding box center [148, 155] width 7 height 7
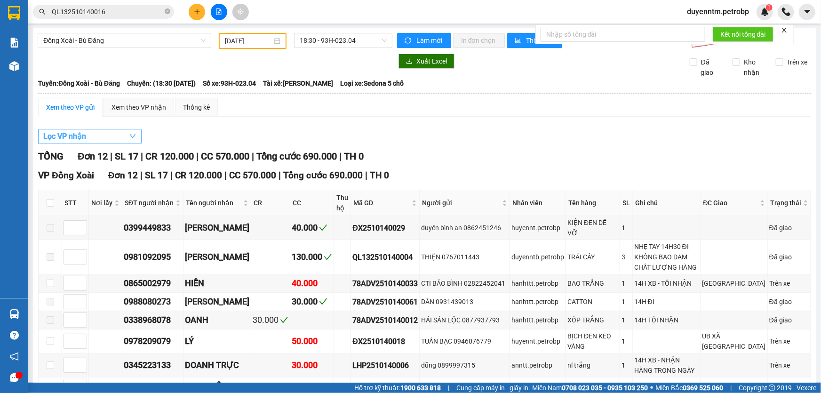
click at [119, 136] on button "Lọc VP nhận" at bounding box center [90, 136] width 104 height 15
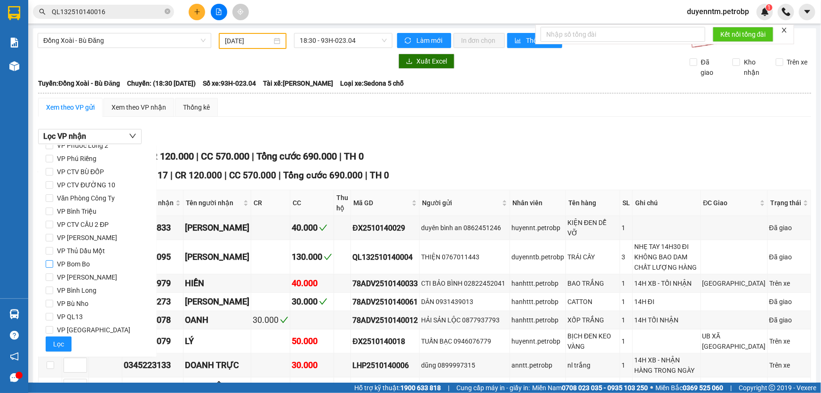
click at [93, 259] on label "VP Bom Bo" at bounding box center [98, 263] width 104 height 13
click at [53, 260] on input "VP Bom Bo" at bounding box center [50, 264] width 8 height 8
checkbox input "true"
click at [56, 348] on span "Lọc" at bounding box center [58, 344] width 11 height 10
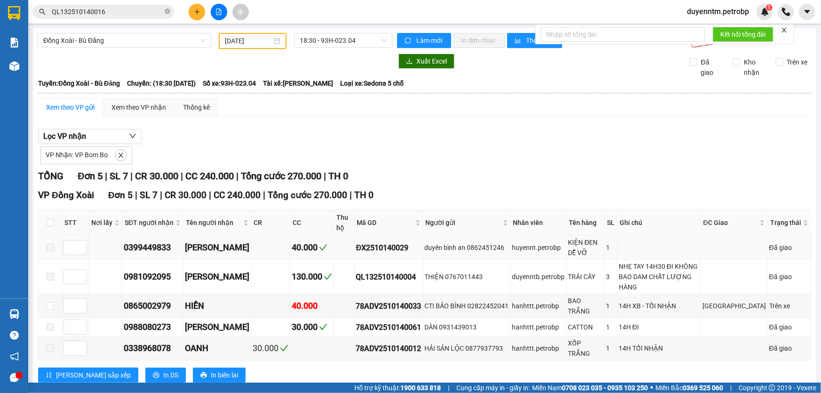
click at [370, 243] on div "ĐX2510140029" at bounding box center [388, 248] width 65 height 12
copy div "ĐX2510140029"
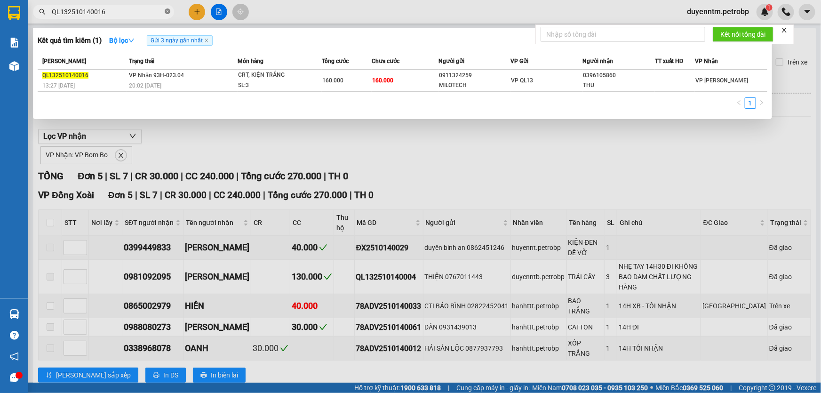
click at [166, 9] on icon "close-circle" at bounding box center [168, 11] width 6 height 6
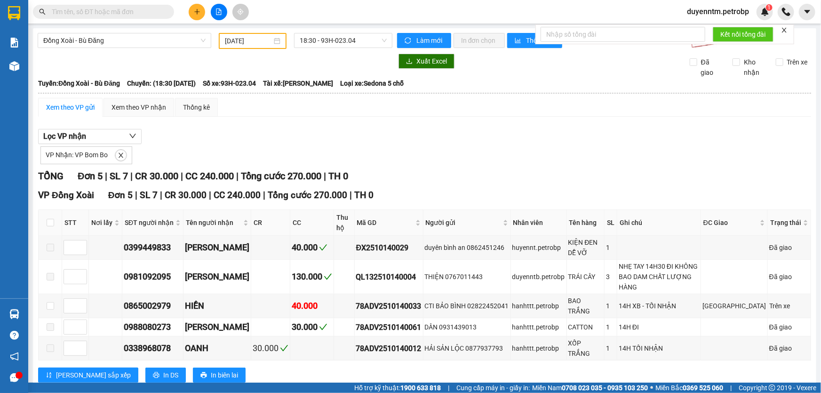
paste input "ĐX2510140029"
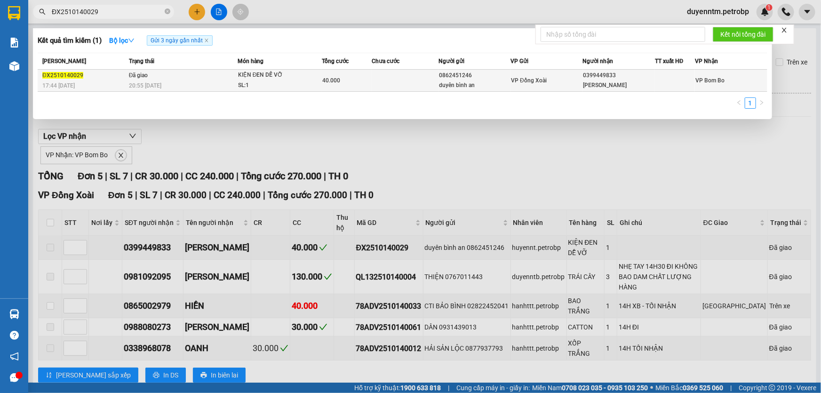
type input "ĐX2510140029"
click at [143, 72] on span "Đã giao" at bounding box center [138, 75] width 19 height 7
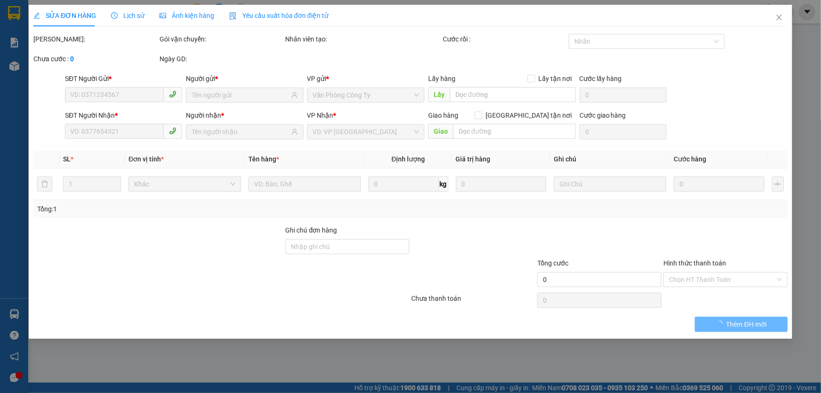
type input "0862451246"
type input "duyên bình an"
type input "0399449833"
type input "[PERSON_NAME]"
type input "40.000"
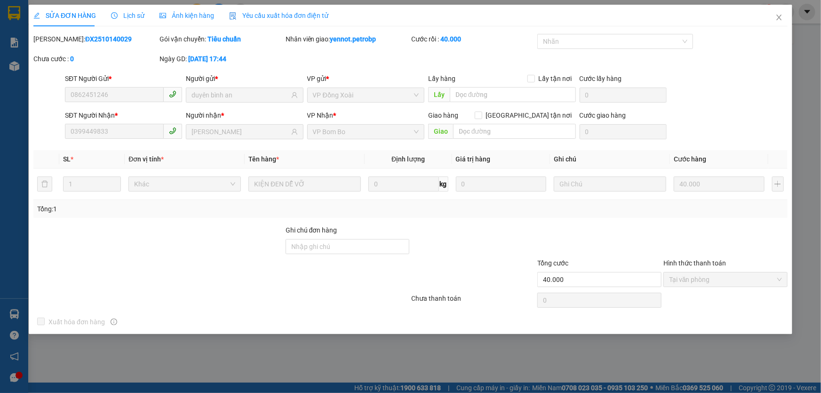
click at [137, 14] on span "Lịch sử" at bounding box center [127, 16] width 33 height 8
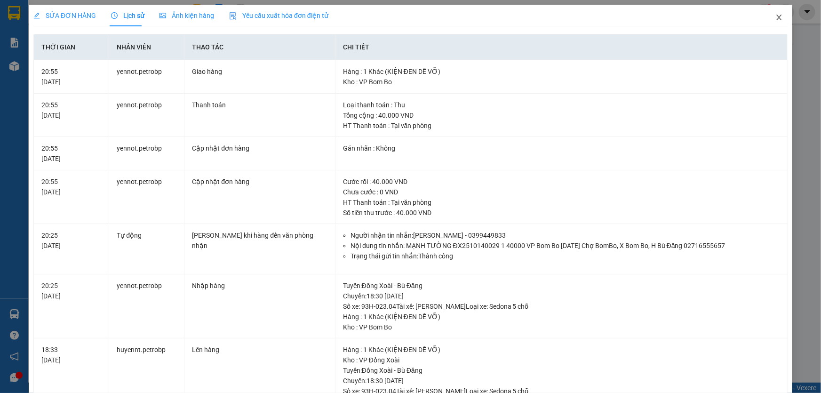
click at [776, 20] on icon "close" at bounding box center [780, 18] width 8 height 8
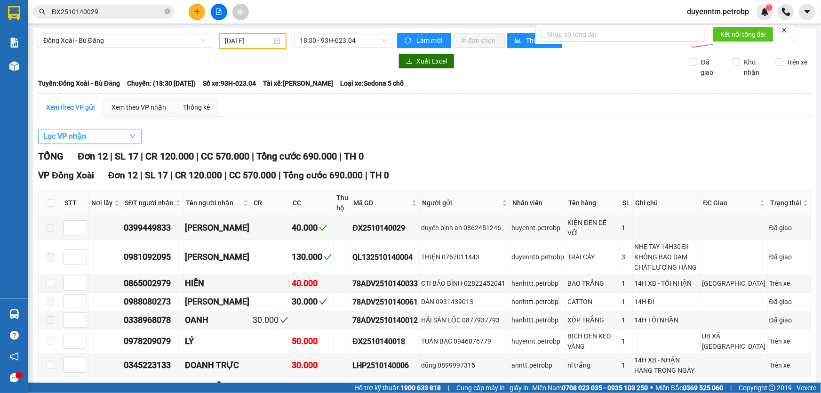
click at [104, 135] on button "Lọc VP nhận" at bounding box center [90, 136] width 104 height 15
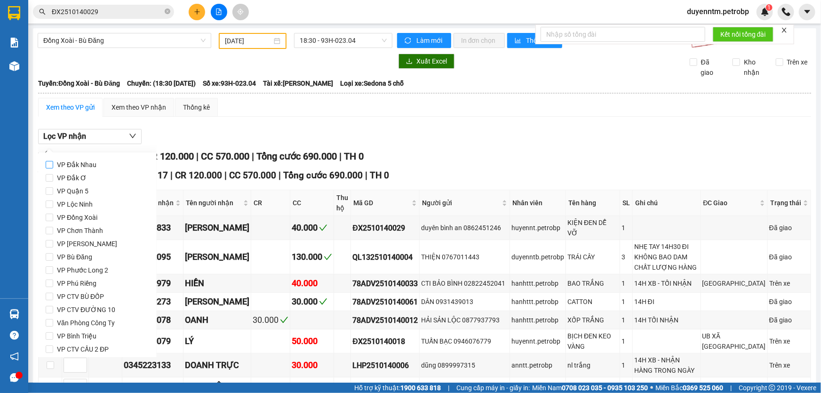
click at [88, 167] on span "VP Đắk Nhau" at bounding box center [76, 164] width 47 height 13
click at [53, 167] on input "VP Đắk Nhau" at bounding box center [50, 165] width 8 height 8
checkbox input "true"
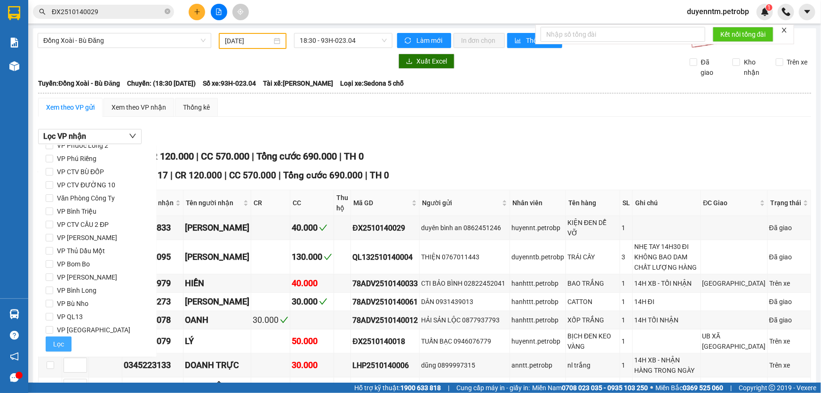
click at [57, 344] on span "Lọc" at bounding box center [58, 344] width 11 height 10
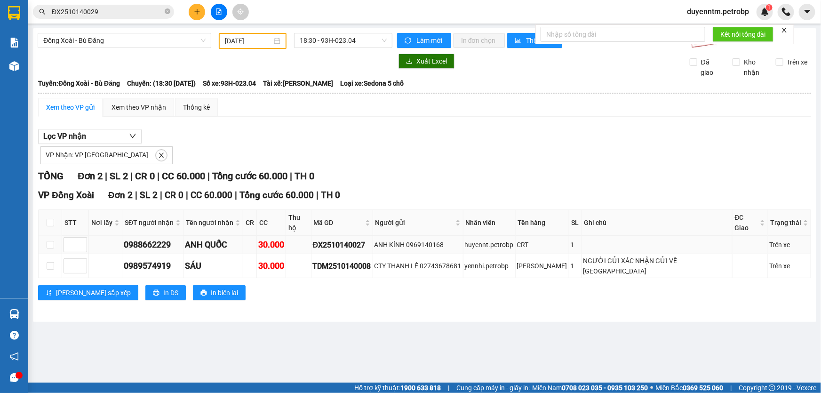
click at [364, 239] on div "ĐX2510140027" at bounding box center [342, 245] width 58 height 12
copy div "ĐX2510140027"
click at [167, 11] on icon "close-circle" at bounding box center [168, 11] width 6 height 6
paste input "0902930499"
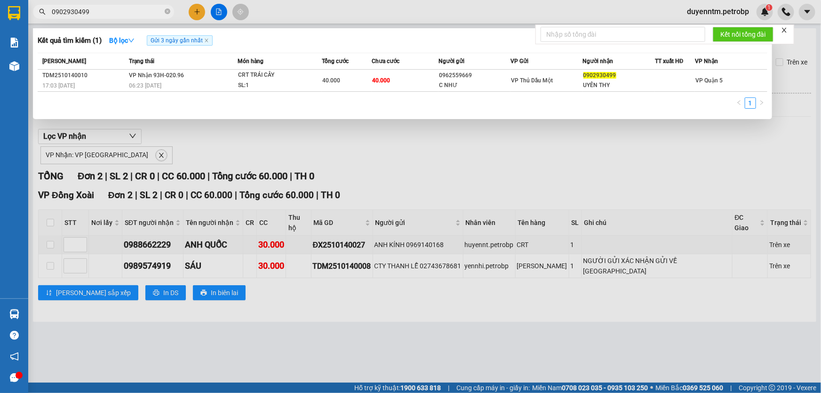
type input "0902930499"
click at [165, 11] on icon "close-circle" at bounding box center [168, 11] width 6 height 6
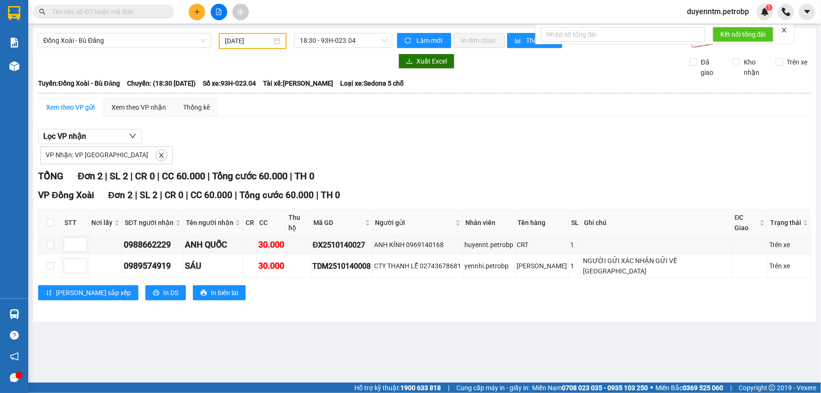
paste input "TDM2510140011"
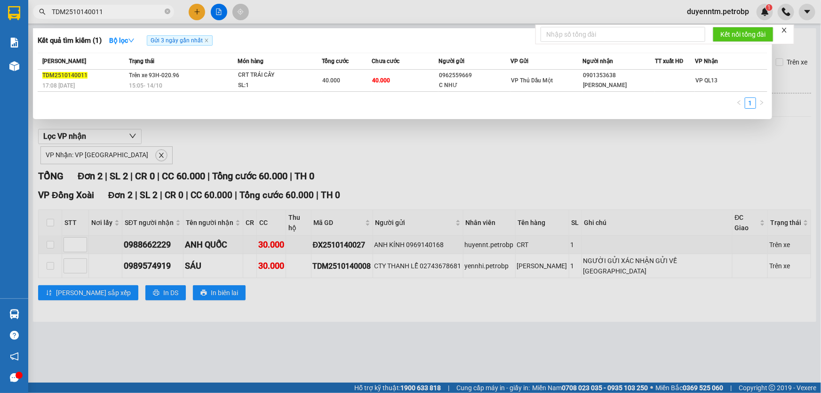
type input "TDM2510140011"
click at [168, 9] on icon "close-circle" at bounding box center [168, 11] width 6 height 6
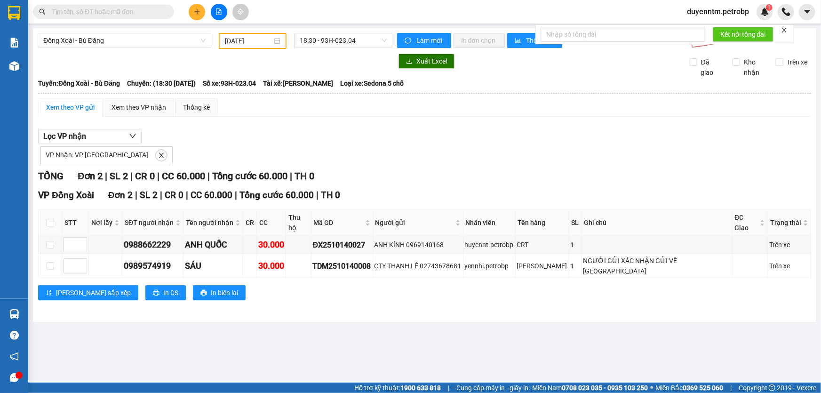
paste input "PL22510140006"
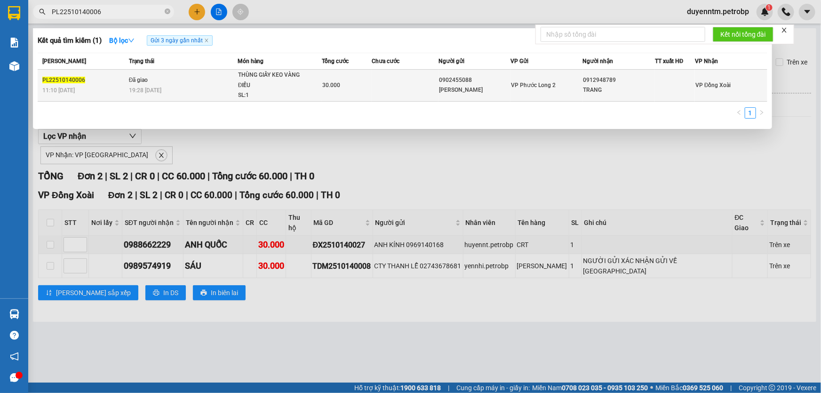
type input "PL22510140006"
click at [138, 80] on span "Đã giao" at bounding box center [138, 80] width 19 height 7
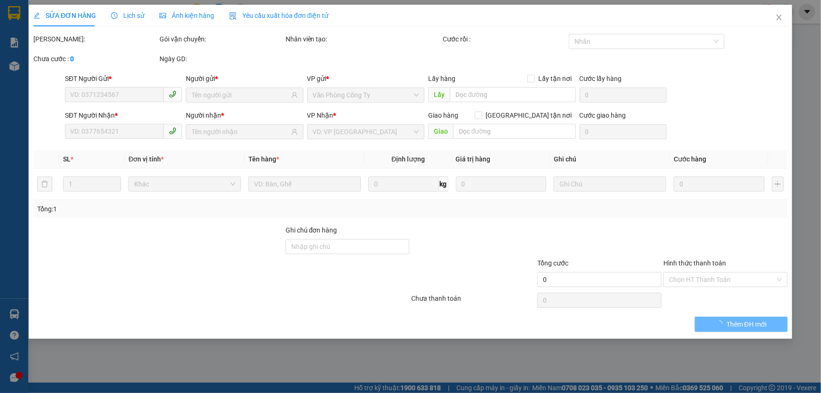
type input "0902455088"
type input "CÁT TIÊN"
type input "0912948789"
type input "TRANG"
type input "30.000"
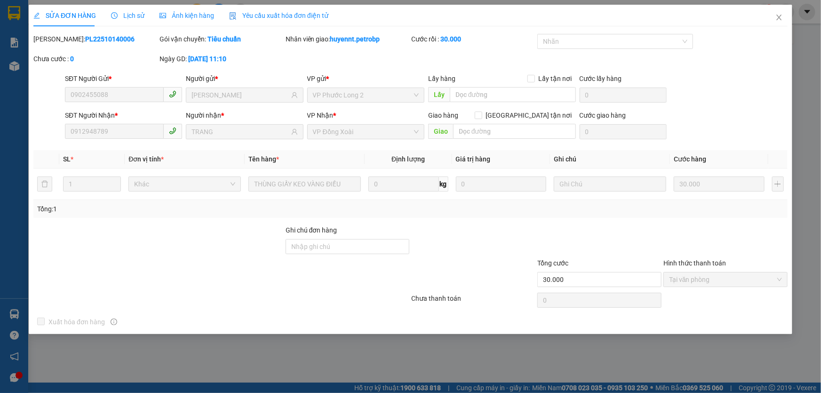
click at [126, 15] on span "Lịch sử" at bounding box center [127, 16] width 33 height 8
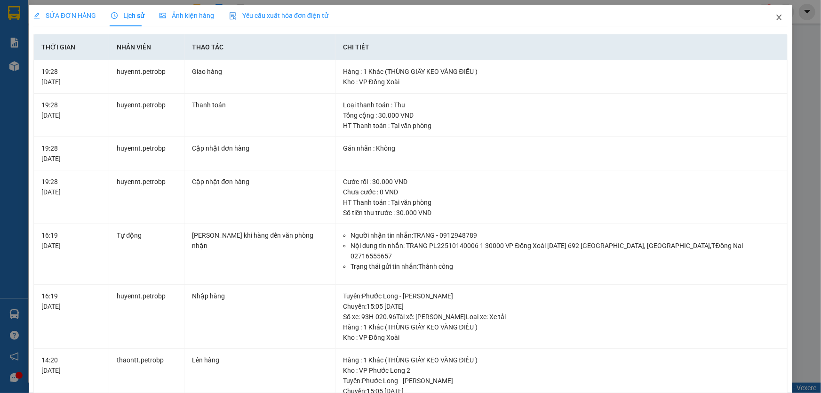
click at [776, 16] on icon "close" at bounding box center [780, 18] width 8 height 8
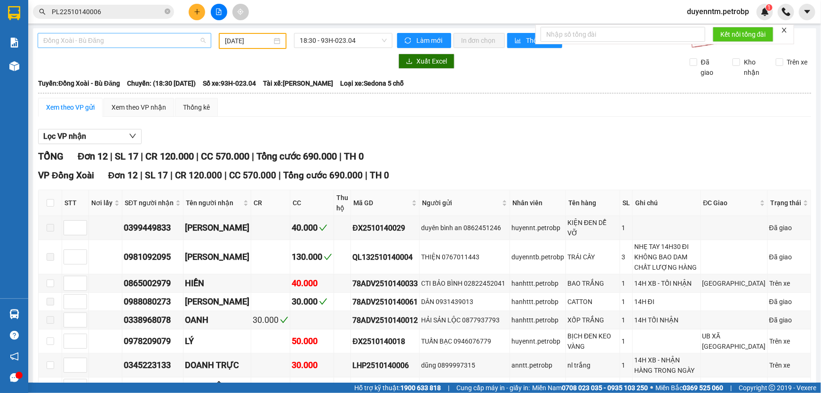
click at [143, 40] on span "Đồng Xoài - Bù Đăng" at bounding box center [124, 40] width 162 height 14
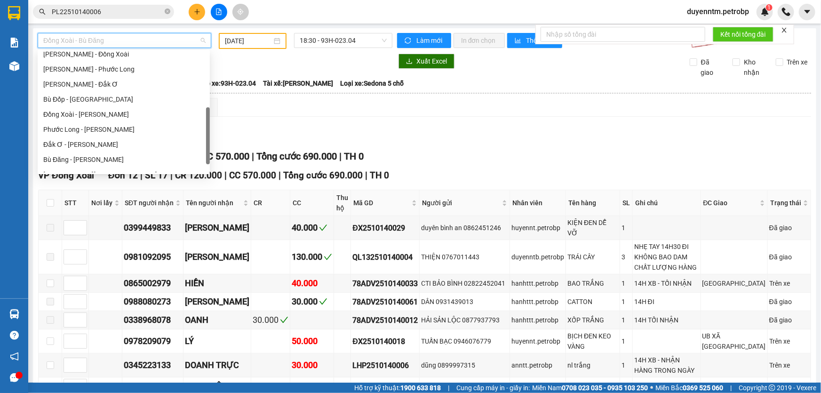
scroll to position [171, 0]
click at [98, 129] on div "Phước Long - [PERSON_NAME]" at bounding box center [123, 129] width 161 height 10
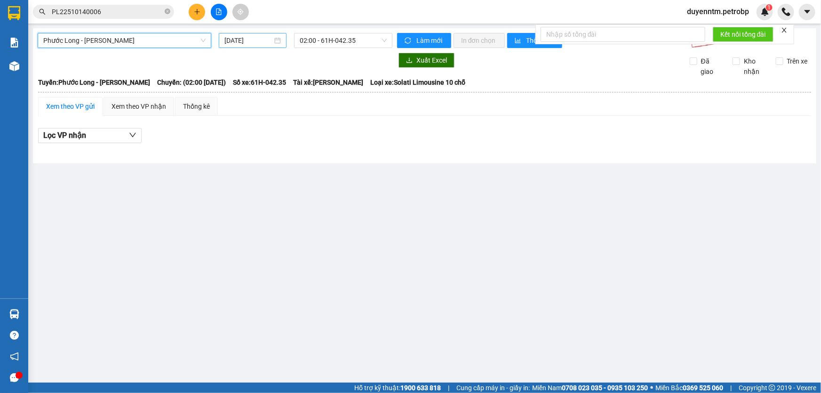
click at [237, 33] on div "[DATE]" at bounding box center [253, 40] width 68 height 15
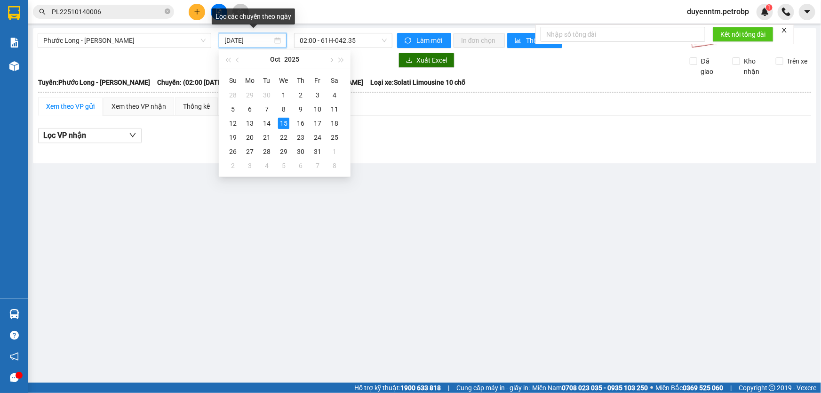
click at [235, 42] on input "[DATE]" at bounding box center [248, 40] width 48 height 10
click at [266, 121] on div "14" at bounding box center [266, 123] width 11 height 11
type input "[DATE]"
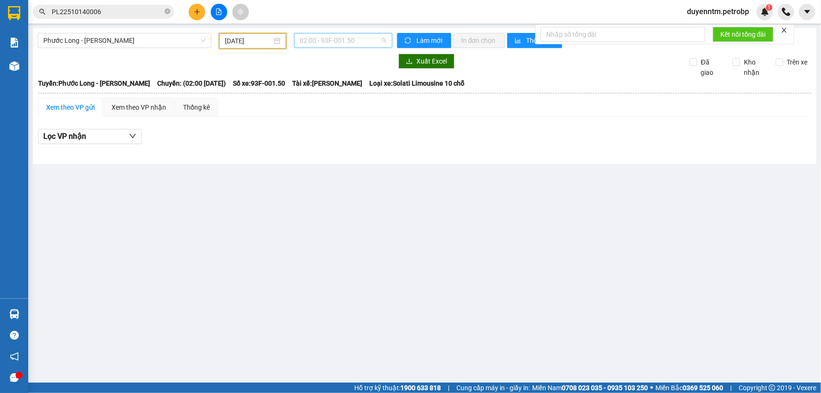
click at [355, 40] on span "02:00 - 93F-001.50" at bounding box center [343, 40] width 87 height 14
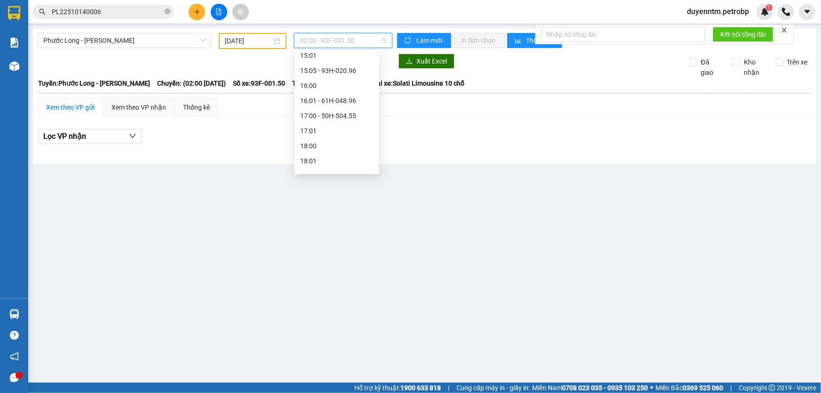
scroll to position [512, 0]
click at [337, 133] on div "18:05 - 50H-074.37" at bounding box center [336, 134] width 73 height 10
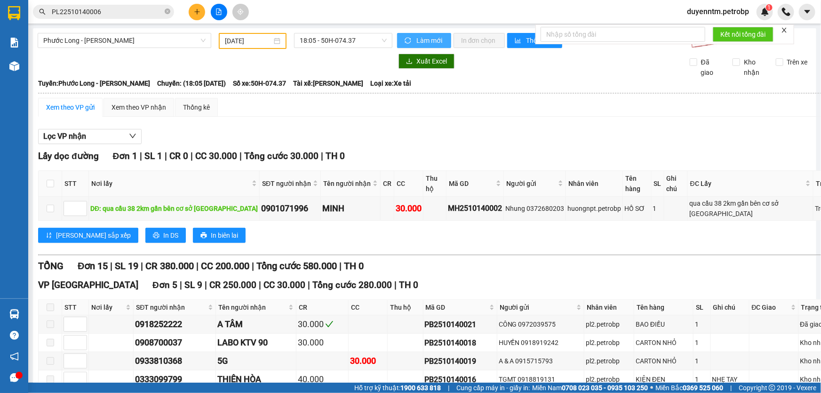
click at [409, 40] on span "sync" at bounding box center [409, 41] width 8 height 8
click at [411, 42] on button "Làm mới" at bounding box center [424, 40] width 54 height 15
click at [408, 43] on span "sync" at bounding box center [409, 41] width 8 height 8
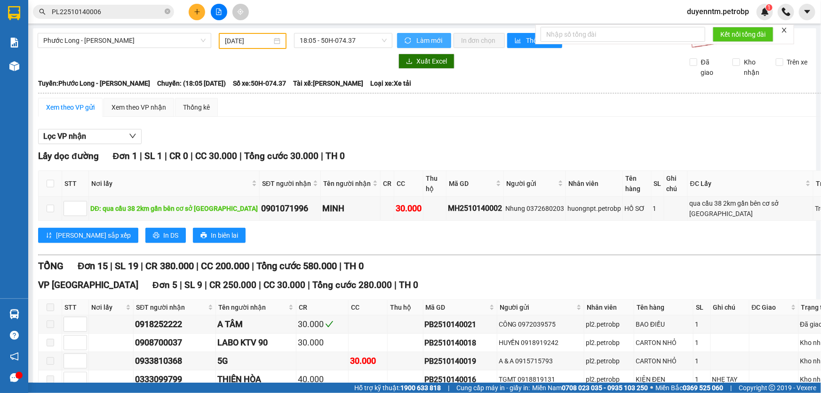
click at [408, 43] on span "sync" at bounding box center [409, 41] width 8 height 8
click at [168, 9] on icon "close-circle" at bounding box center [168, 11] width 6 height 6
paste input "TDM2510140011"
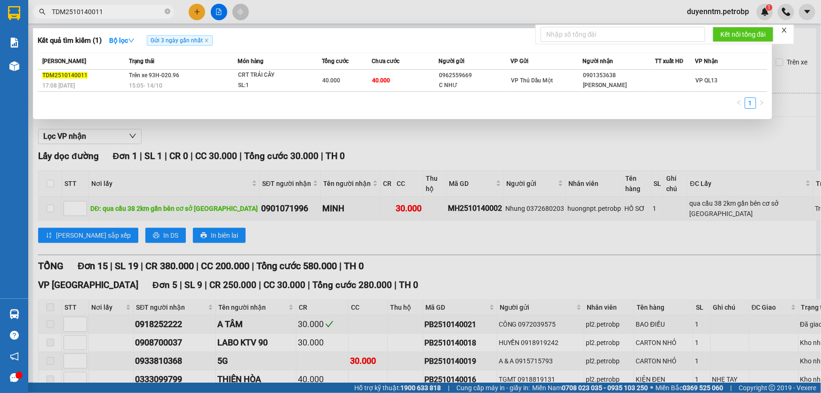
type input "TDM2510140011"
click at [222, 132] on div at bounding box center [410, 196] width 821 height 393
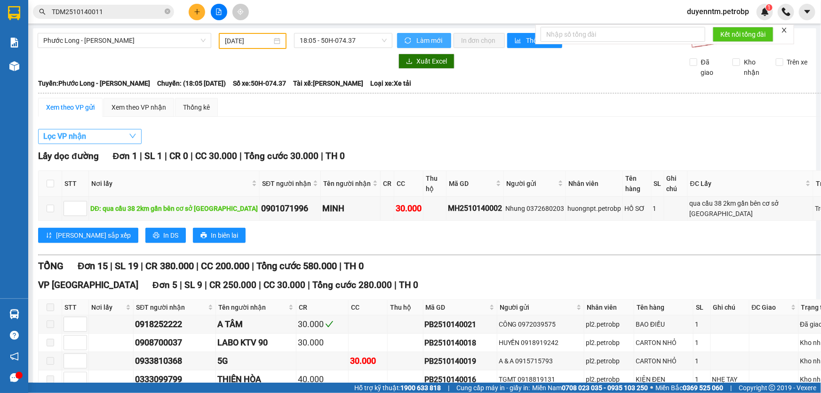
click at [99, 139] on button "Lọc VP nhận" at bounding box center [90, 136] width 104 height 15
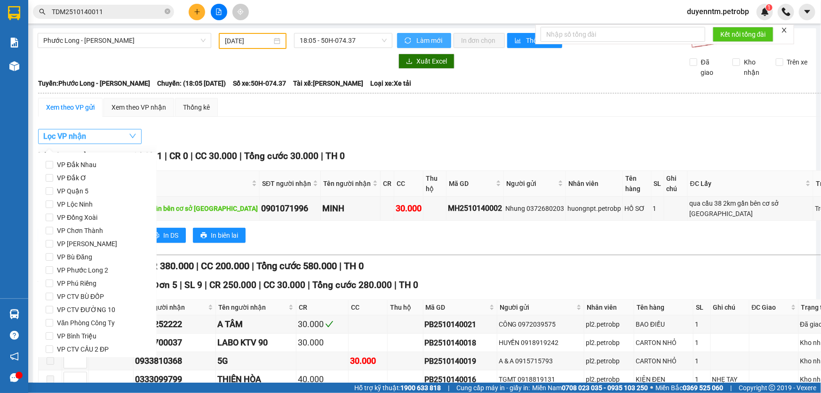
scroll to position [125, 0]
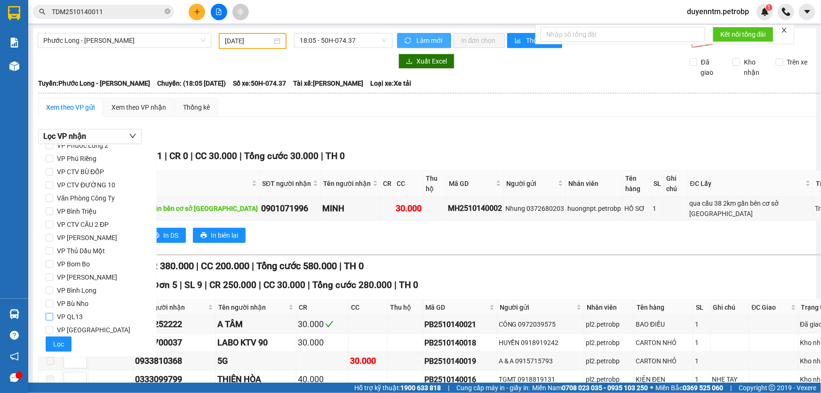
click at [84, 319] on span "VP QL13" at bounding box center [69, 316] width 33 height 13
click at [53, 319] on input "VP QL13" at bounding box center [50, 317] width 8 height 8
checkbox input "true"
click at [58, 341] on span "Lọc" at bounding box center [58, 344] width 11 height 10
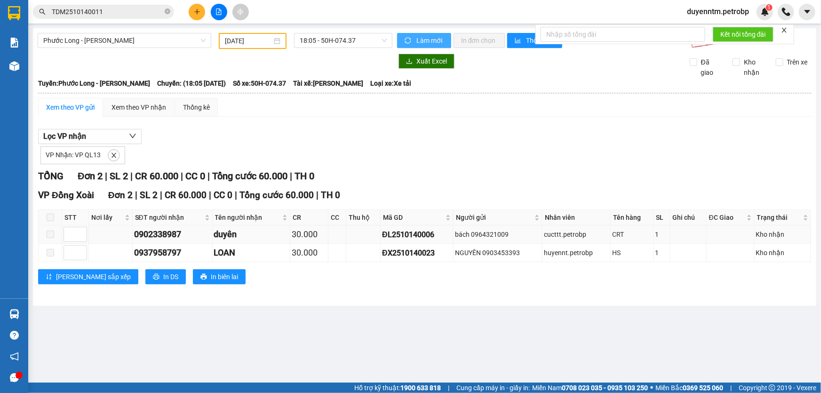
click at [395, 234] on div "ĐL2510140006" at bounding box center [417, 235] width 70 height 12
copy div "ĐL2510140006"
click at [290, 100] on div "Xem theo VP gửi Xem theo VP nhận Thống kê" at bounding box center [424, 107] width 773 height 19
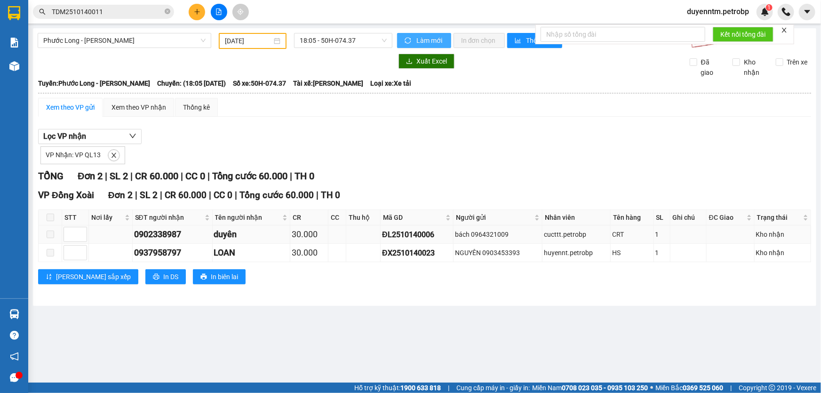
click at [398, 229] on div "ĐL2510140006" at bounding box center [417, 235] width 70 height 12
click at [398, 230] on div "ĐL2510140006" at bounding box center [417, 235] width 70 height 12
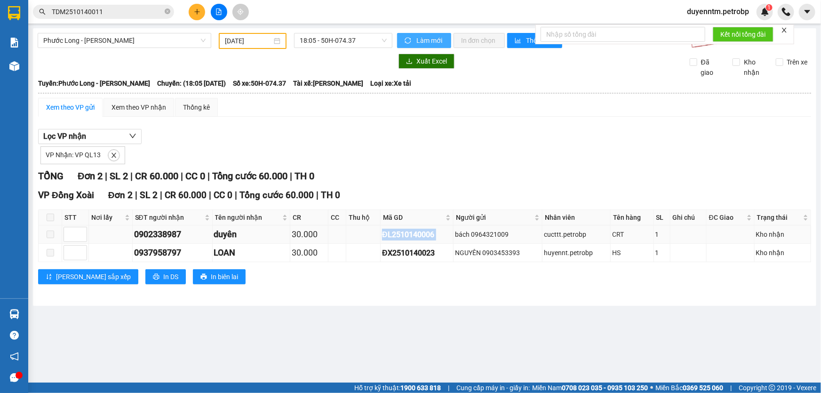
copy div "ĐL2510140006"
click at [169, 10] on icon "close-circle" at bounding box center [168, 11] width 6 height 6
paste input "ĐL2510140006"
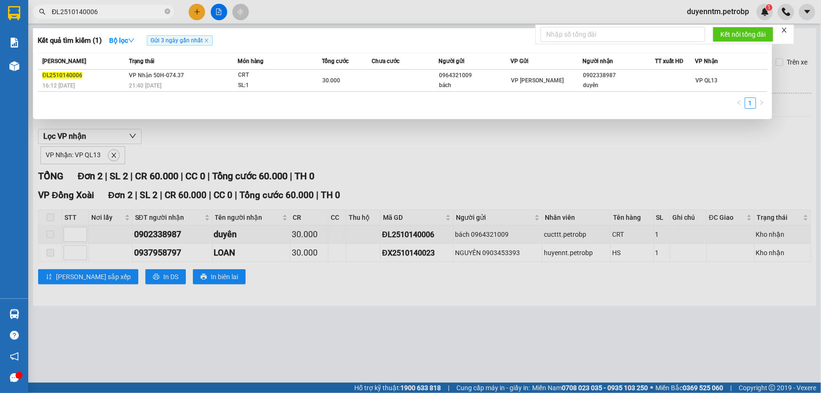
type input "ĐL2510140006"
click at [263, 149] on div at bounding box center [410, 196] width 821 height 393
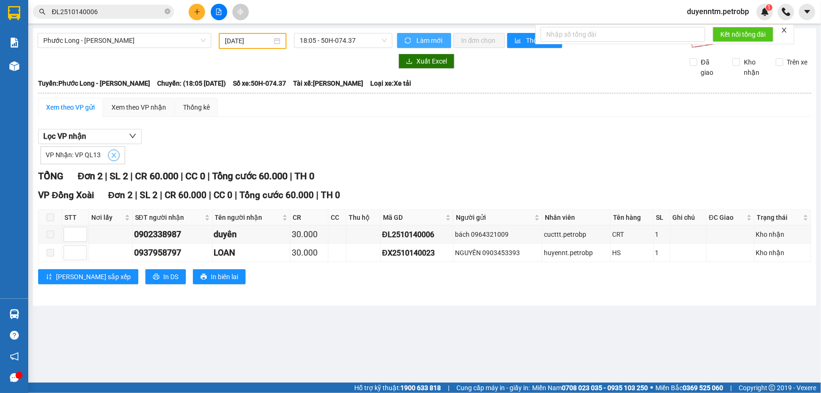
click at [113, 156] on icon "close" at bounding box center [114, 155] width 7 height 7
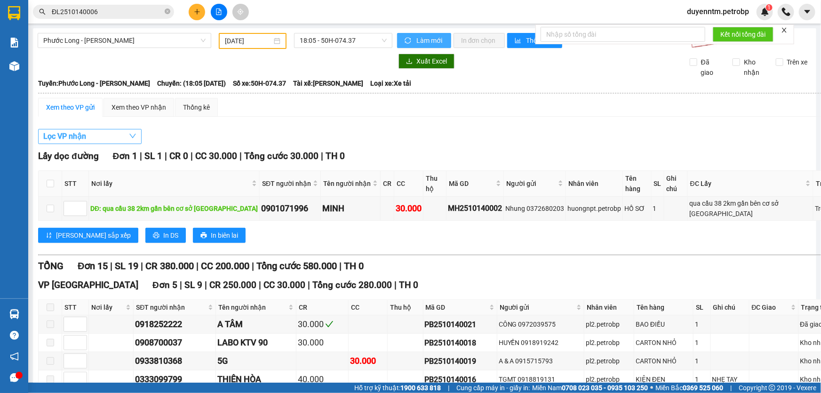
click at [117, 134] on button "Lọc VP nhận" at bounding box center [90, 136] width 104 height 15
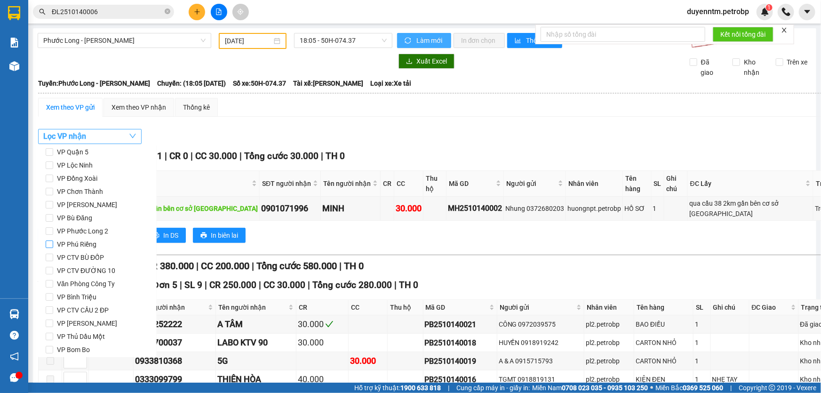
scroll to position [0, 0]
click at [94, 217] on span "VP Đồng Xoài" at bounding box center [77, 217] width 48 height 13
click at [53, 217] on input "VP Đồng Xoài" at bounding box center [50, 218] width 8 height 8
checkbox input "true"
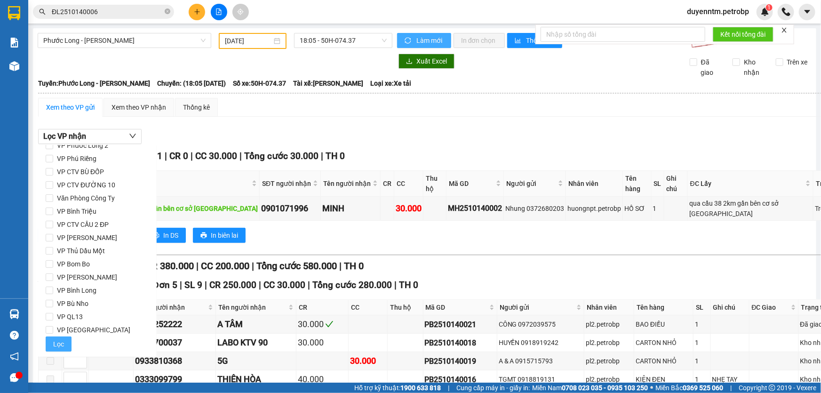
click at [57, 342] on span "Lọc" at bounding box center [58, 344] width 11 height 10
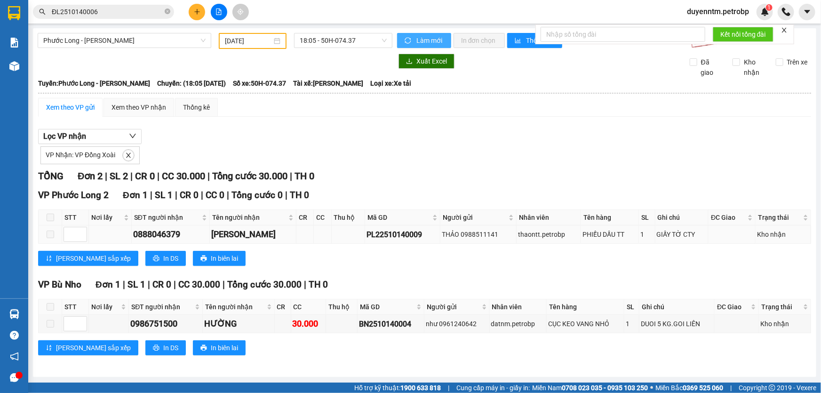
click at [399, 238] on div "PL22510140009" at bounding box center [403, 235] width 72 height 12
copy div "PL22510140009"
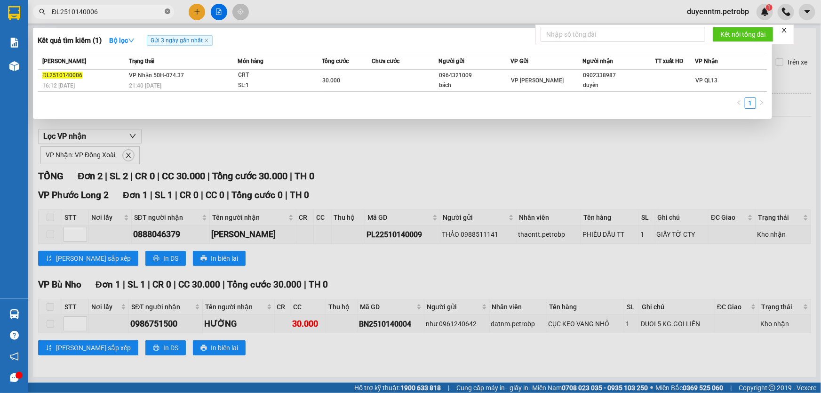
click at [167, 11] on icon "close-circle" at bounding box center [168, 11] width 6 height 6
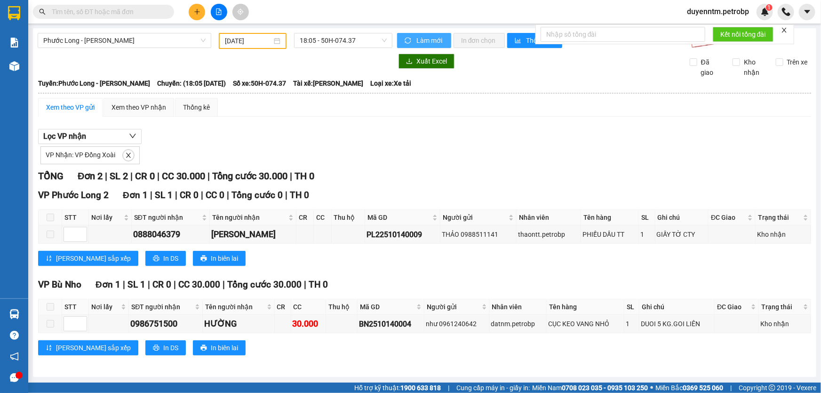
paste input "PL22510140009"
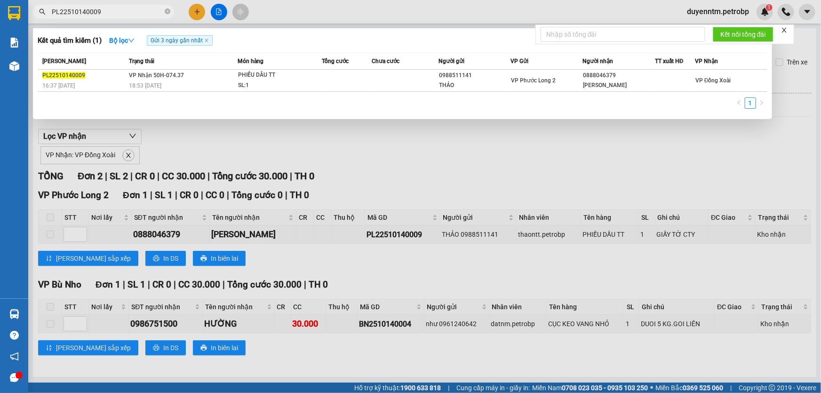
type input "PL22510140009"
click at [124, 157] on div at bounding box center [410, 196] width 821 height 393
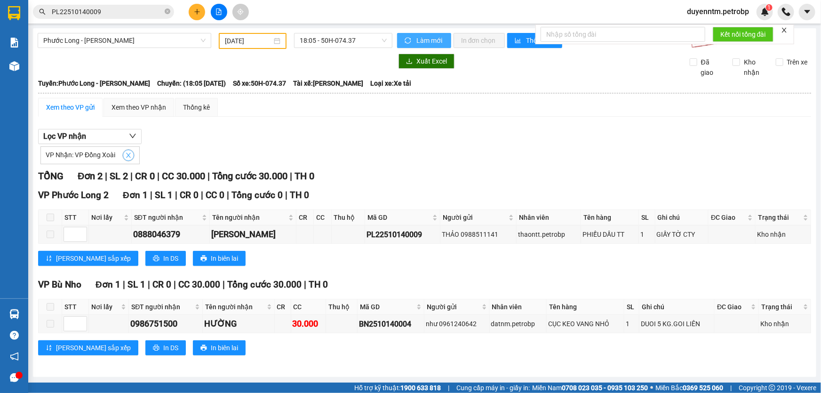
click at [125, 154] on icon "close" at bounding box center [128, 155] width 7 height 7
checkbox input "false"
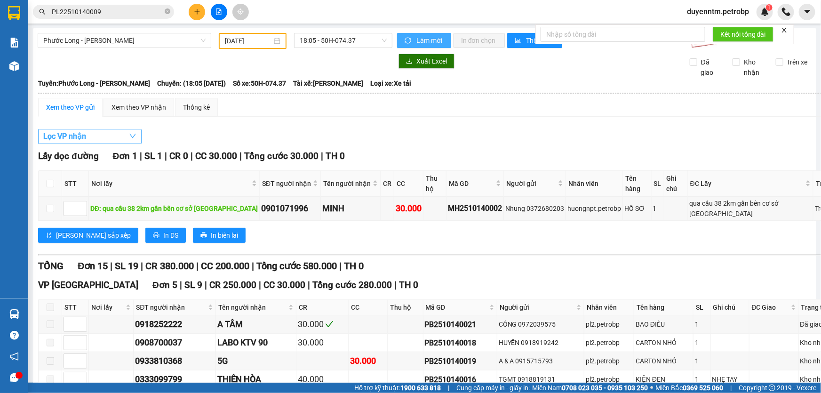
click at [117, 138] on button "Lọc VP nhận" at bounding box center [90, 136] width 104 height 15
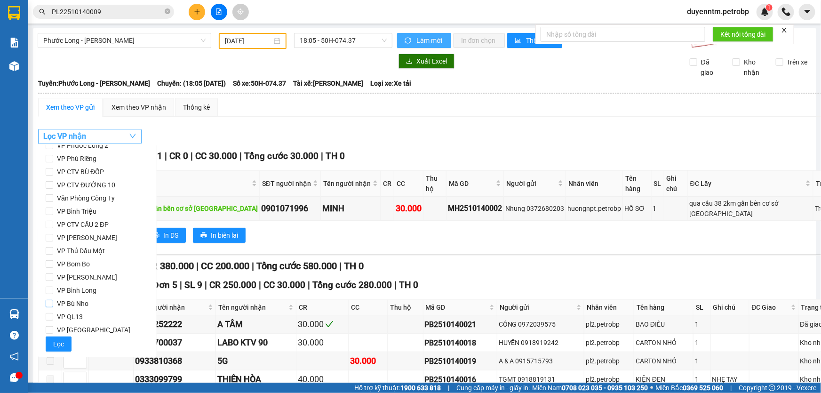
scroll to position [82, 0]
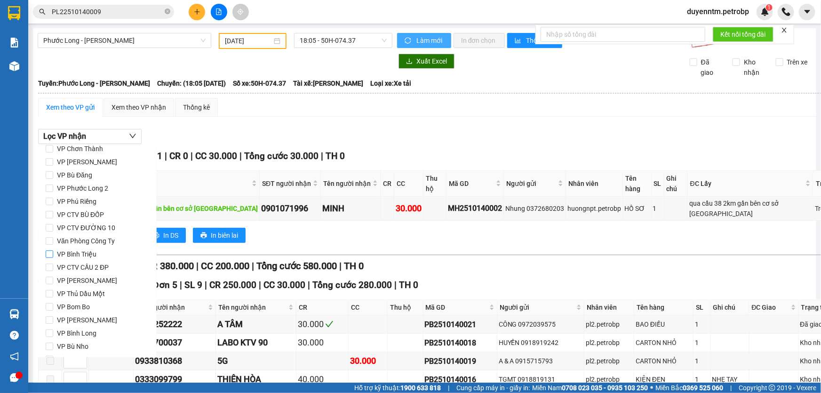
click at [84, 254] on span "VP Bình Triệu" at bounding box center [76, 254] width 47 height 13
click at [53, 254] on input "VP Bình Triệu" at bounding box center [50, 254] width 8 height 8
checkbox input "true"
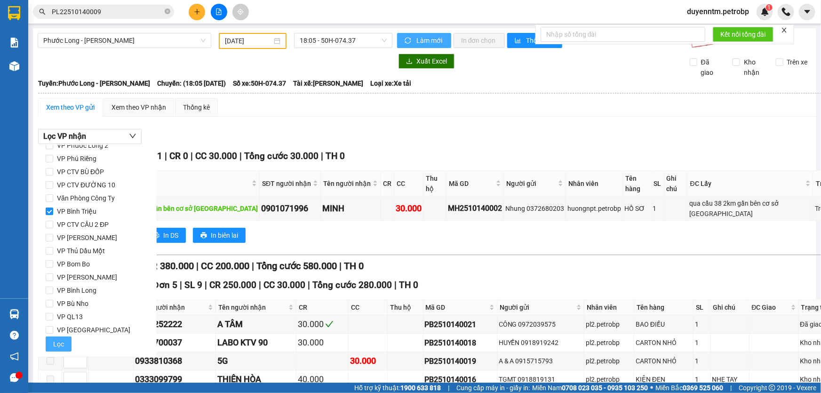
click at [66, 343] on button "Lọc" at bounding box center [59, 343] width 26 height 15
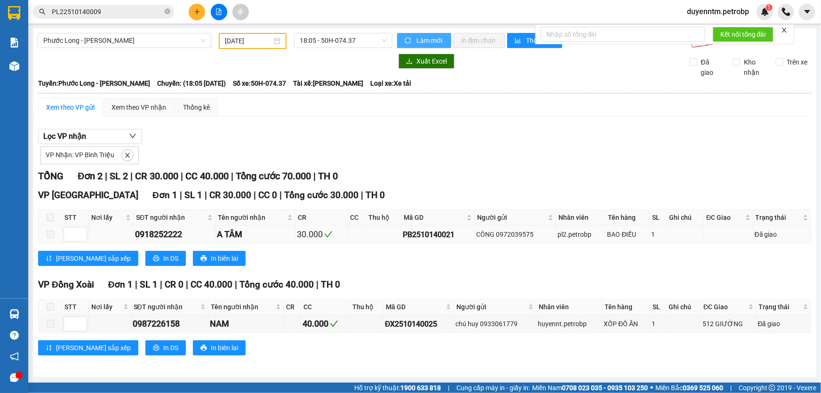
click at [417, 234] on div "PB2510140021" at bounding box center [438, 235] width 71 height 12
copy div "PB2510140021"
click at [166, 9] on icon "close-circle" at bounding box center [168, 11] width 6 height 6
paste input "PB2510140021"
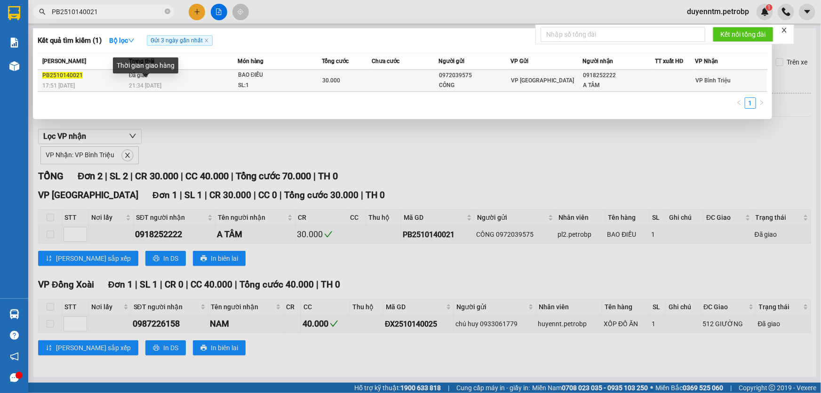
type input "PB2510140021"
click at [134, 78] on div "Thời gian giao hàng" at bounding box center [145, 68] width 65 height 23
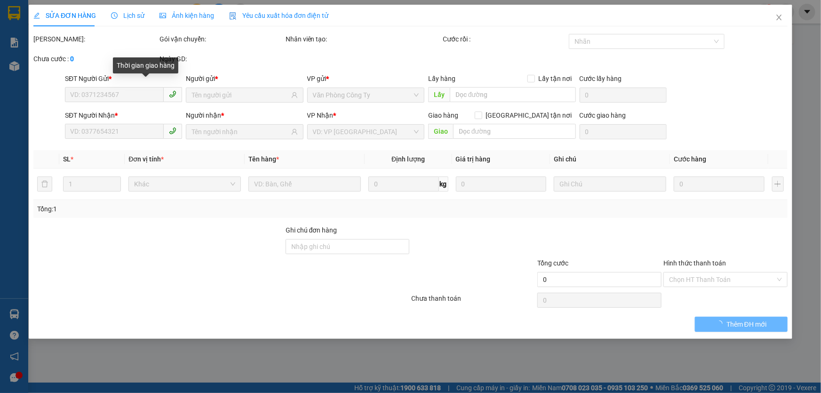
type input "0972039575"
type input "CÔNG"
type input "0918252222"
type input "A TÂM"
type input "30.000"
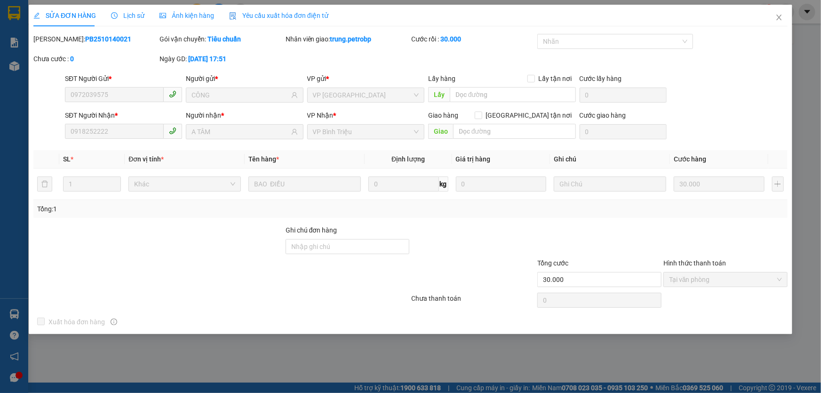
click at [134, 15] on span "Lịch sử" at bounding box center [127, 16] width 33 height 8
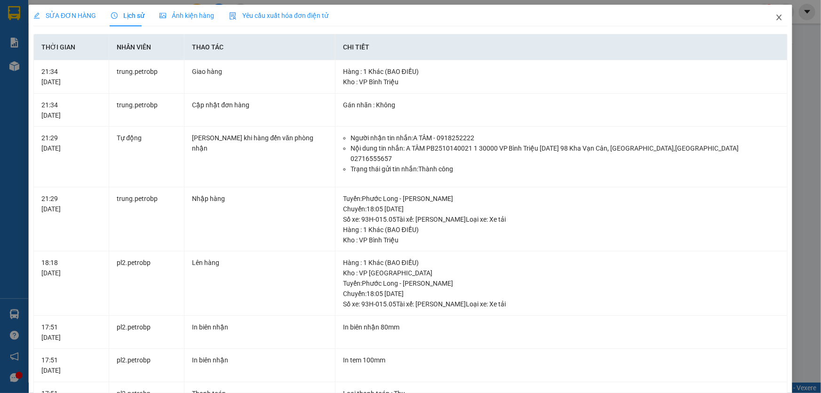
click at [776, 17] on icon "close" at bounding box center [780, 18] width 8 height 8
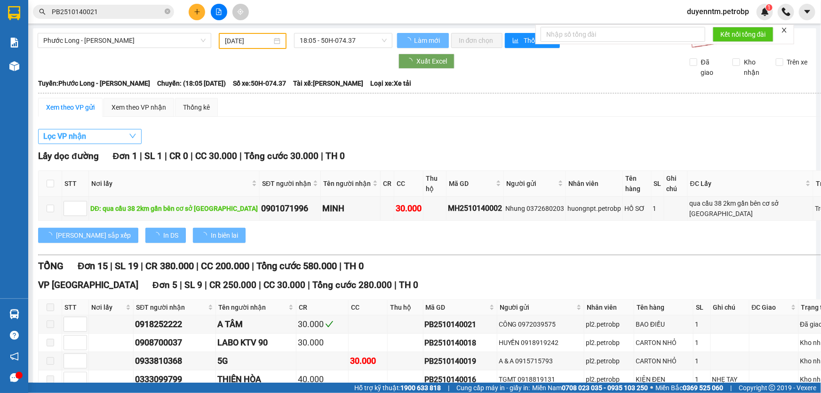
click at [106, 137] on button "Lọc VP nhận" at bounding box center [90, 136] width 104 height 15
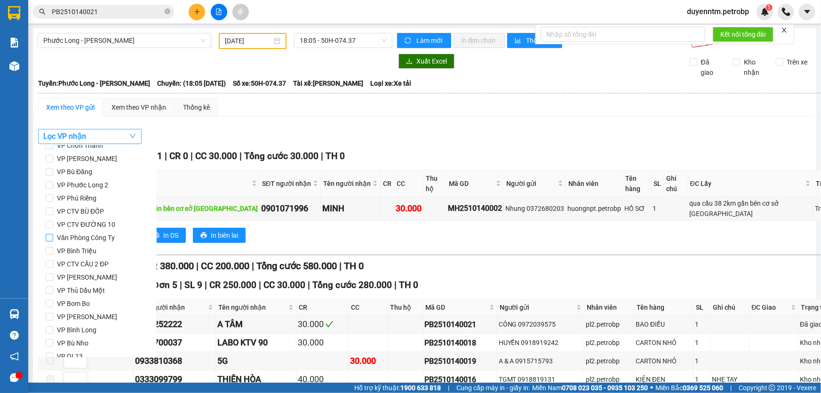
scroll to position [125, 0]
click at [97, 234] on span "VP [PERSON_NAME]" at bounding box center [87, 237] width 68 height 13
click at [53, 234] on input "VP [PERSON_NAME]" at bounding box center [50, 238] width 8 height 8
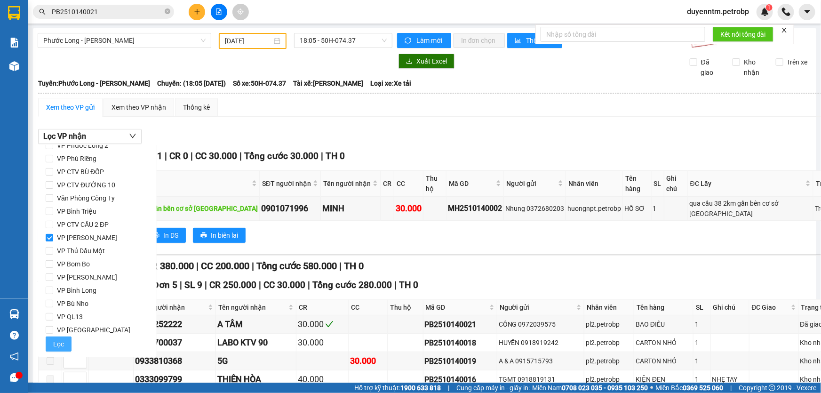
click at [62, 345] on span "Lọc" at bounding box center [58, 344] width 11 height 10
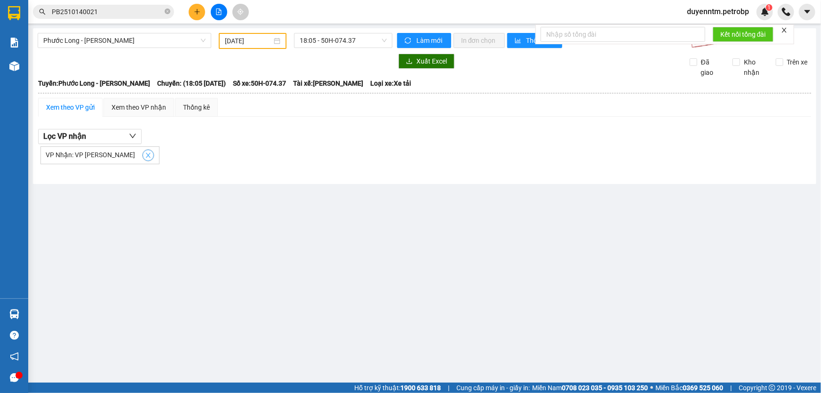
click at [143, 150] on button "button" at bounding box center [148, 155] width 11 height 11
checkbox input "false"
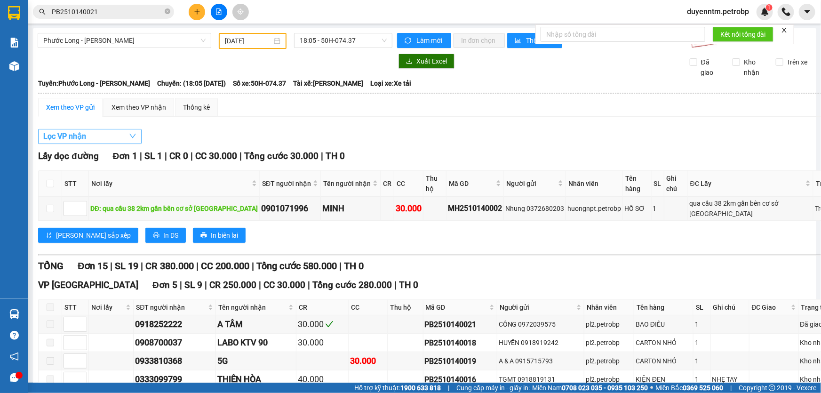
click at [108, 140] on button "Lọc VP nhận" at bounding box center [90, 136] width 104 height 15
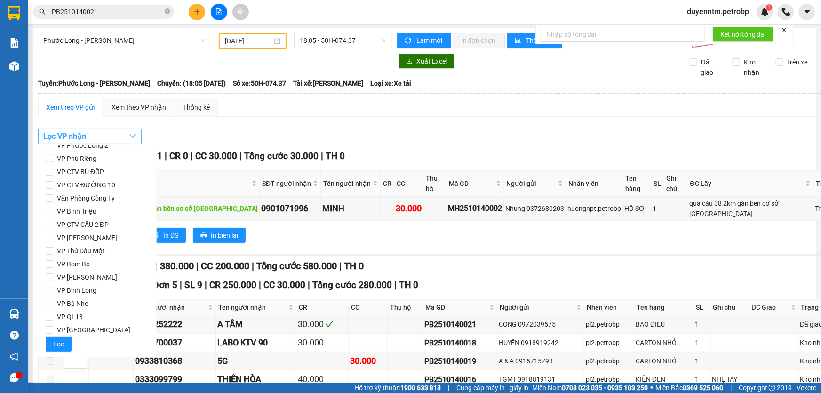
scroll to position [0, 0]
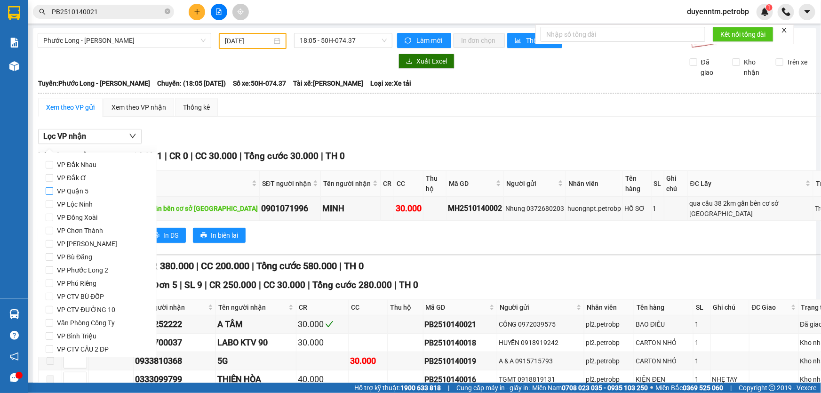
click at [88, 193] on span "VP Quận 5" at bounding box center [72, 190] width 39 height 13
click at [53, 193] on input "VP Quận 5" at bounding box center [50, 191] width 8 height 8
checkbox input "true"
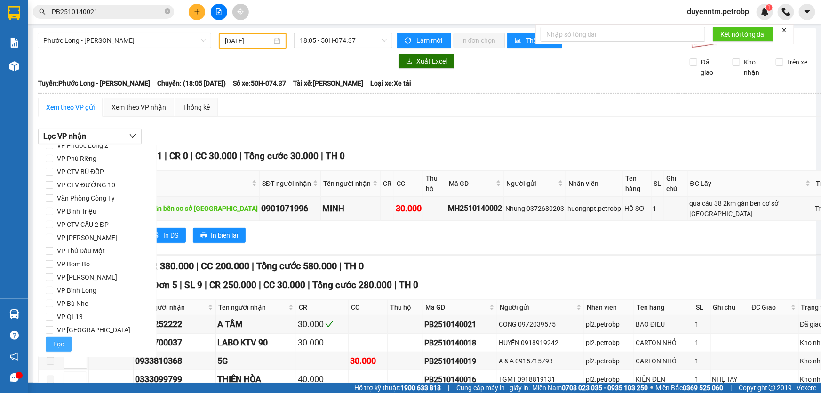
drag, startPoint x: 65, startPoint y: 344, endPoint x: 105, endPoint y: 327, distance: 43.0
click at [65, 344] on button "Lọc" at bounding box center [59, 343] width 26 height 15
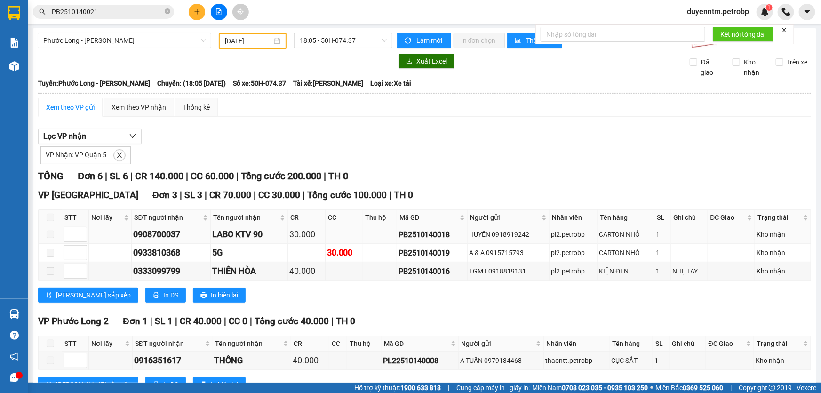
click at [431, 234] on div "PB2510140018" at bounding box center [433, 235] width 68 height 12
copy div "PB2510140018"
click at [170, 10] on icon "close-circle" at bounding box center [168, 11] width 6 height 6
paste input "PB2510140018"
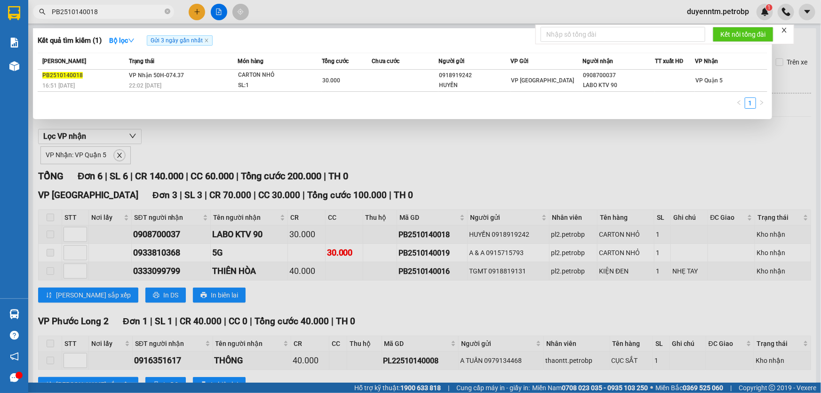
type input "PB2510140018"
click at [224, 138] on div at bounding box center [410, 196] width 821 height 393
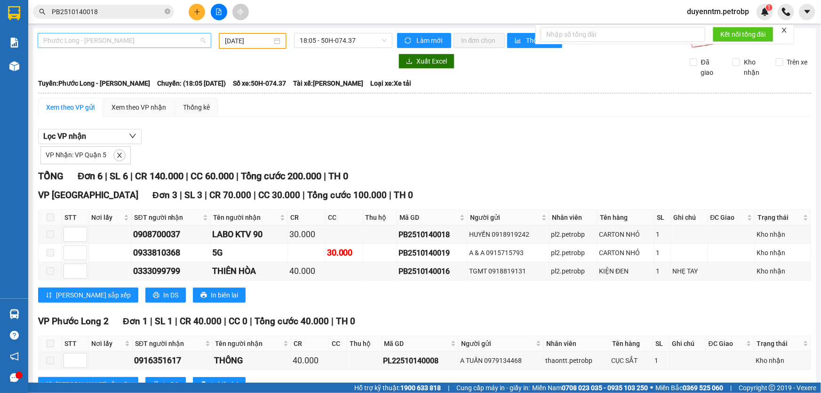
click at [148, 41] on span "Phước Long - [PERSON_NAME]" at bounding box center [124, 40] width 162 height 14
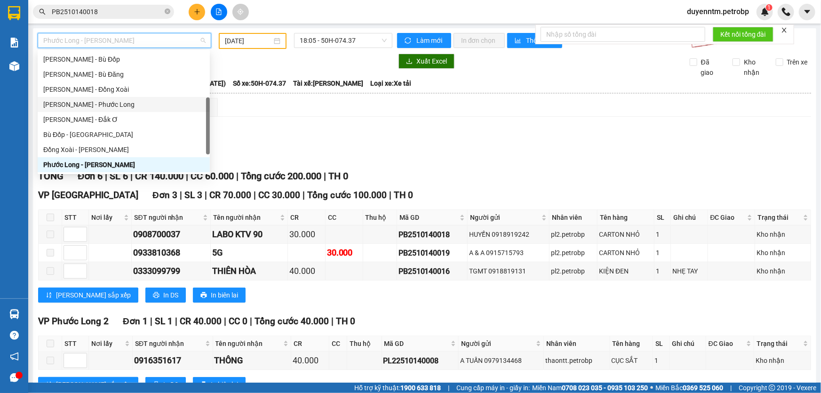
click at [120, 102] on div "[PERSON_NAME] - Phước Long" at bounding box center [123, 104] width 161 height 10
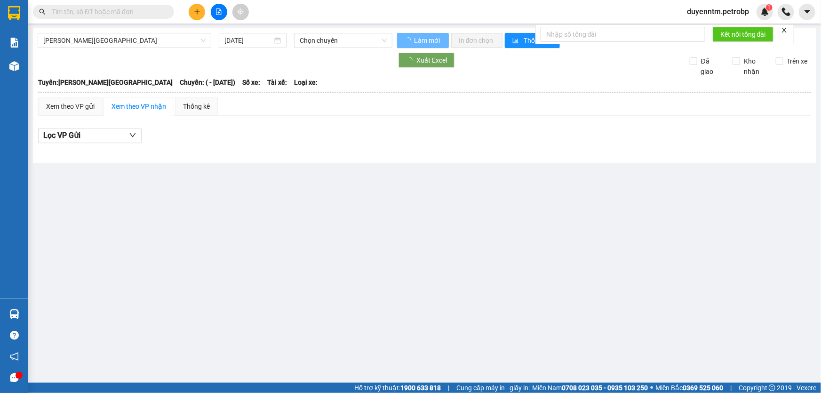
type input "[DATE]"
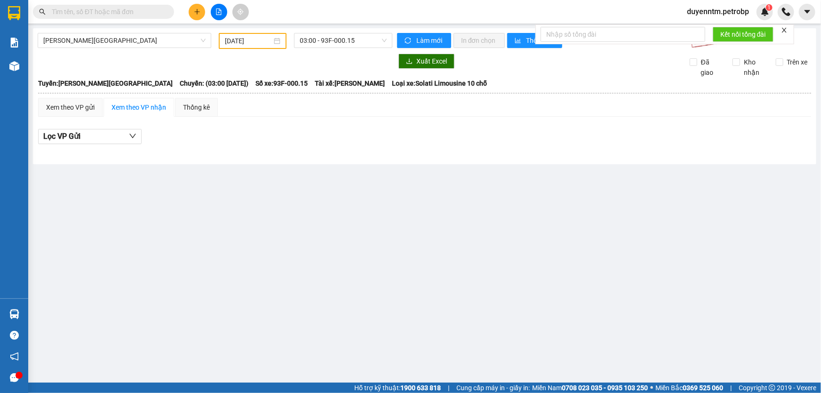
paste input "ĐX2510140027"
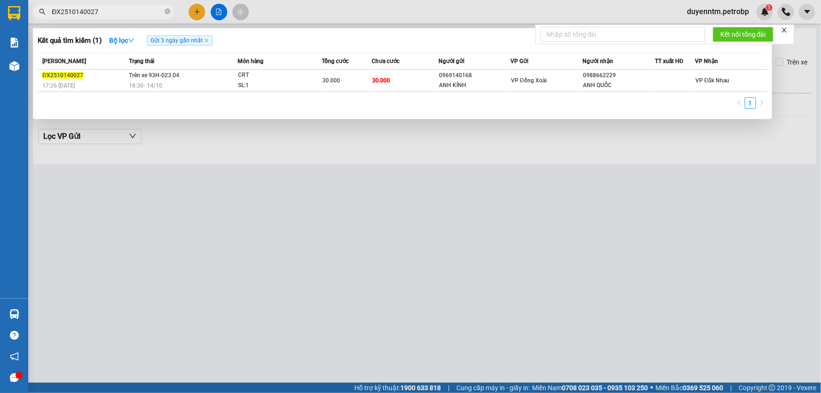
type input "ĐX2510140027"
click at [151, 128] on div at bounding box center [410, 196] width 821 height 393
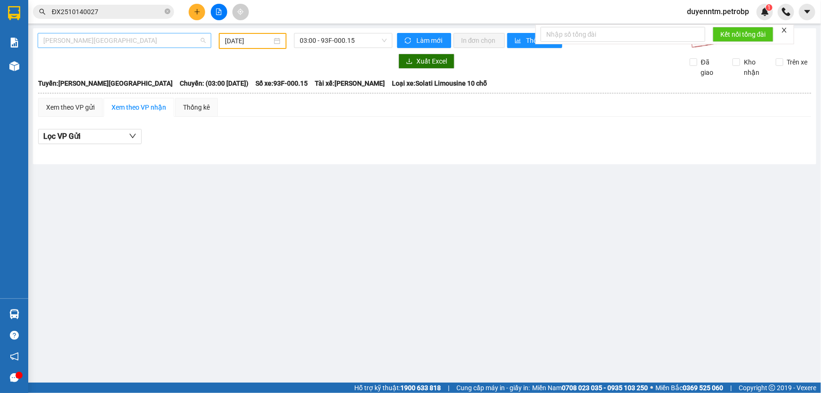
click at [119, 44] on span "[PERSON_NAME][GEOGRAPHIC_DATA]" at bounding box center [124, 40] width 162 height 14
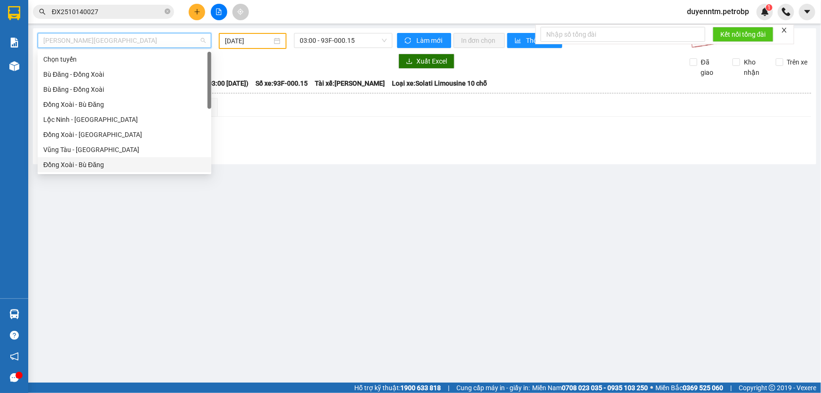
click at [99, 162] on div "Đồng Xoài - Bù Đăng" at bounding box center [124, 165] width 162 height 10
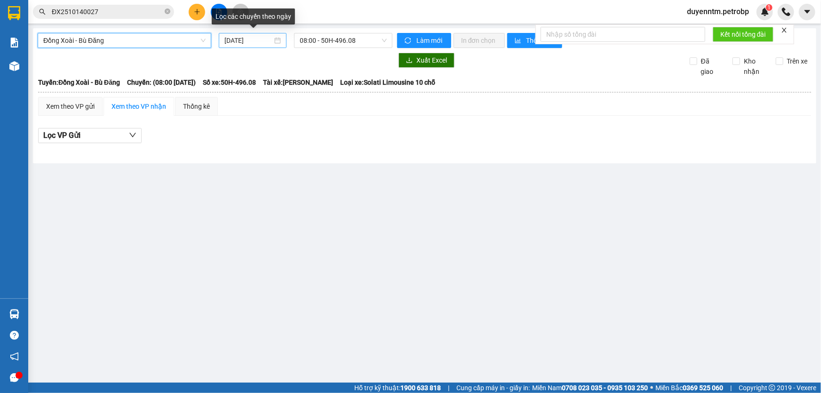
click at [232, 41] on input "[DATE]" at bounding box center [248, 40] width 48 height 10
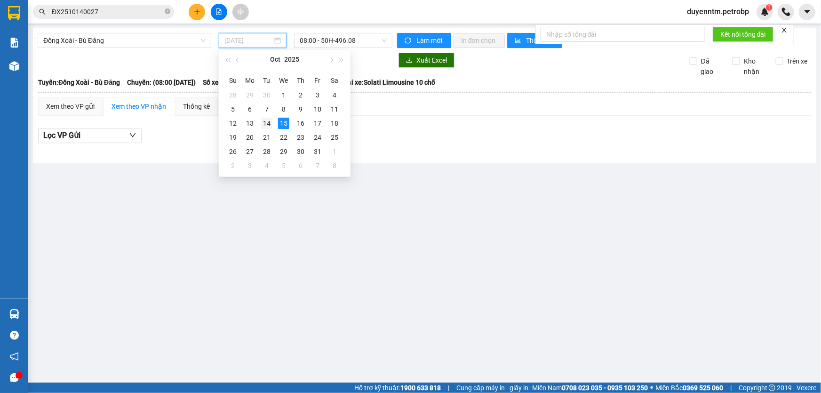
click at [270, 123] on div "14" at bounding box center [266, 123] width 11 height 11
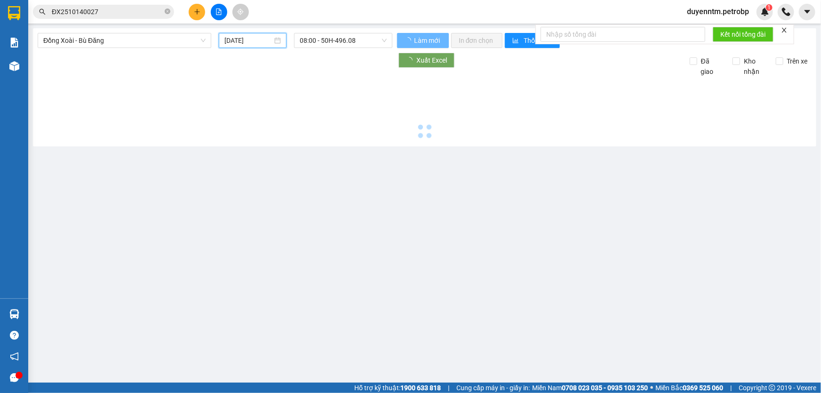
type input "[DATE]"
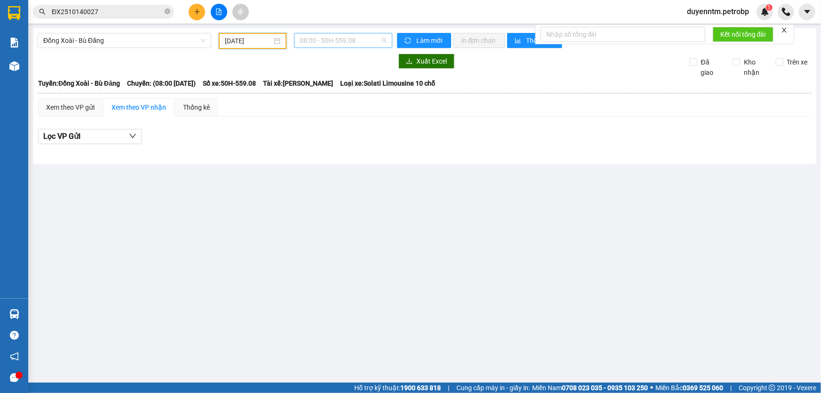
click at [350, 45] on span "08:00 - 50H-559.08" at bounding box center [343, 40] width 87 height 14
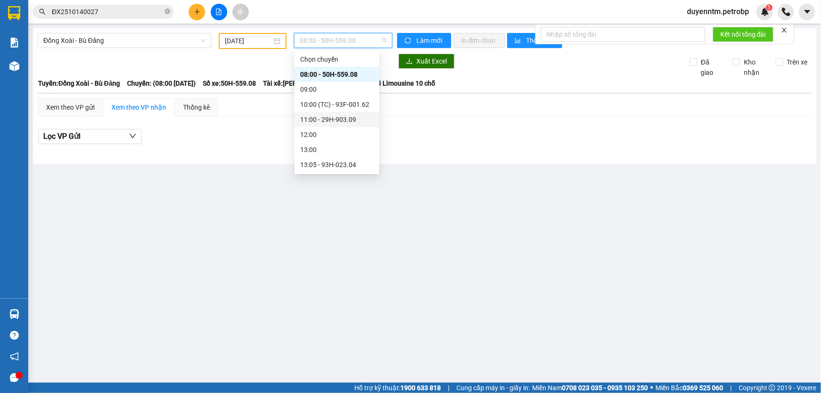
scroll to position [120, 0]
click at [346, 120] on div "18:30 - 93H-023.04" at bounding box center [336, 120] width 73 height 10
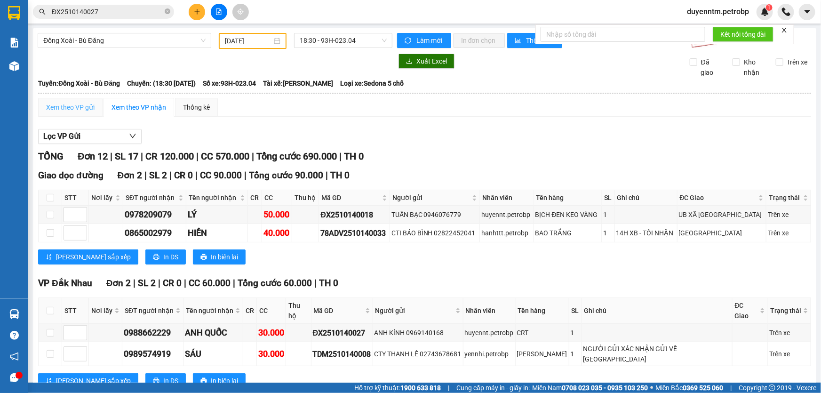
click at [89, 116] on div "Xem theo VP gửi" at bounding box center [70, 107] width 64 height 19
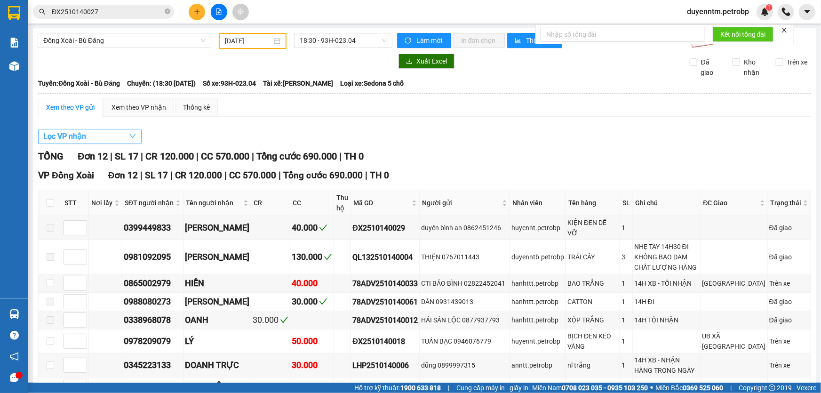
click at [89, 129] on button "Lọc VP nhận" at bounding box center [90, 136] width 104 height 15
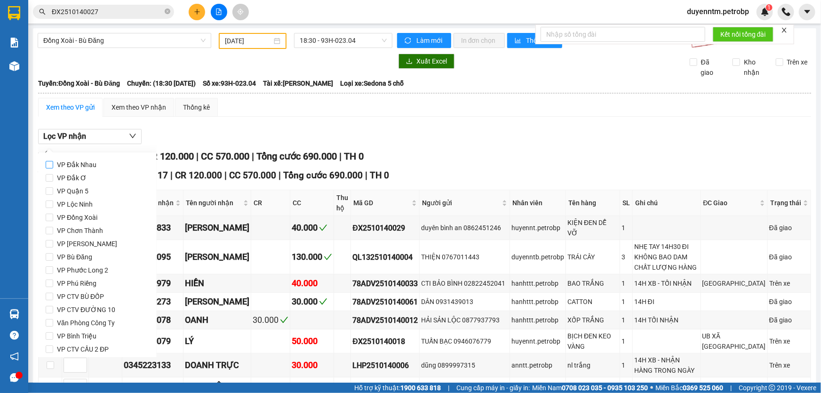
click at [88, 166] on span "VP Đắk Nhau" at bounding box center [76, 164] width 47 height 13
click at [53, 166] on input "VP Đắk Nhau" at bounding box center [50, 165] width 8 height 8
checkbox input "true"
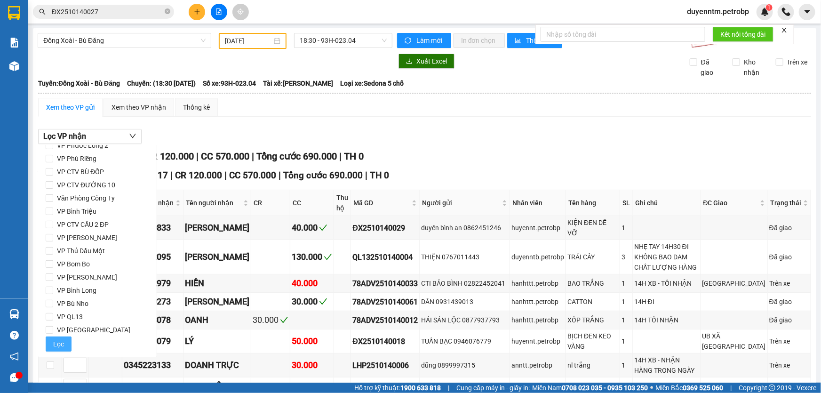
click at [59, 337] on button "Lọc" at bounding box center [59, 343] width 26 height 15
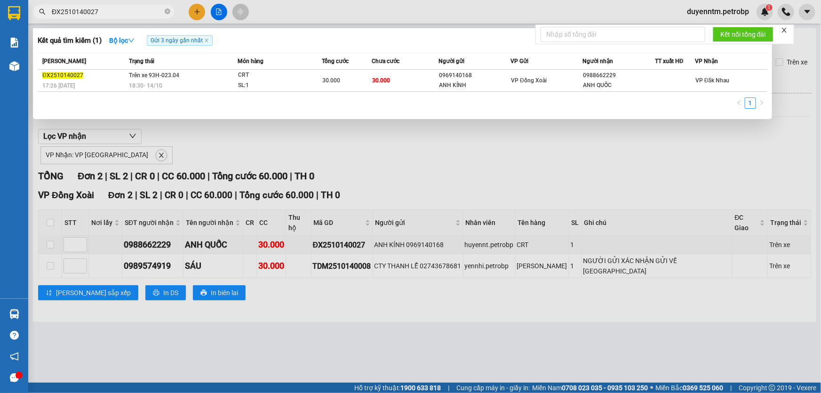
click at [123, 9] on input "ĐX2510140027" at bounding box center [107, 12] width 111 height 10
click at [128, 9] on input "ĐX2510140027" at bounding box center [107, 12] width 111 height 10
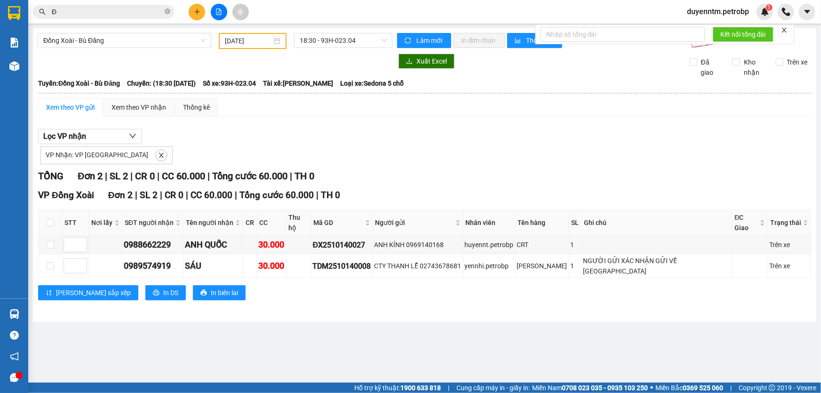
click at [100, 11] on input "Đ" at bounding box center [107, 12] width 111 height 10
type input "Đ"
click at [89, 19] on div "Kết quả tìm kiếm ( 1 ) Bộ lọc Gửi 3 ngày gần nhất Mã ĐH Trạng thái Món hàng Tổn…" at bounding box center [92, 12] width 184 height 16
click at [166, 13] on icon "close-circle" at bounding box center [168, 11] width 6 height 6
paste input "ĐX2510140027"
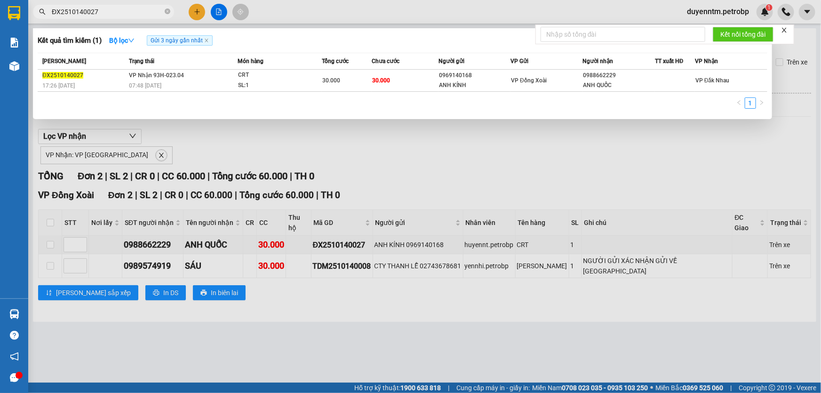
type input "ĐX2510140027"
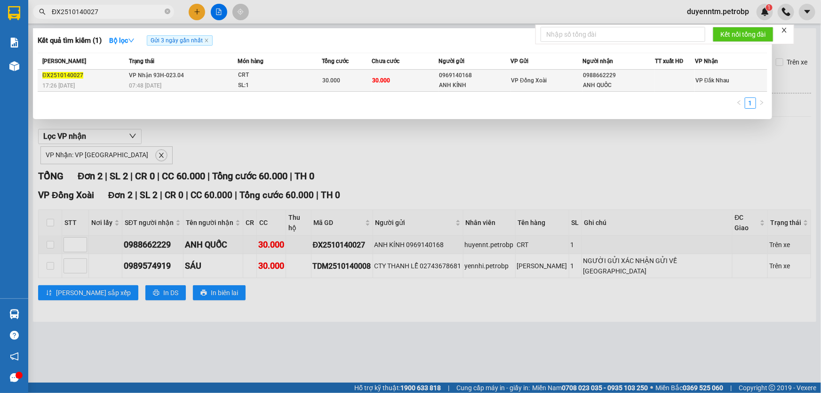
click at [169, 72] on span "VP Nhận 93H-023.04" at bounding box center [156, 75] width 55 height 7
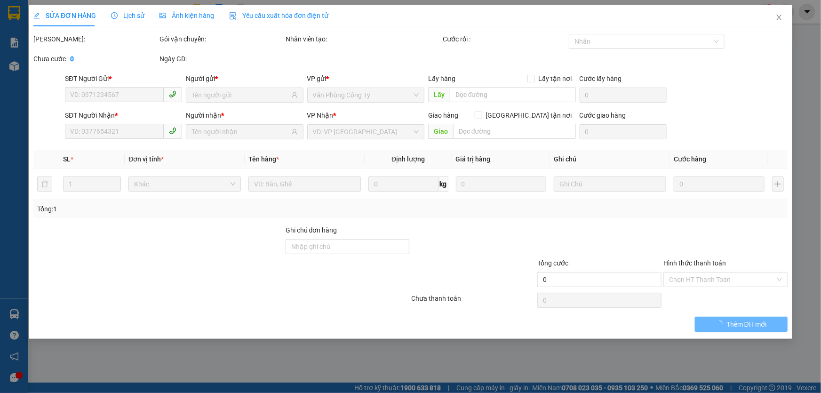
type input "0969140168"
type input "ANH KÍNH"
type input "0988662229"
type input "ANH QUỐC"
type input "30.000"
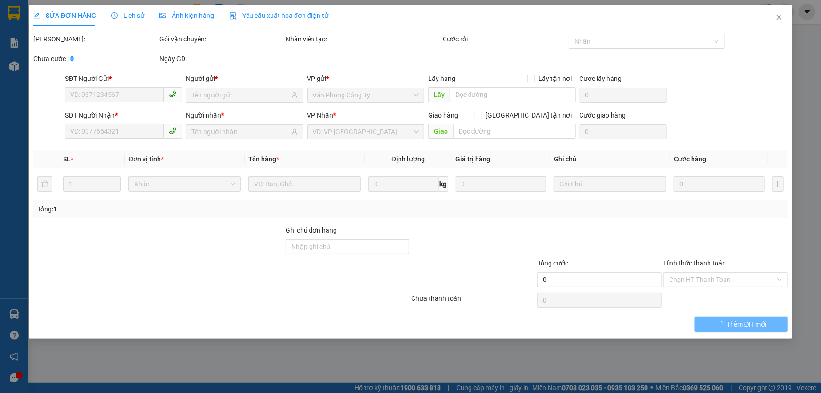
type input "30.000"
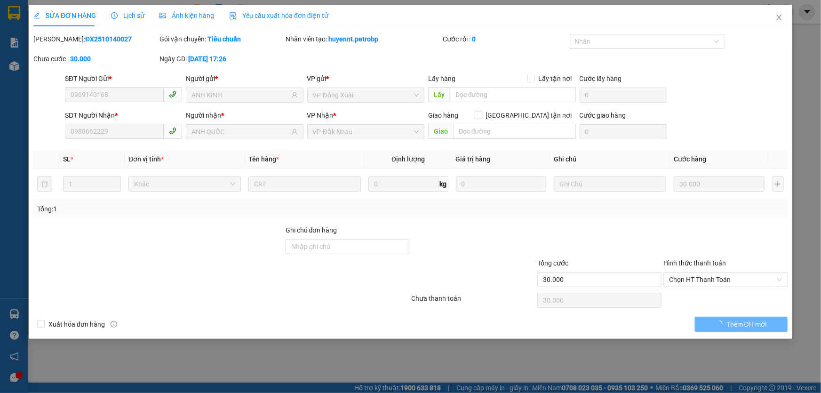
click at [132, 16] on span "Lịch sử" at bounding box center [127, 16] width 33 height 8
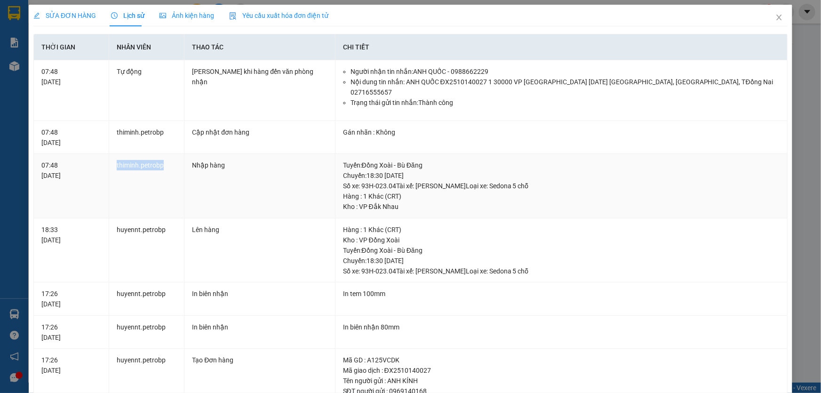
drag, startPoint x: 166, startPoint y: 155, endPoint x: 115, endPoint y: 152, distance: 51.4
click at [115, 154] on td "thiminh.petrobp" at bounding box center [146, 186] width 75 height 64
copy td "thiminh.petrobp"
click at [776, 18] on icon "close" at bounding box center [778, 18] width 5 height 6
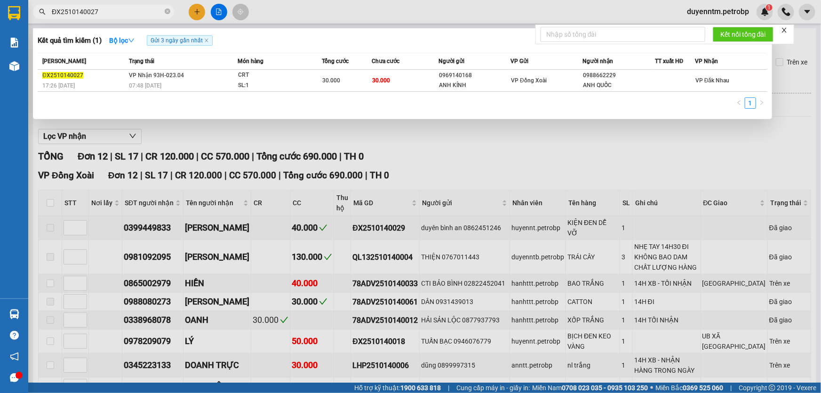
click at [124, 7] on input "ĐX2510140027" at bounding box center [107, 12] width 111 height 10
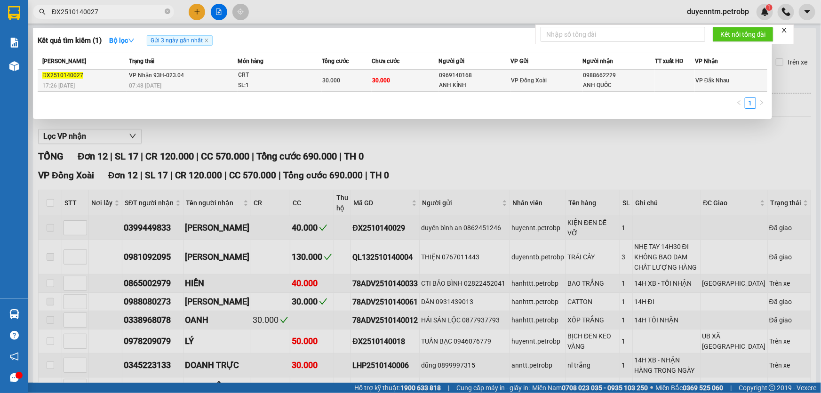
click at [146, 75] on span "VP Nhận 93H-023.04" at bounding box center [156, 75] width 55 height 7
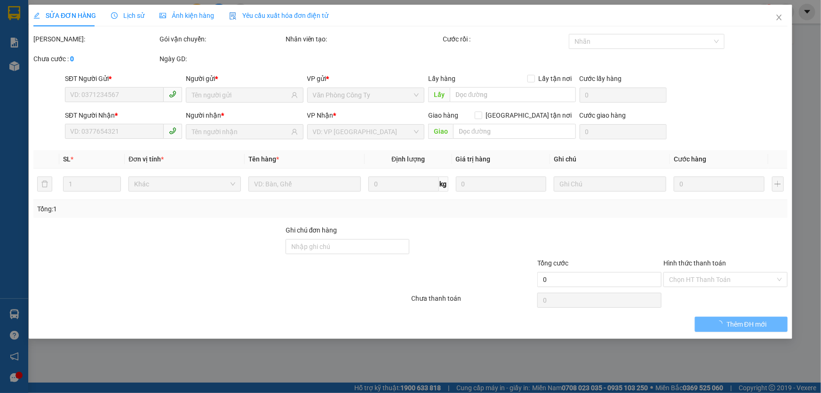
type input "0969140168"
type input "ANH KÍNH"
type input "0988662229"
type input "ANH QUỐC"
type input "30.000"
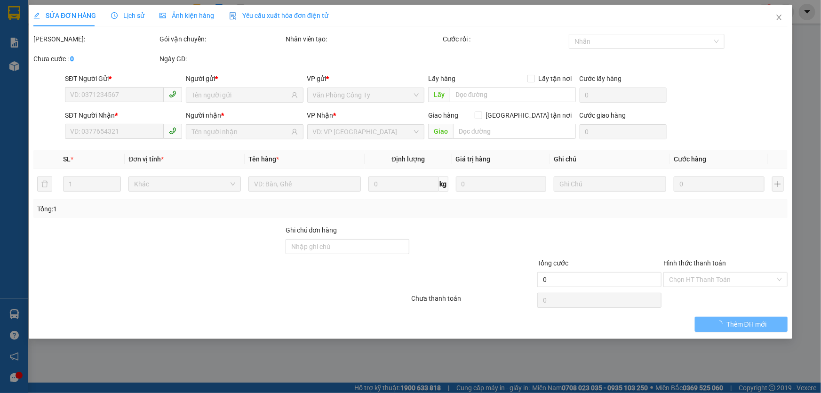
type input "30.000"
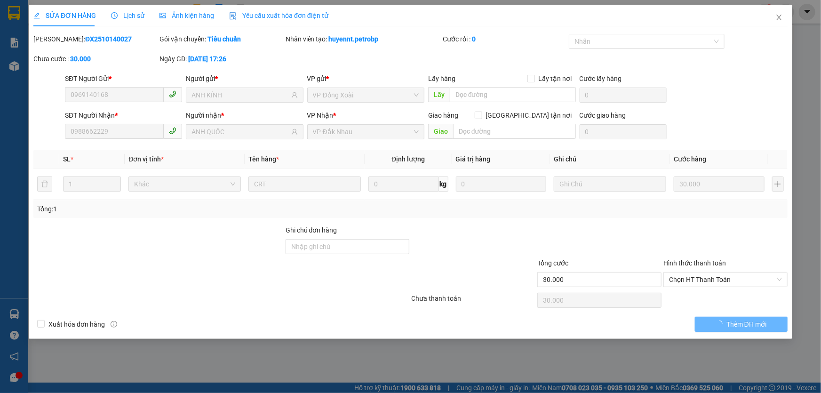
click at [127, 12] on span "Lịch sử" at bounding box center [127, 16] width 33 height 8
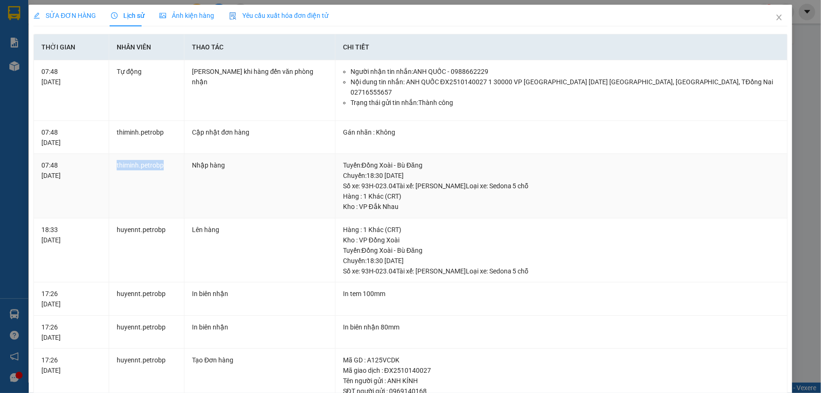
drag, startPoint x: 164, startPoint y: 152, endPoint x: 115, endPoint y: 156, distance: 49.6
click at [115, 156] on td "thiminh.petrobp" at bounding box center [146, 186] width 75 height 64
copy td "thiminh.petrobp"
click at [776, 17] on icon "close" at bounding box center [780, 18] width 8 height 8
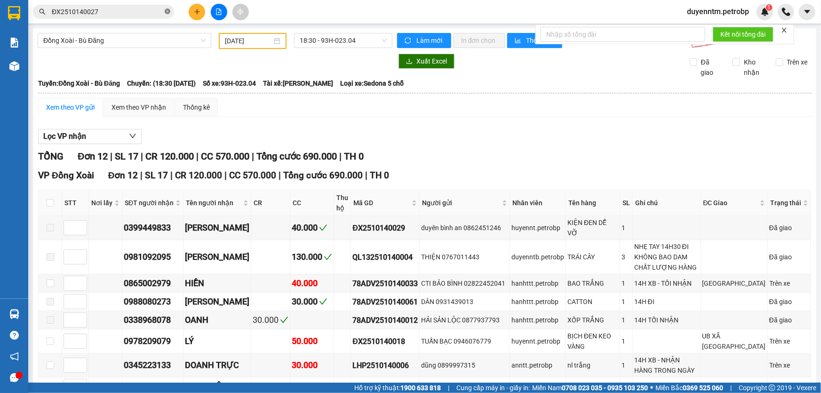
click at [165, 10] on icon "close-circle" at bounding box center [168, 11] width 6 height 6
paste input "ĐX2510140027"
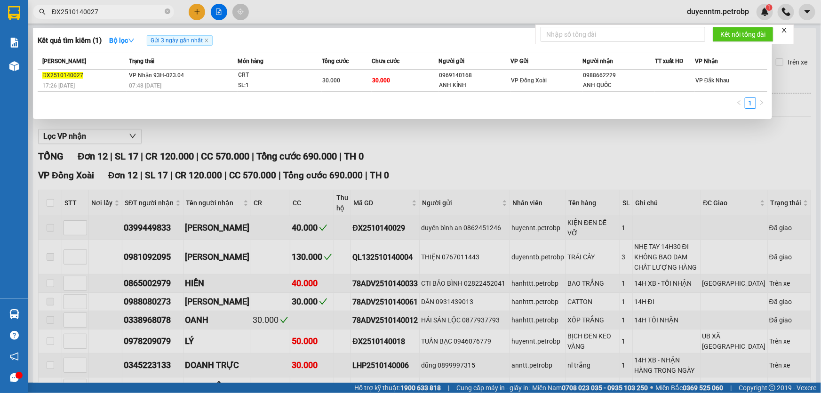
type input "ĐX2510140027"
